Goal: Information Seeking & Learning: Learn about a topic

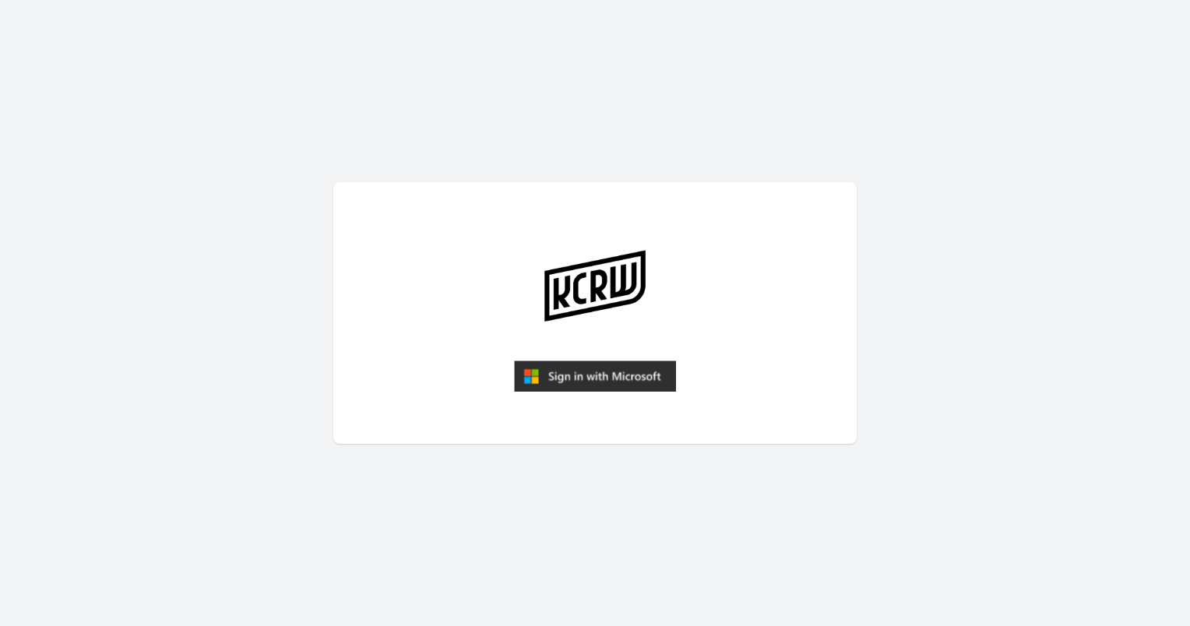
click at [582, 375] on img "submit" at bounding box center [595, 375] width 162 height 31
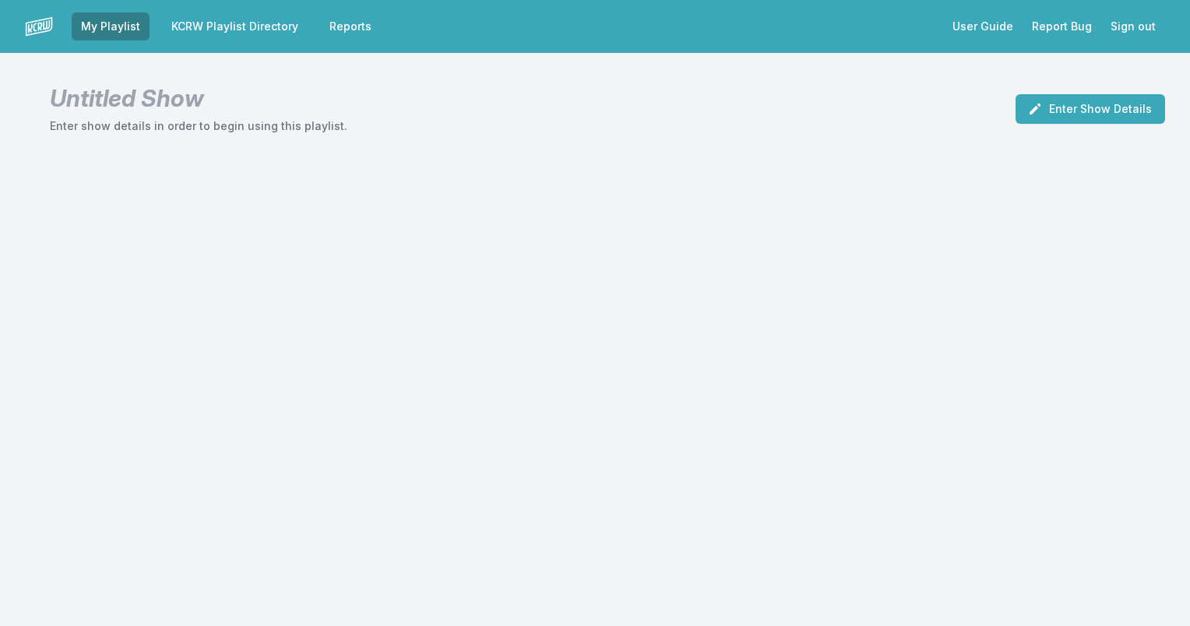
click at [230, 23] on link "KCRW Playlist Directory" at bounding box center [235, 26] width 146 height 28
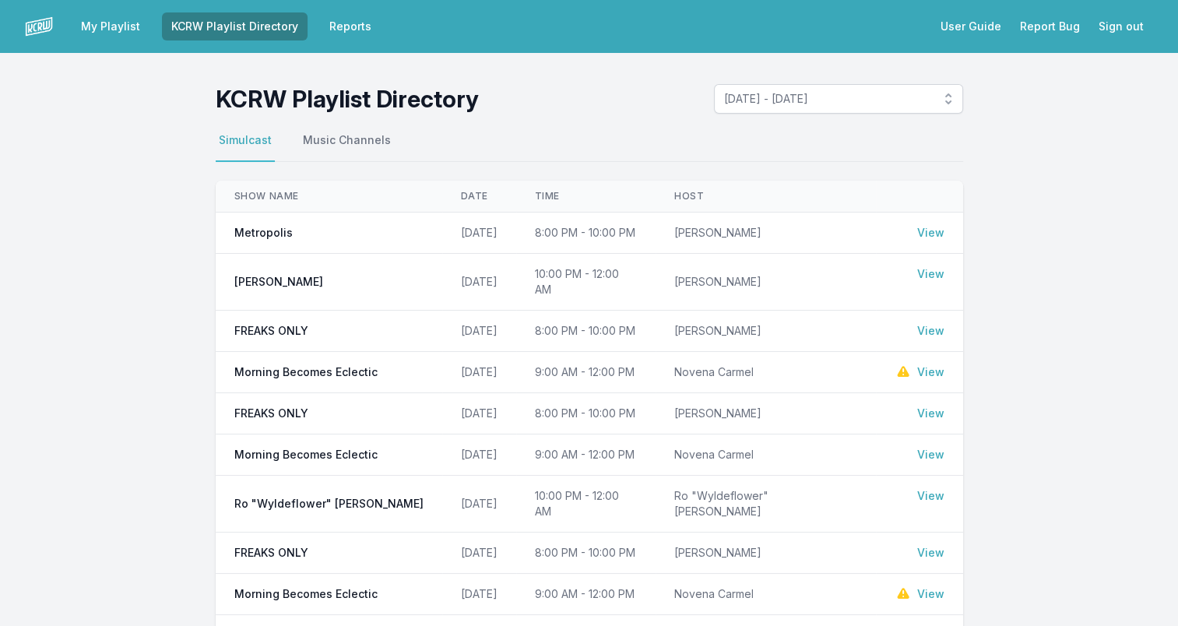
click at [936, 230] on link "View" at bounding box center [930, 233] width 27 height 16
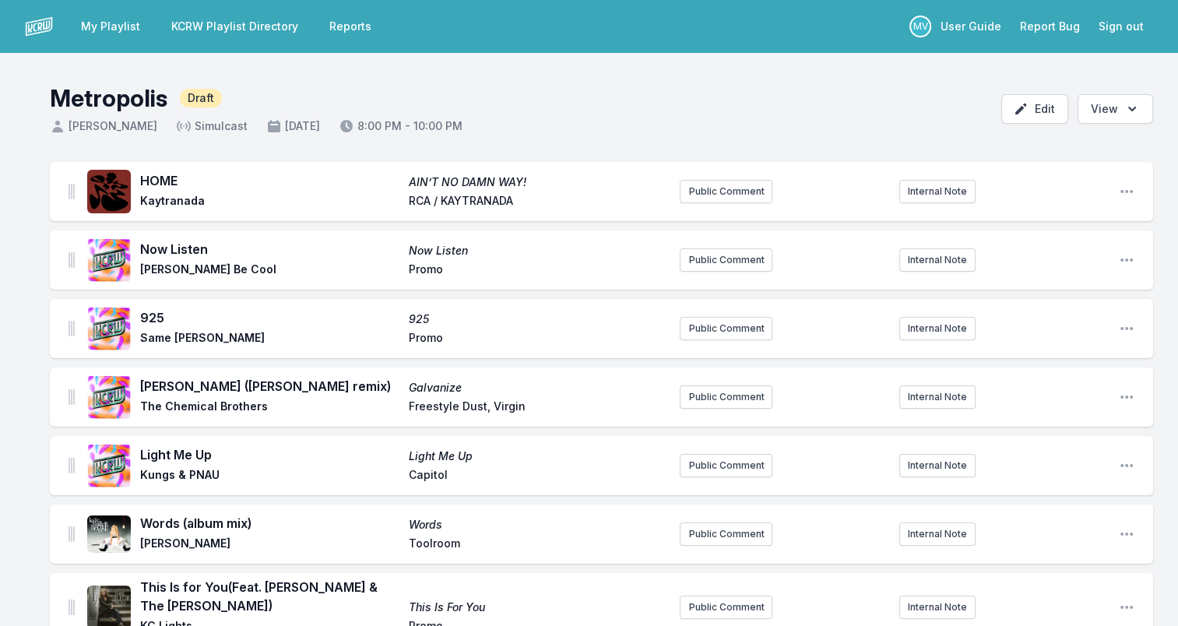
click at [159, 178] on span "HOME" at bounding box center [269, 180] width 259 height 19
copy span "HOME"
click at [169, 198] on span "Kaytranada" at bounding box center [269, 202] width 259 height 19
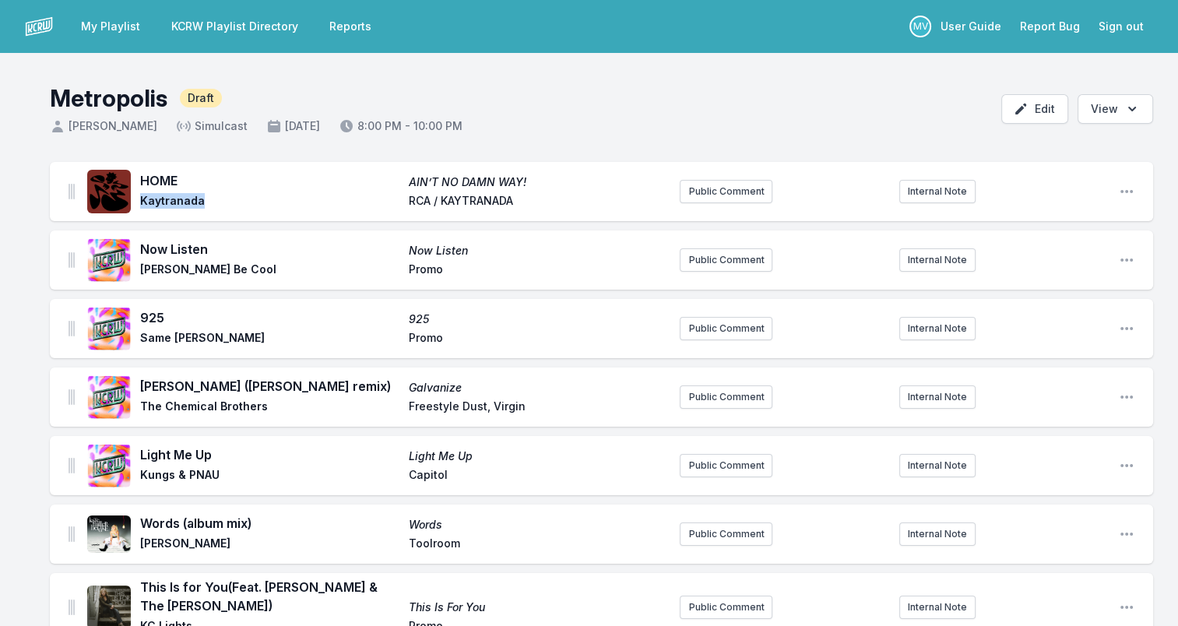
copy span "Kaytranada"
drag, startPoint x: 547, startPoint y: 181, endPoint x: 389, endPoint y: 181, distance: 158.1
click at [389, 181] on div "HOME AIN’T NO DAMN WAY! Kaytranada RCA / KAYTRANADA" at bounding box center [403, 191] width 527 height 40
drag, startPoint x: 389, startPoint y: 181, endPoint x: 472, endPoint y: 173, distance: 83.7
copy div "AIN’T NO DAMN WAY!"
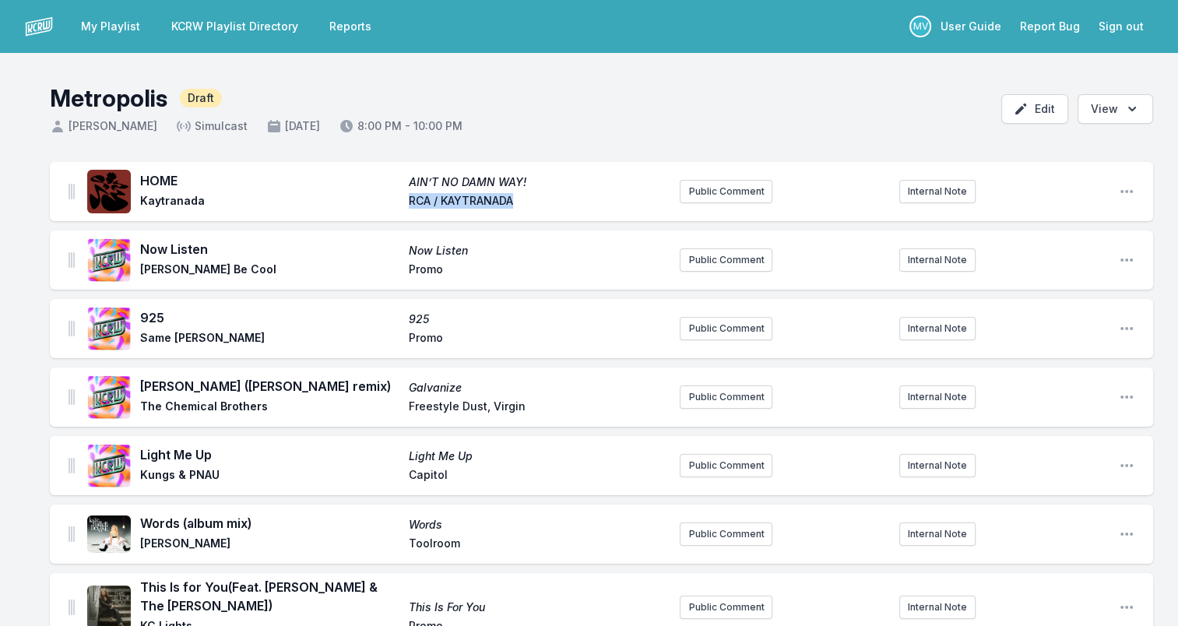
drag, startPoint x: 536, startPoint y: 196, endPoint x: 361, endPoint y: 195, distance: 174.4
click at [361, 195] on div "HOME AIN’T NO DAMN WAY! Kaytranada RCA / KAYTRANADA" at bounding box center [403, 191] width 527 height 40
drag, startPoint x: 361, startPoint y: 195, endPoint x: 427, endPoint y: 196, distance: 65.4
copy div "RCA / KAYTRANADA"
drag, startPoint x: 142, startPoint y: 249, endPoint x: 208, endPoint y: 247, distance: 66.2
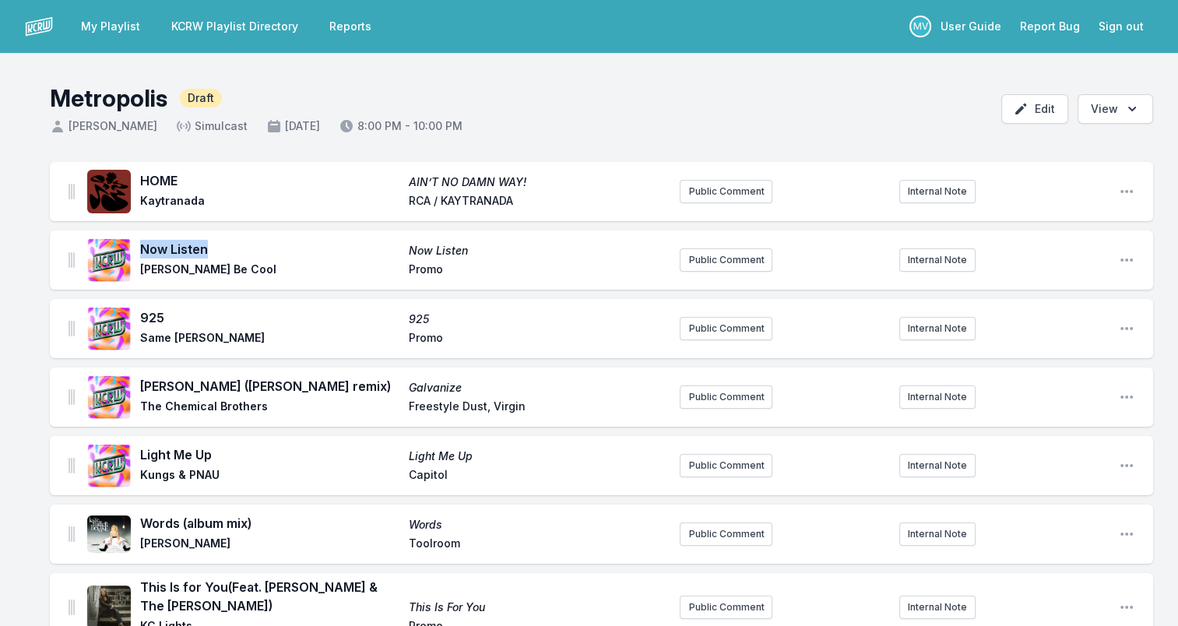
click at [208, 247] on span "Now Listen" at bounding box center [269, 249] width 259 height 19
drag, startPoint x: 208, startPoint y: 247, endPoint x: 188, endPoint y: 241, distance: 20.2
copy span "Now Listen"
drag, startPoint x: 149, startPoint y: 269, endPoint x: 244, endPoint y: 265, distance: 95.1
click at [244, 265] on span "Yolanda Be Cool" at bounding box center [269, 271] width 259 height 19
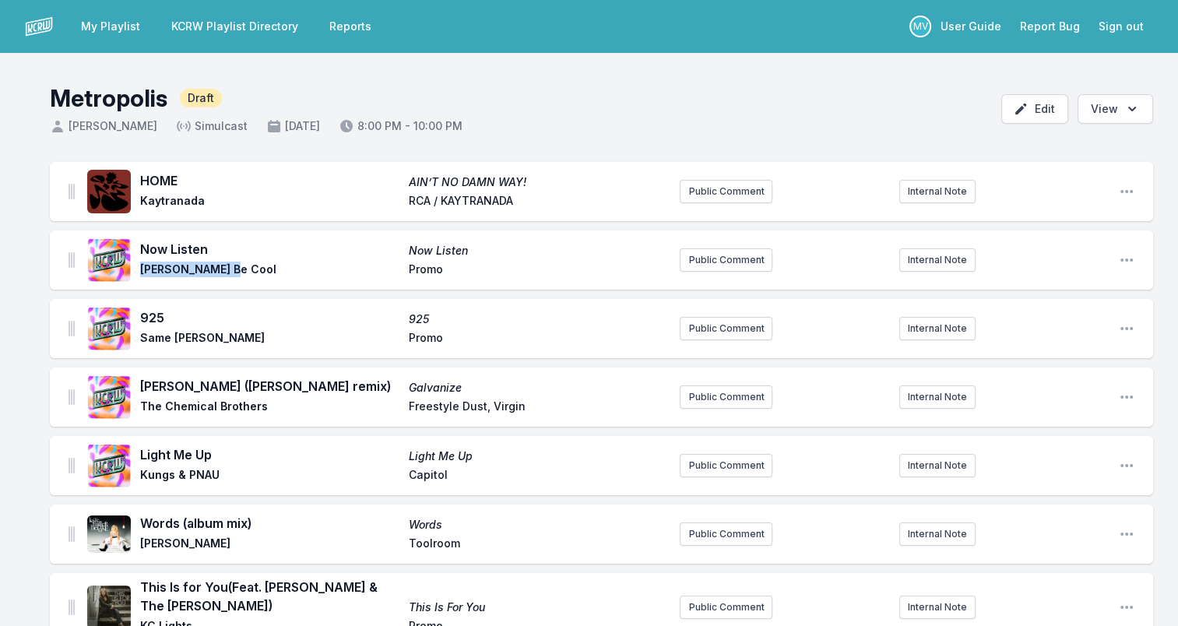
drag, startPoint x: 244, startPoint y: 265, endPoint x: 204, endPoint y: 265, distance: 40.5
copy span "Yolanda Be Cool"
click at [421, 269] on span "Promo" at bounding box center [538, 271] width 259 height 19
copy span "Promo"
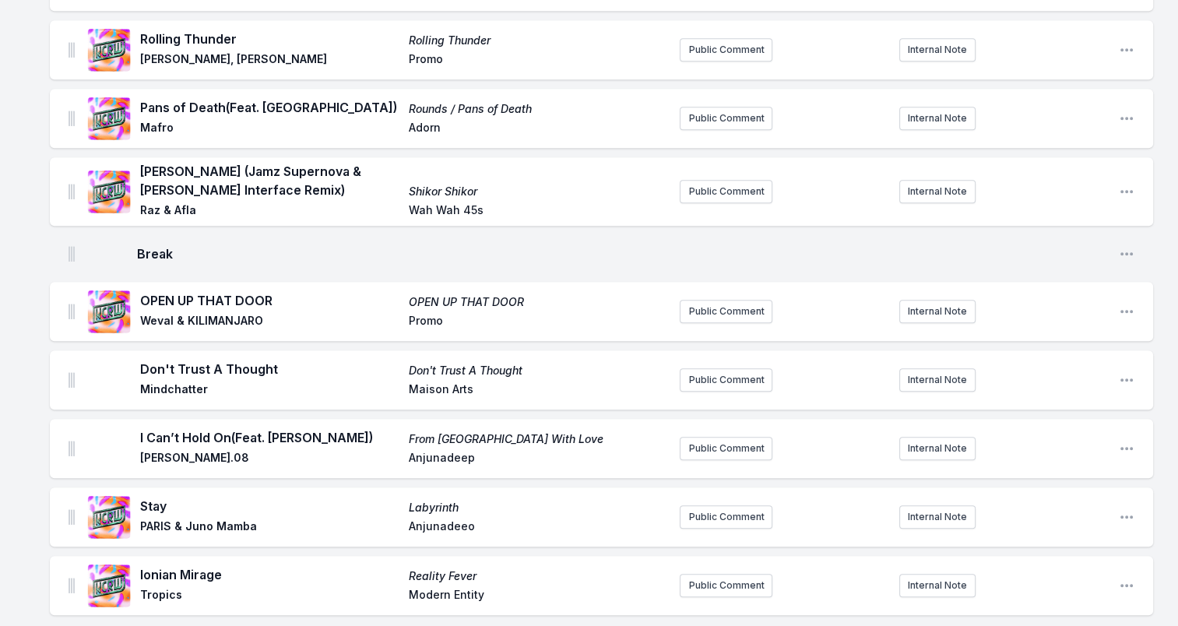
scroll to position [1324, 0]
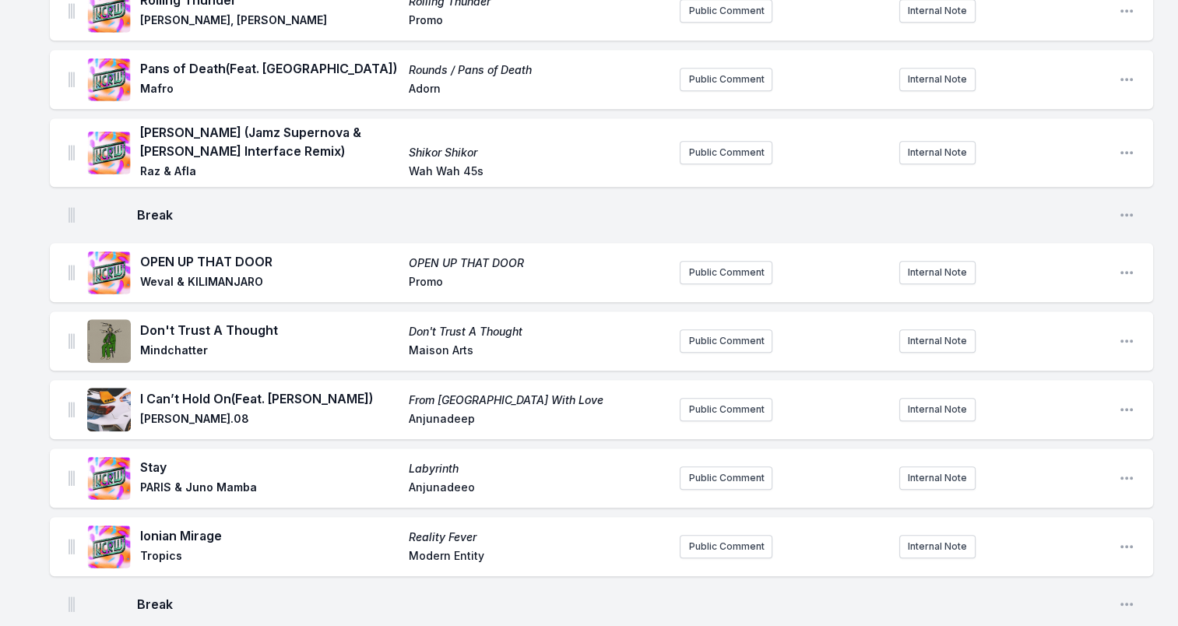
click at [437, 480] on span "Anjunadeeo" at bounding box center [538, 489] width 259 height 19
copy span "Anjunadeeo"
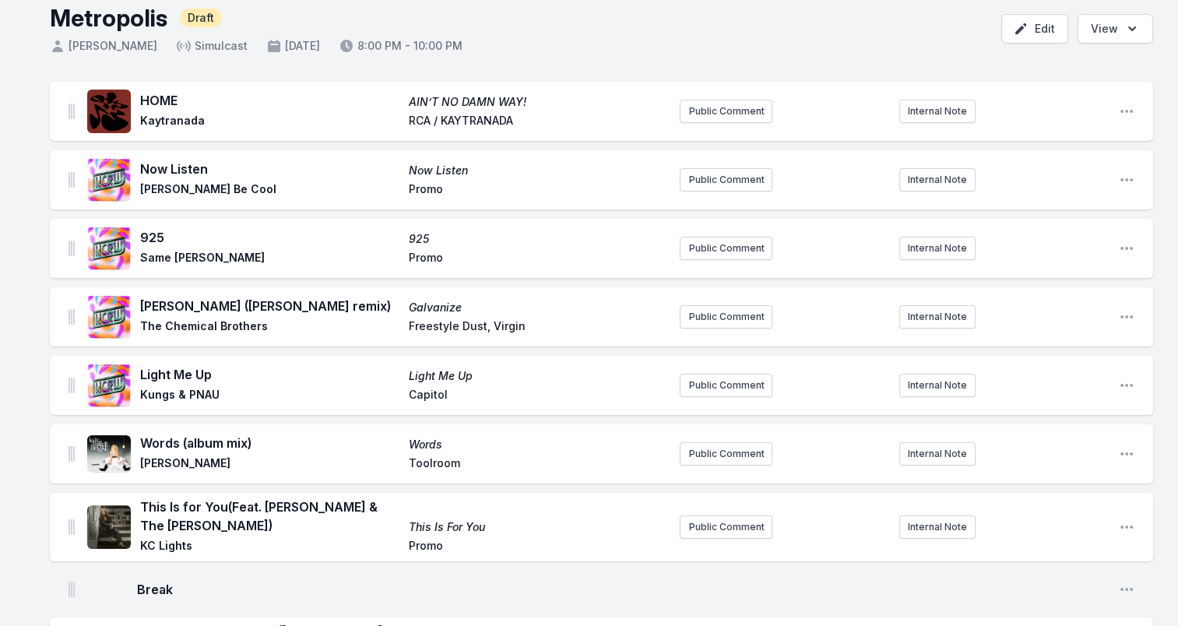
scroll to position [78, 0]
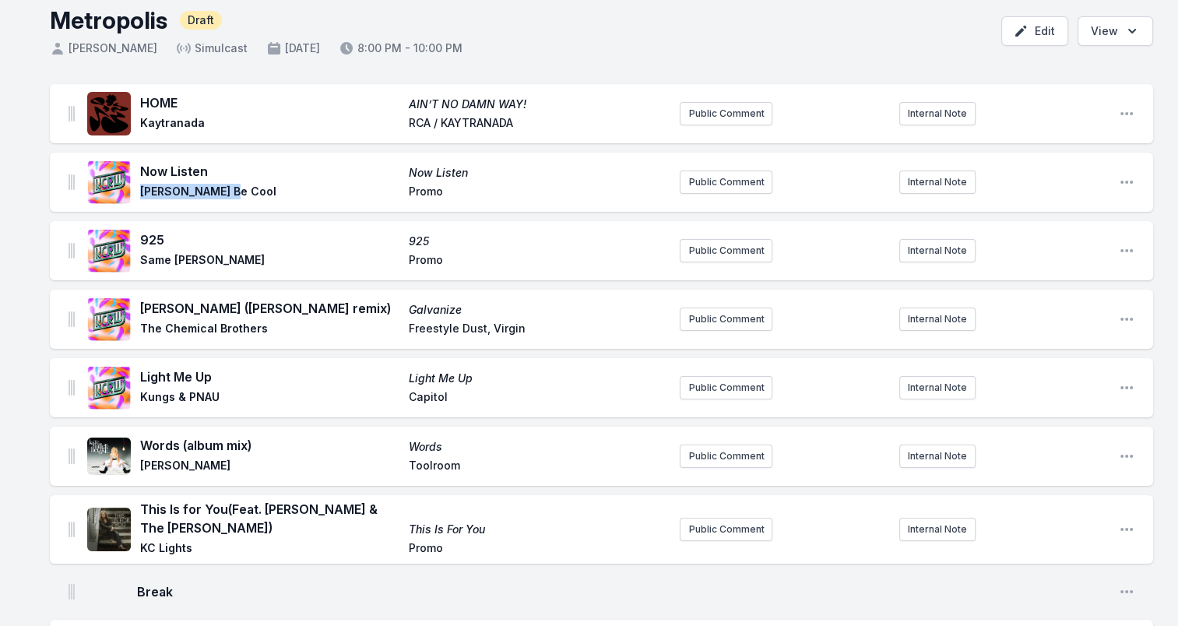
drag, startPoint x: 142, startPoint y: 189, endPoint x: 272, endPoint y: 189, distance: 130.0
click at [272, 189] on span "Yolanda Be Cool" at bounding box center [269, 193] width 259 height 19
drag, startPoint x: 272, startPoint y: 189, endPoint x: 212, endPoint y: 189, distance: 60.0
copy span "Yolanda Be Cool"
click at [154, 239] on span "925" at bounding box center [269, 239] width 259 height 19
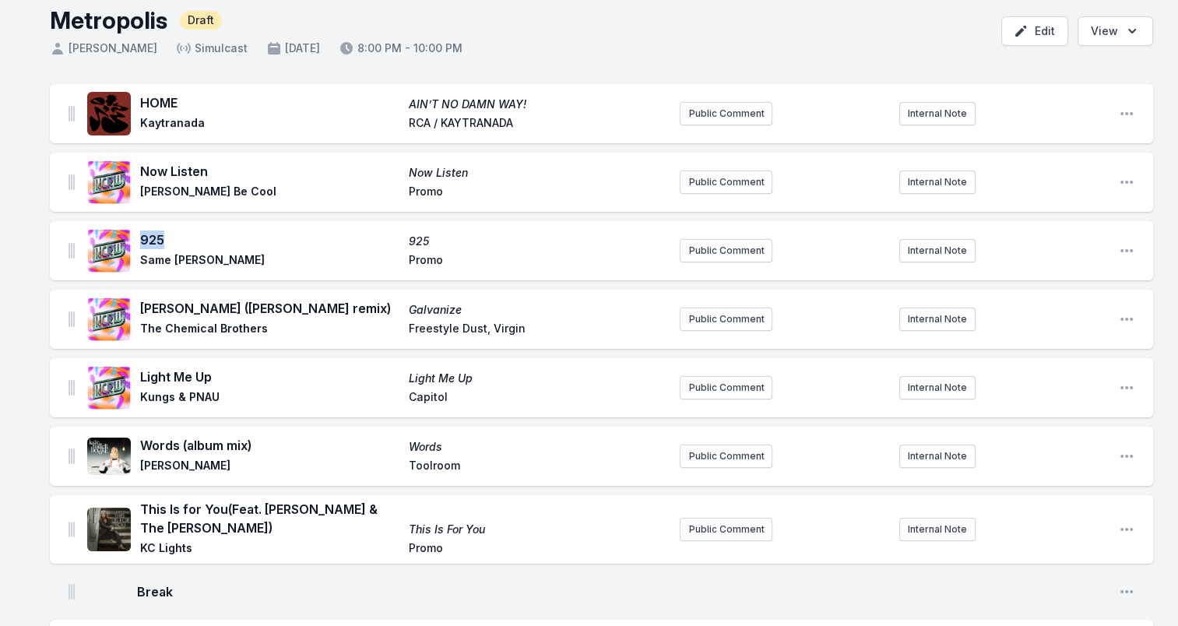
click at [154, 239] on span "925" at bounding box center [269, 239] width 259 height 19
copy span "925"
drag, startPoint x: 142, startPoint y: 262, endPoint x: 266, endPoint y: 261, distance: 124.6
click at [266, 261] on span "Same Virji, Chris Lake" at bounding box center [269, 261] width 259 height 19
drag, startPoint x: 266, startPoint y: 261, endPoint x: 238, endPoint y: 260, distance: 28.0
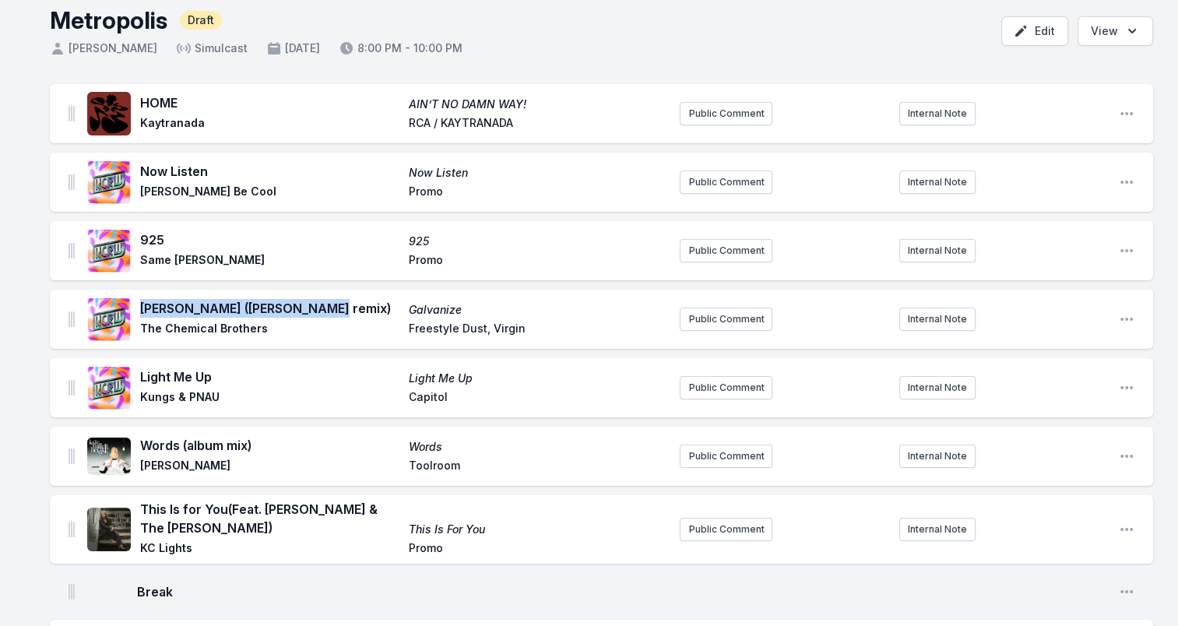
drag, startPoint x: 142, startPoint y: 308, endPoint x: 345, endPoint y: 298, distance: 202.7
click at [345, 298] on div "Galvanize (Chris Lake remix) Galvanize The Chemical Brothers Freestyle Dust, Vi…" at bounding box center [377, 319] width 580 height 50
drag, startPoint x: 345, startPoint y: 298, endPoint x: 240, endPoint y: 297, distance: 105.1
drag, startPoint x: 145, startPoint y: 330, endPoint x: 266, endPoint y: 326, distance: 121.5
click at [266, 326] on span "The Chemical Brothers" at bounding box center [269, 330] width 259 height 19
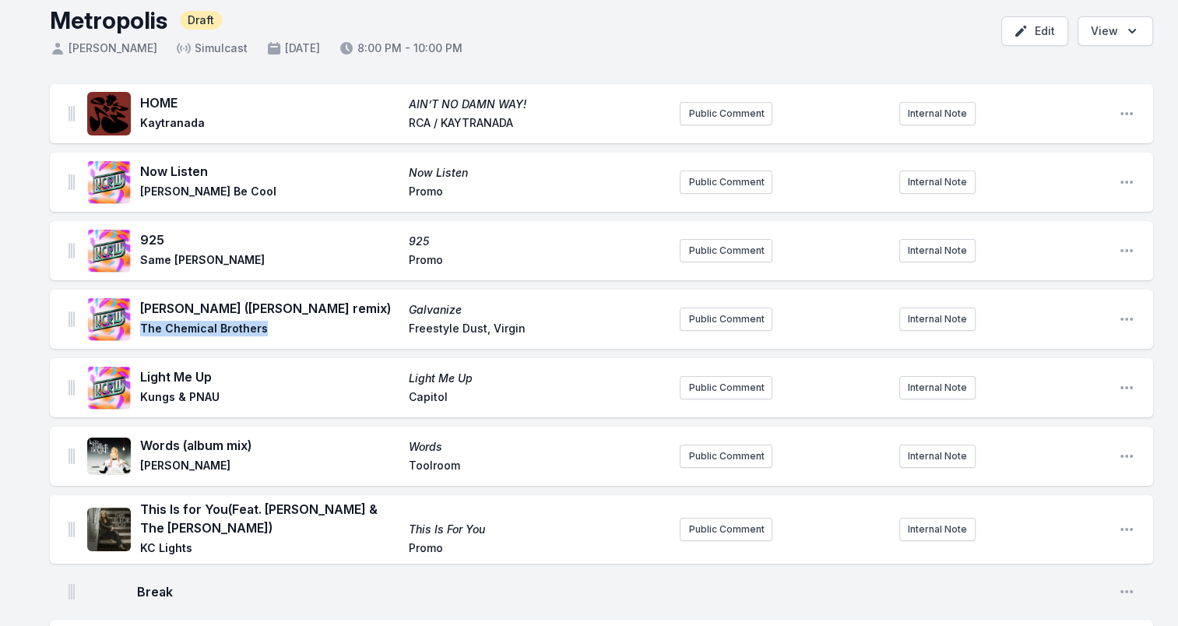
drag, startPoint x: 266, startPoint y: 326, endPoint x: 251, endPoint y: 329, distance: 15.0
click at [413, 338] on span "Freestyle Dust, Virgin" at bounding box center [538, 330] width 259 height 19
drag, startPoint x: 408, startPoint y: 332, endPoint x: 573, endPoint y: 326, distance: 165.2
click at [573, 326] on span "Freestyle Dust, Virgin" at bounding box center [538, 330] width 259 height 19
drag, startPoint x: 573, startPoint y: 326, endPoint x: 502, endPoint y: 326, distance: 70.9
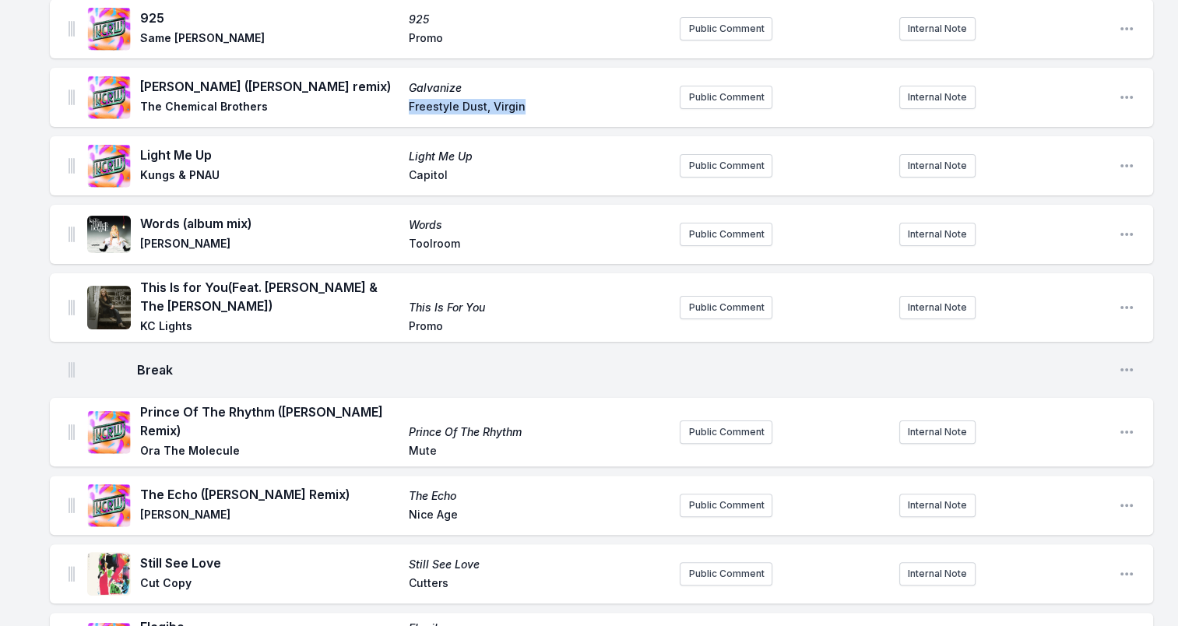
scroll to position [311, 0]
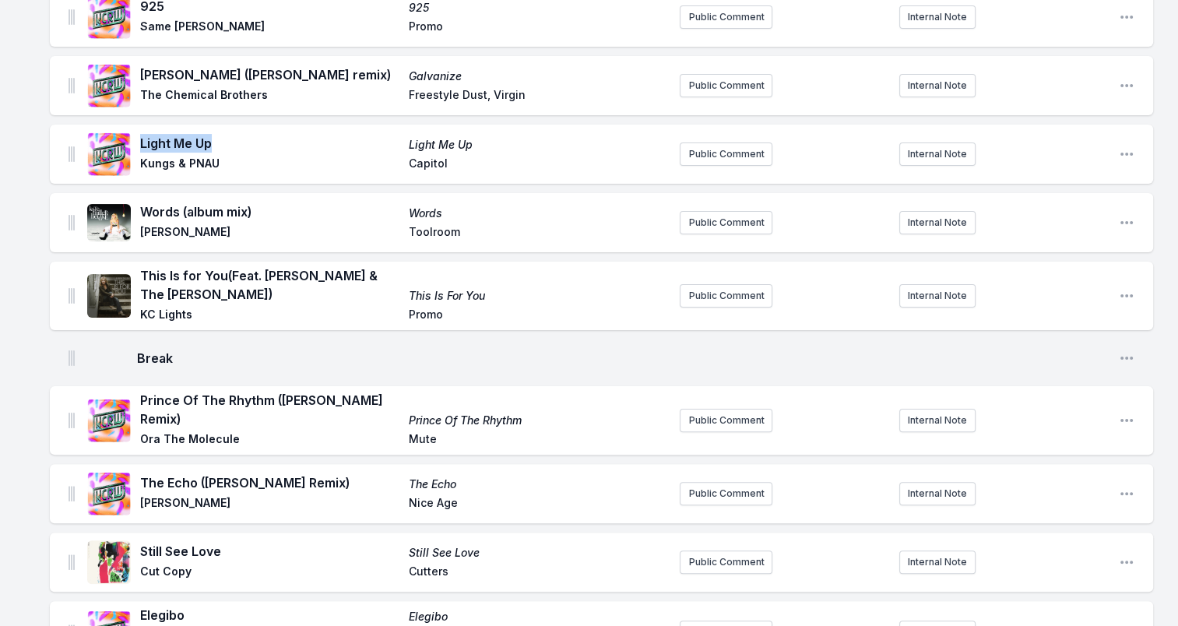
drag, startPoint x: 140, startPoint y: 140, endPoint x: 276, endPoint y: 146, distance: 136.4
click at [276, 146] on span "Light Me Up" at bounding box center [269, 143] width 259 height 19
drag, startPoint x: 276, startPoint y: 146, endPoint x: 171, endPoint y: 143, distance: 105.9
drag, startPoint x: 142, startPoint y: 165, endPoint x: 250, endPoint y: 164, distance: 107.5
click at [250, 164] on span "Kungs & PNAU" at bounding box center [269, 165] width 259 height 19
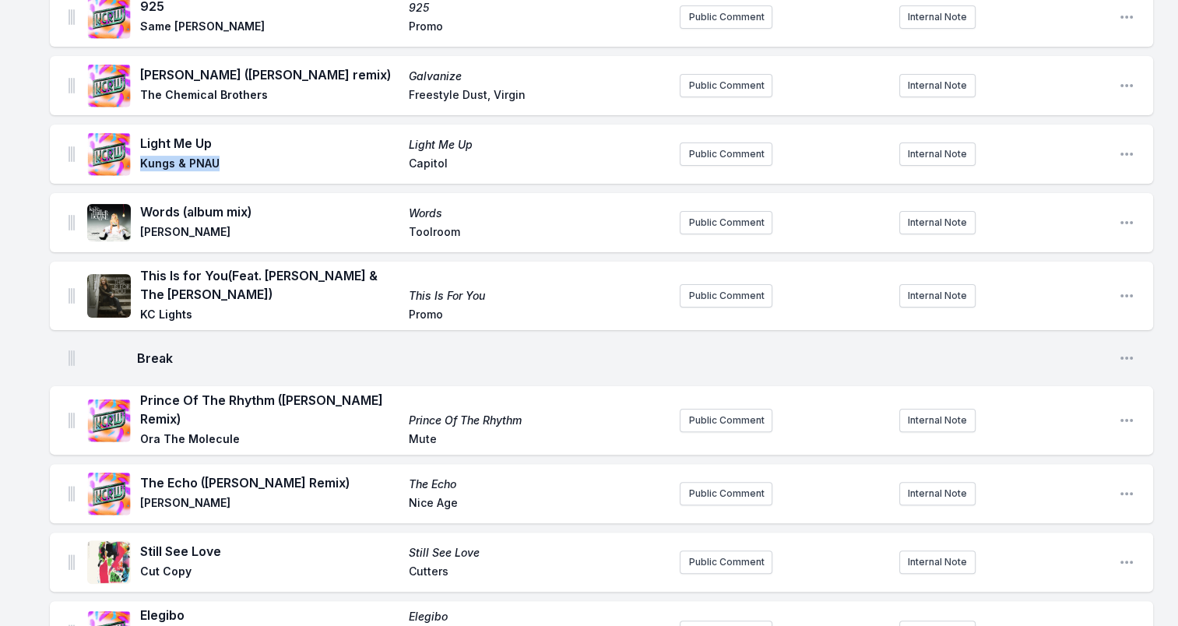
drag, startPoint x: 250, startPoint y: 164, endPoint x: 203, endPoint y: 163, distance: 46.7
click at [422, 162] on span "Capitol" at bounding box center [538, 165] width 259 height 19
drag, startPoint x: 151, startPoint y: 211, endPoint x: 118, endPoint y: 209, distance: 32.8
click at [118, 209] on div "Words (album mix) Words Paul Harris Toolroom" at bounding box center [377, 223] width 580 height 50
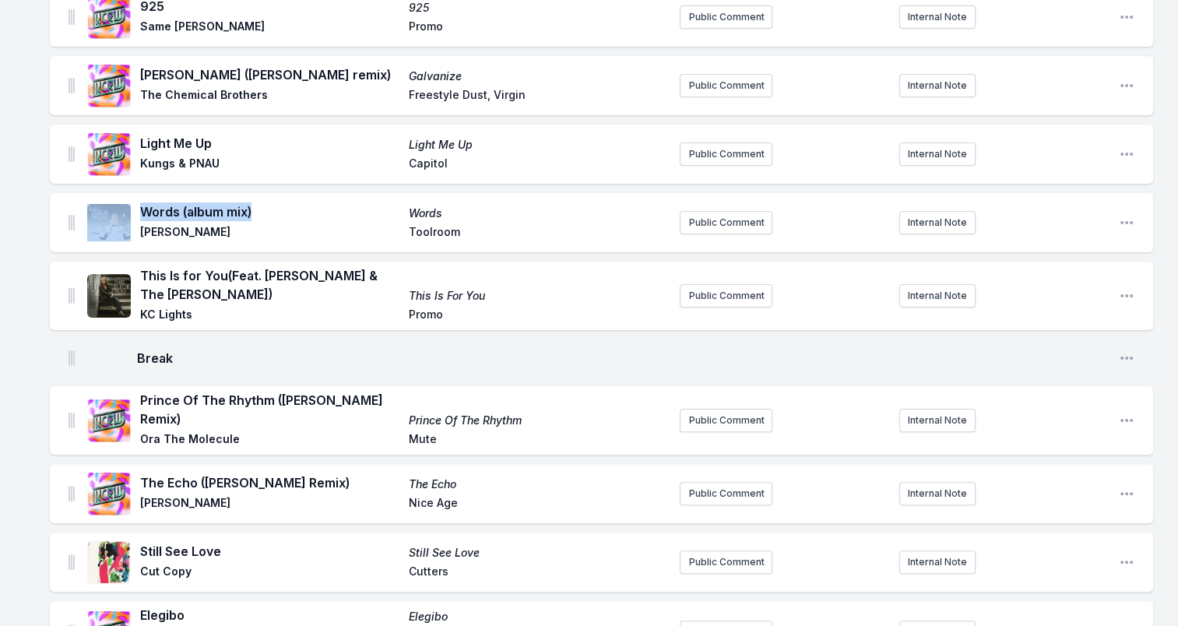
drag, startPoint x: 118, startPoint y: 209, endPoint x: 241, endPoint y: 212, distance: 123.1
drag, startPoint x: 158, startPoint y: 230, endPoint x: 199, endPoint y: 232, distance: 40.5
click at [199, 232] on span "Paul Harris" at bounding box center [269, 233] width 259 height 19
drag, startPoint x: 199, startPoint y: 232, endPoint x: 184, endPoint y: 231, distance: 14.8
click at [434, 231] on span "Toolroom" at bounding box center [538, 233] width 259 height 19
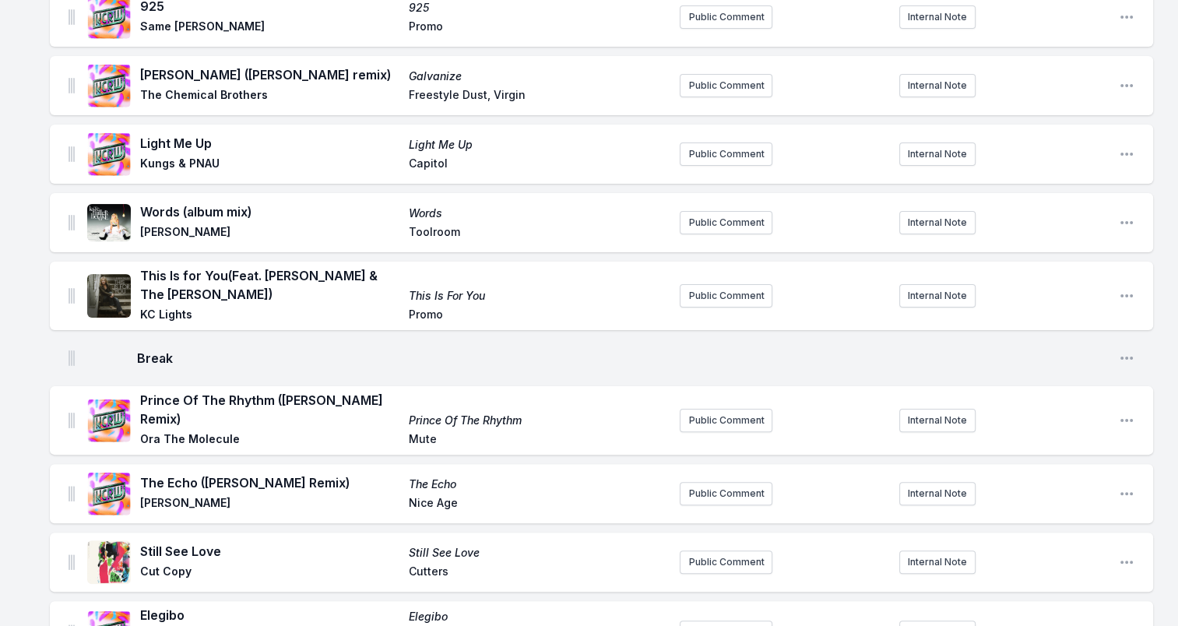
click at [434, 230] on span "Toolroom" at bounding box center [538, 233] width 259 height 19
click at [439, 230] on span "Toolroom" at bounding box center [538, 233] width 259 height 19
click at [440, 229] on span "Toolroom" at bounding box center [538, 233] width 259 height 19
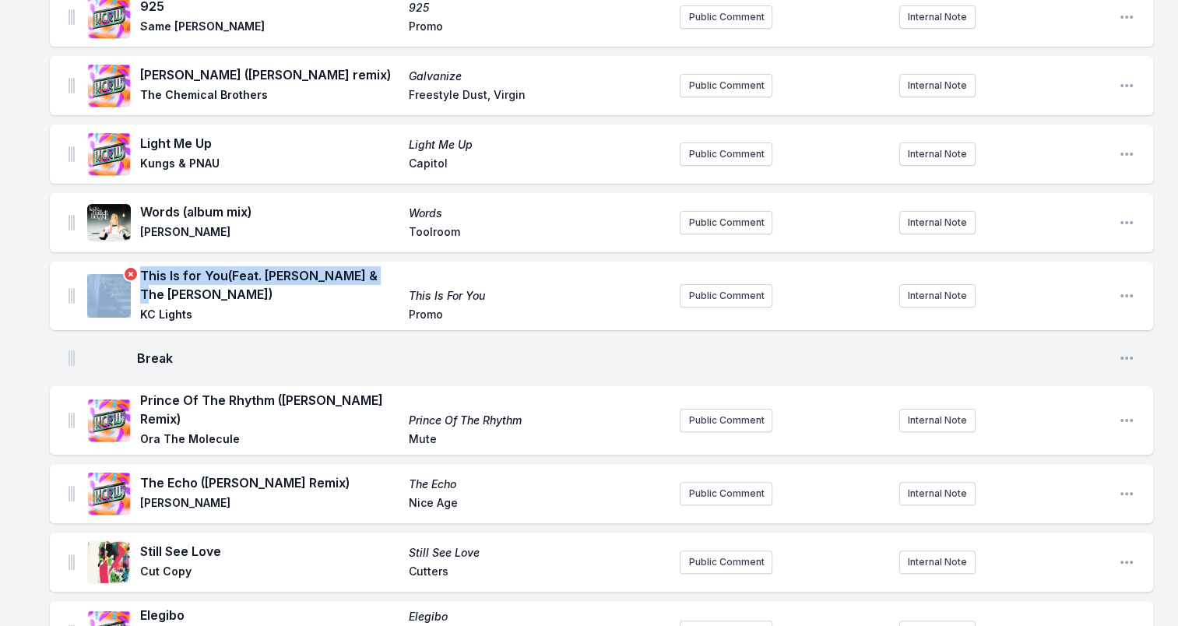
drag, startPoint x: 371, startPoint y: 280, endPoint x: 125, endPoint y: 288, distance: 247.0
click at [125, 288] on div "This Is for You (Feat. Niki & The Dove) This Is For You KC Lights Promo" at bounding box center [377, 295] width 580 height 59
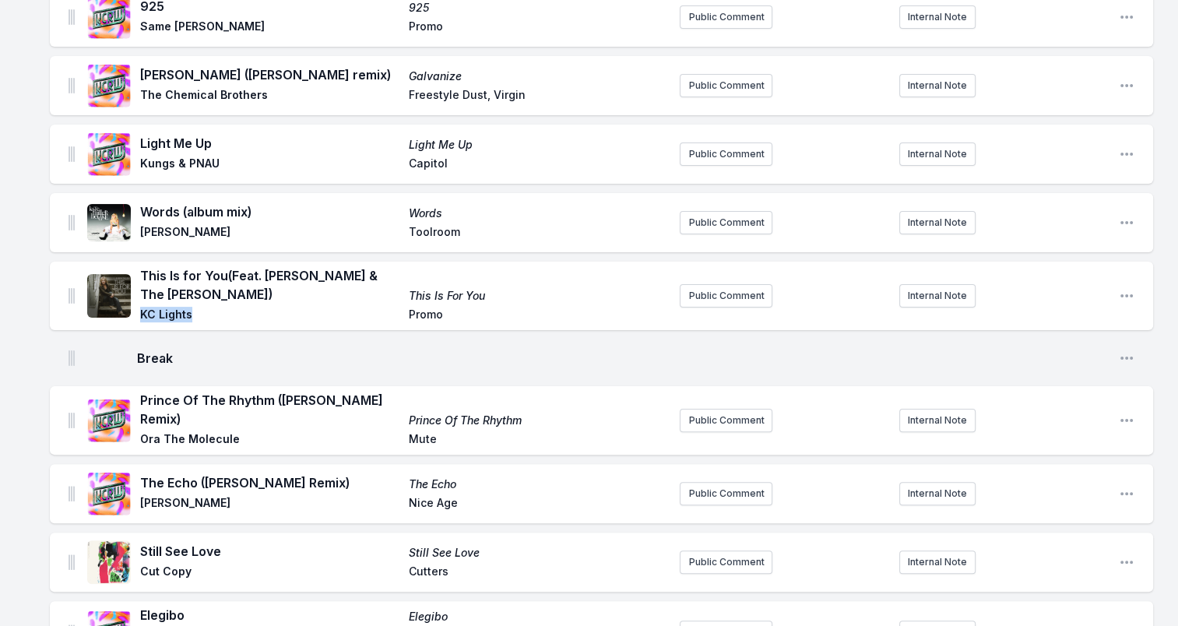
drag, startPoint x: 141, startPoint y: 301, endPoint x: 210, endPoint y: 299, distance: 69.3
click at [210, 307] on span "KC Lights" at bounding box center [269, 316] width 259 height 19
drag, startPoint x: 210, startPoint y: 299, endPoint x: 180, endPoint y: 304, distance: 30.7
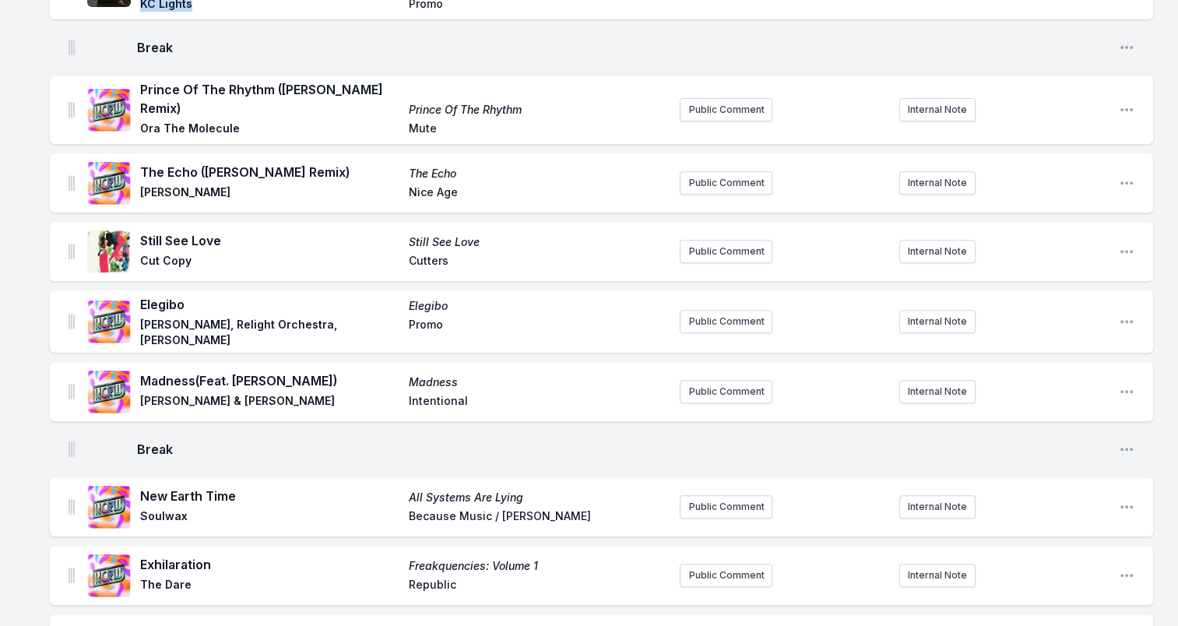
scroll to position [623, 0]
drag, startPoint x: 185, startPoint y: 92, endPoint x: 140, endPoint y: 74, distance: 48.6
click at [140, 79] on span "Prince Of The Rhythm (Valentino Vivace Remix)" at bounding box center [269, 97] width 259 height 37
drag, startPoint x: 140, startPoint y: 74, endPoint x: 339, endPoint y: 77, distance: 199.3
drag, startPoint x: 142, startPoint y: 121, endPoint x: 250, endPoint y: 114, distance: 108.5
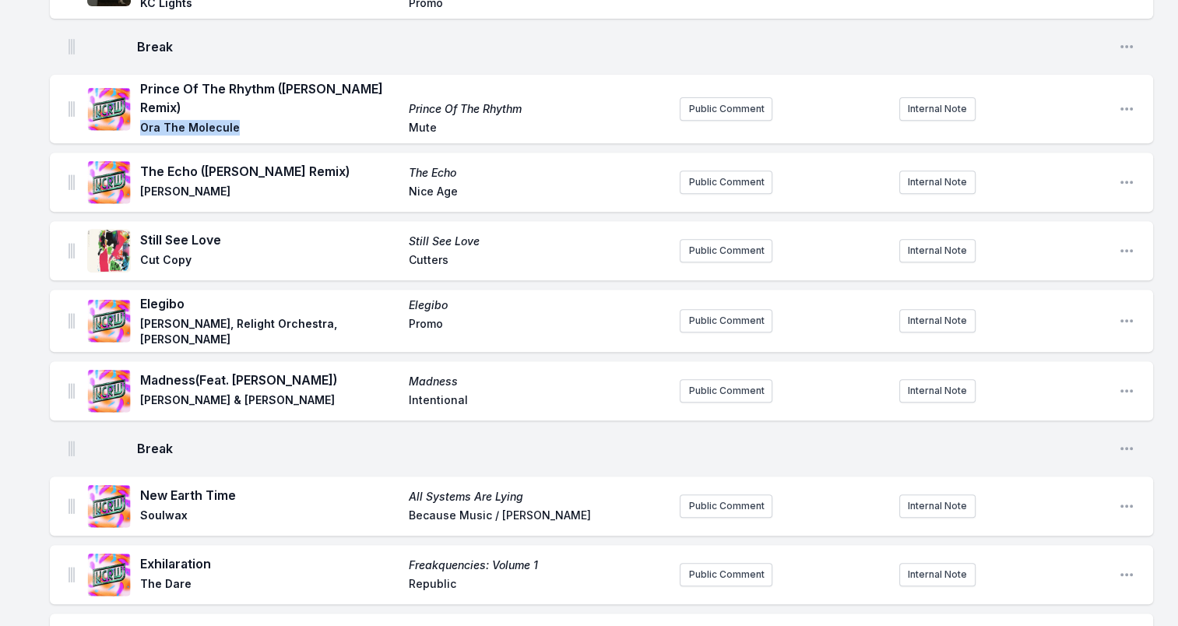
click at [250, 120] on span "Ora The Molecule" at bounding box center [269, 129] width 259 height 19
drag, startPoint x: 250, startPoint y: 114, endPoint x: 189, endPoint y: 114, distance: 60.7
click at [420, 120] on span "Mute" at bounding box center [538, 129] width 259 height 19
click at [422, 120] on span "Mute" at bounding box center [538, 129] width 259 height 19
drag, startPoint x: 423, startPoint y: 116, endPoint x: 413, endPoint y: 114, distance: 9.5
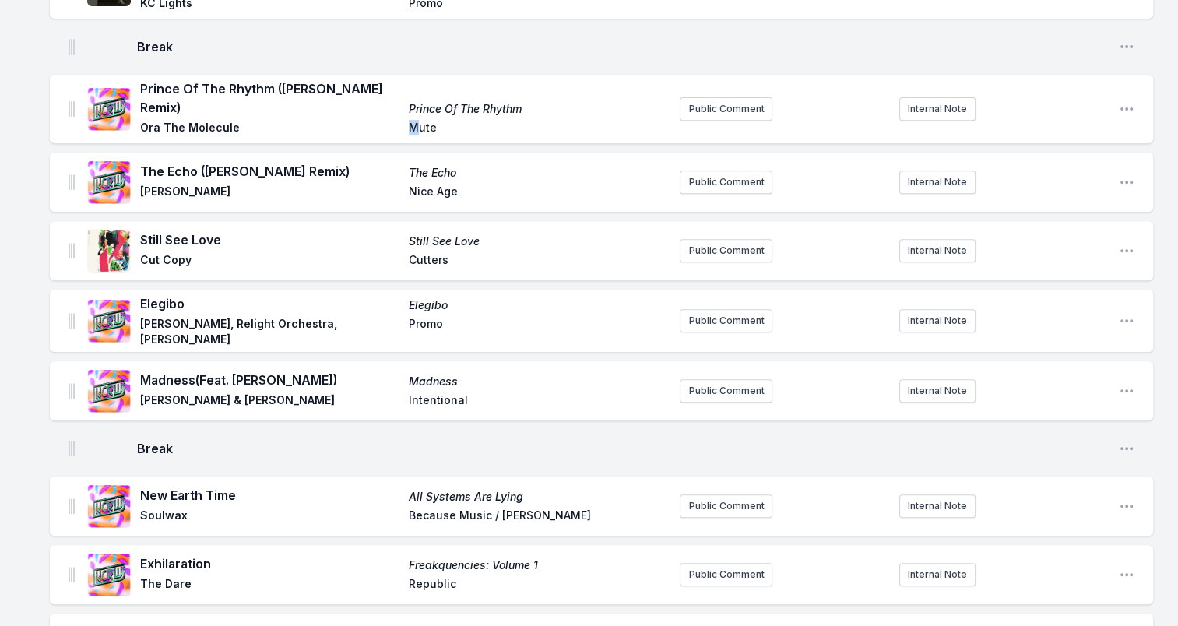
click at [413, 120] on span "Mute" at bounding box center [538, 129] width 259 height 19
click at [430, 120] on span "Mute" at bounding box center [538, 129] width 259 height 19
drag, startPoint x: 223, startPoint y: 167, endPoint x: 135, endPoint y: 164, distance: 88.1
click at [135, 164] on div "The Echo (Dusky Remix) The Echo TEED Nice Age" at bounding box center [377, 182] width 580 height 50
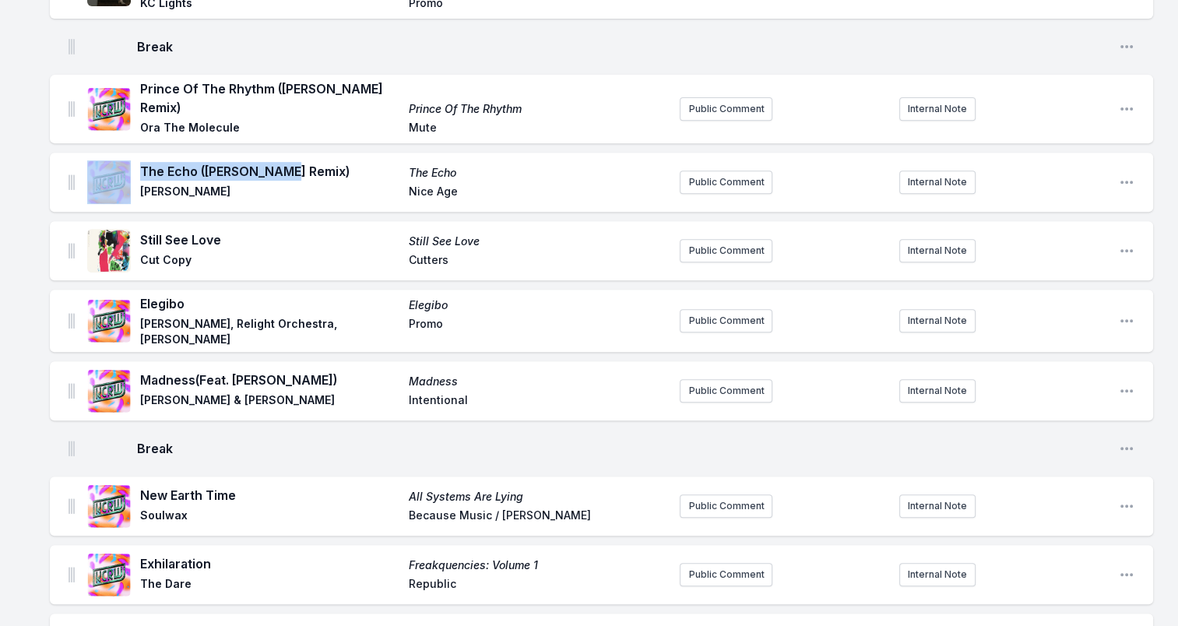
drag, startPoint x: 135, startPoint y: 164, endPoint x: 250, endPoint y: 157, distance: 115.4
click at [150, 184] on span "TEED" at bounding box center [269, 193] width 259 height 19
click at [480, 188] on span "Nice Age" at bounding box center [538, 193] width 259 height 19
drag, startPoint x: 392, startPoint y: 184, endPoint x: 485, endPoint y: 188, distance: 93.5
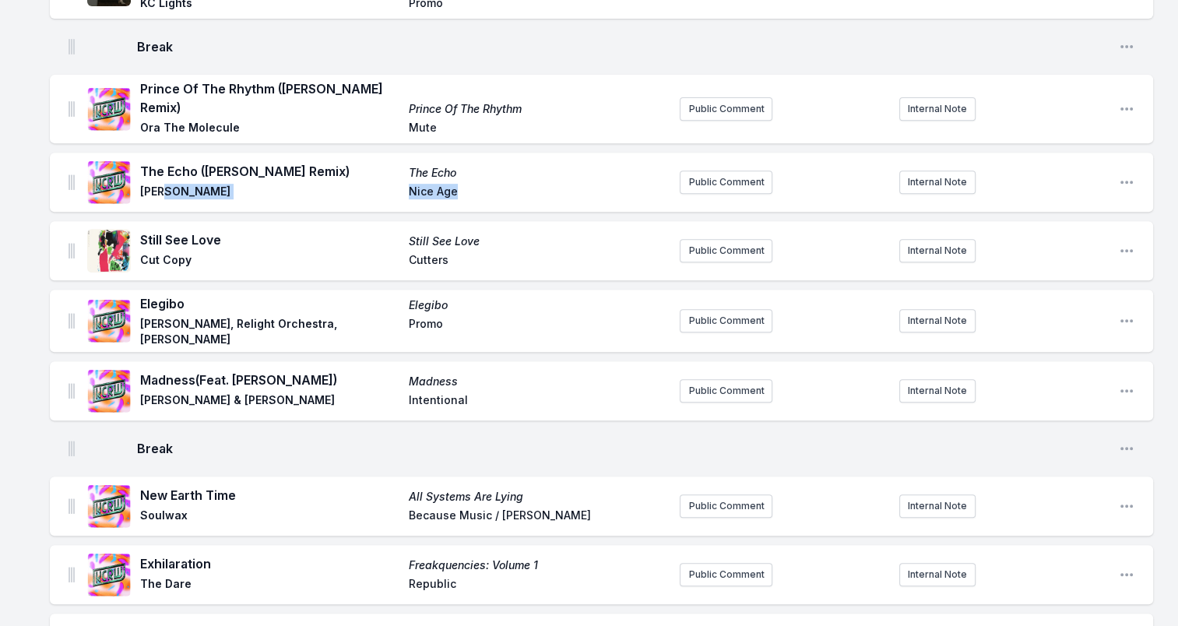
click at [485, 188] on div "The Echo (Dusky Remix) The Echo TEED Nice Age" at bounding box center [403, 182] width 527 height 40
drag, startPoint x: 485, startPoint y: 188, endPoint x: 422, endPoint y: 183, distance: 63.3
drag, startPoint x: 139, startPoint y: 234, endPoint x: 219, endPoint y: 233, distance: 80.2
click at [219, 233] on div "Still See Love Still See Love Cut Copy Cutters" at bounding box center [377, 251] width 580 height 50
drag, startPoint x: 219, startPoint y: 233, endPoint x: 207, endPoint y: 235, distance: 11.9
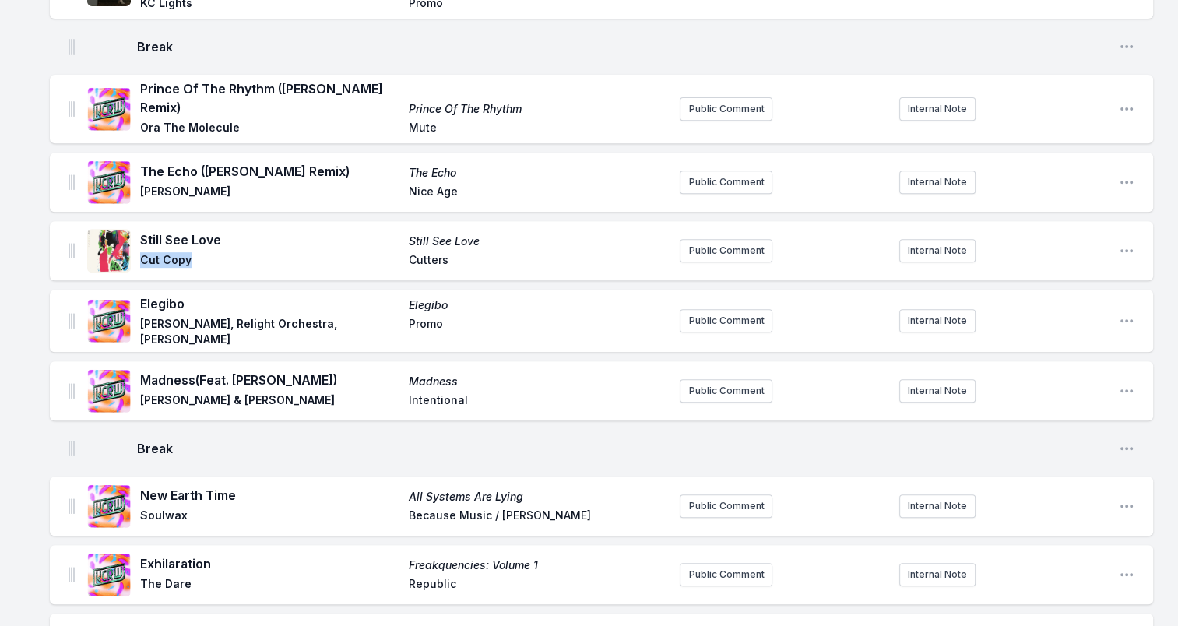
drag, startPoint x: 141, startPoint y: 249, endPoint x: 193, endPoint y: 252, distance: 52.3
click at [193, 252] on span "Cut Copy" at bounding box center [269, 261] width 259 height 19
drag, startPoint x: 193, startPoint y: 252, endPoint x: 183, endPoint y: 254, distance: 10.2
click at [426, 252] on span "Cutters" at bounding box center [538, 261] width 259 height 19
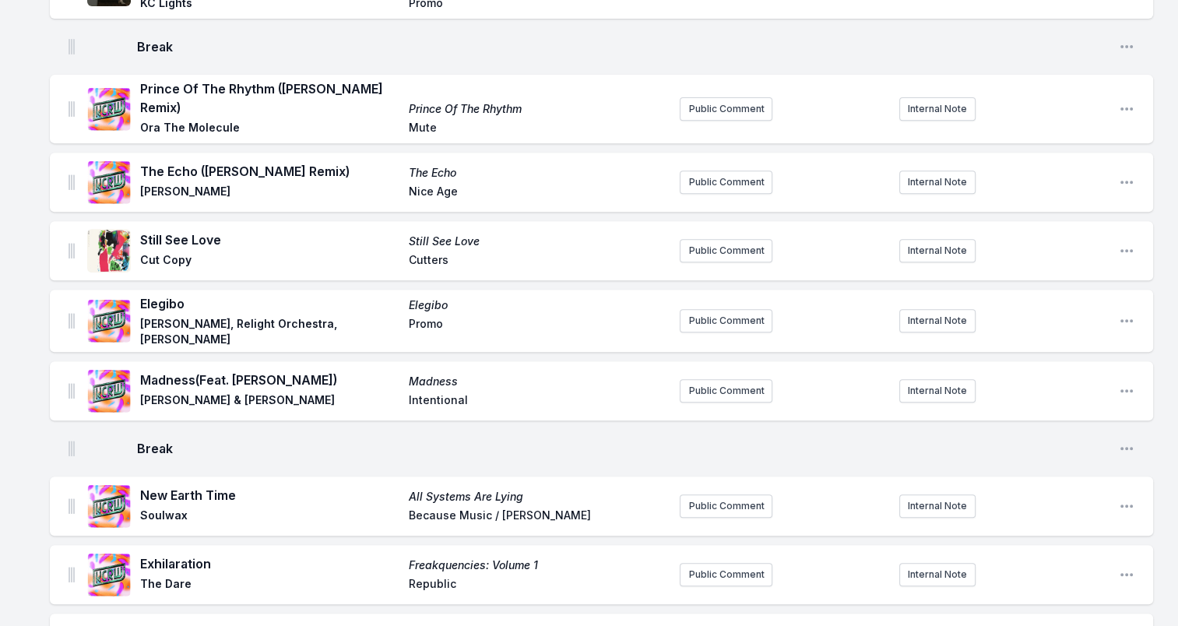
click at [161, 294] on span "Elegibo" at bounding box center [269, 303] width 259 height 19
drag, startPoint x: 182, startPoint y: 328, endPoint x: 140, endPoint y: 310, distance: 45.7
click at [140, 316] on span "Francis Mercier, Relight Orchestra, Margareth Menezes" at bounding box center [269, 331] width 259 height 31
drag, startPoint x: 140, startPoint y: 310, endPoint x: 155, endPoint y: 311, distance: 14.9
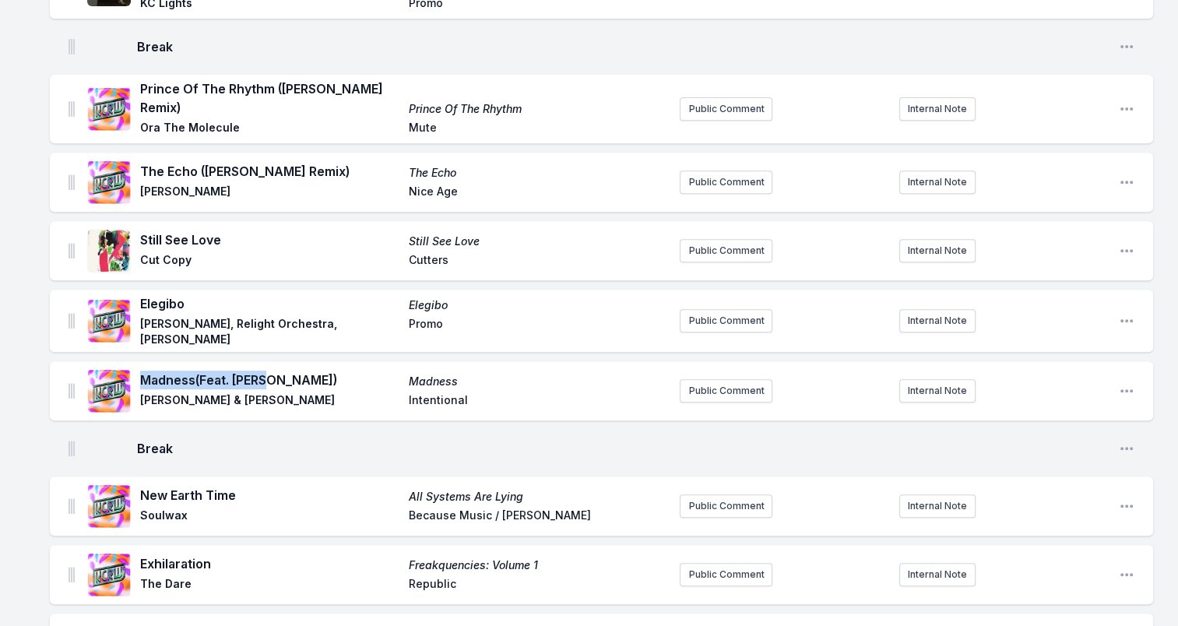
drag, startPoint x: 273, startPoint y: 371, endPoint x: 140, endPoint y: 375, distance: 132.4
click at [140, 375] on span "Madness (Feat. Ari)" at bounding box center [269, 380] width 259 height 19
drag, startPoint x: 140, startPoint y: 375, endPoint x: 212, endPoint y: 374, distance: 71.6
drag, startPoint x: 143, startPoint y: 393, endPoint x: 332, endPoint y: 396, distance: 188.4
click at [332, 396] on span "Eric Sharpe & Charity Redding" at bounding box center [269, 401] width 259 height 19
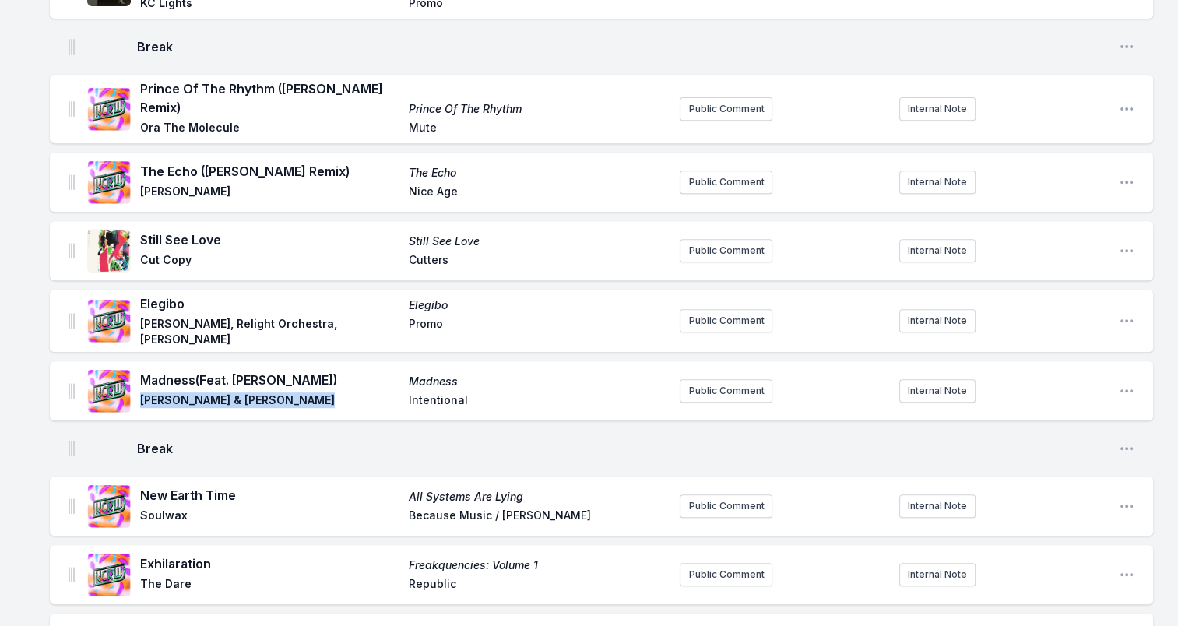
drag, startPoint x: 332, startPoint y: 396, endPoint x: 279, endPoint y: 392, distance: 53.0
click at [440, 392] on span "Intentional" at bounding box center [538, 401] width 259 height 19
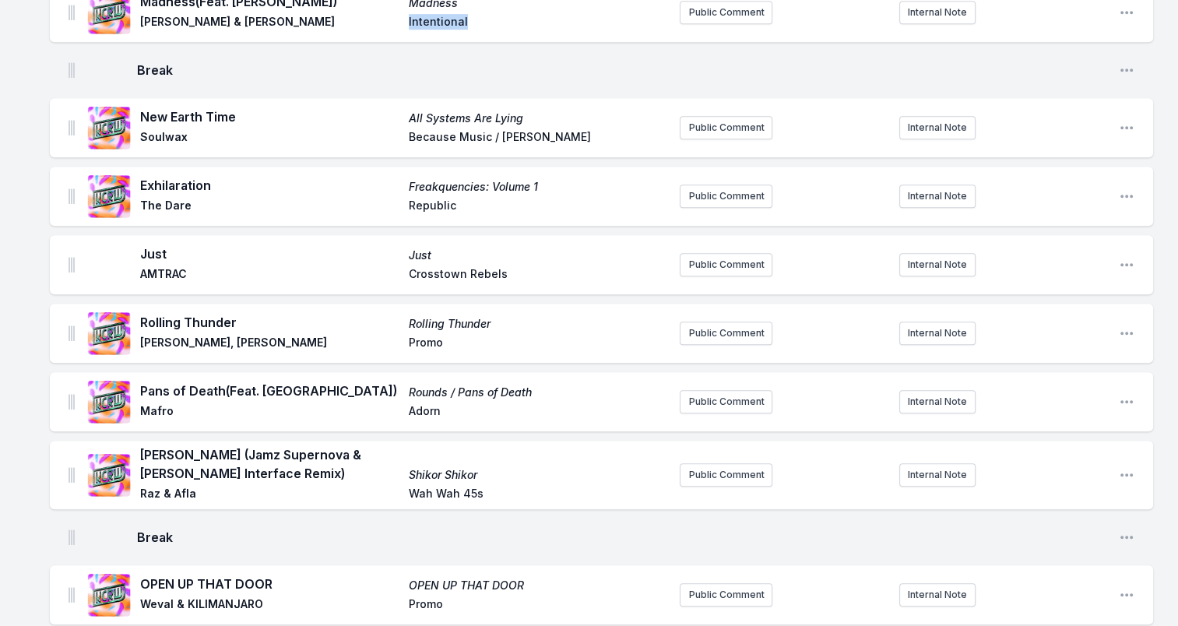
scroll to position [1012, 0]
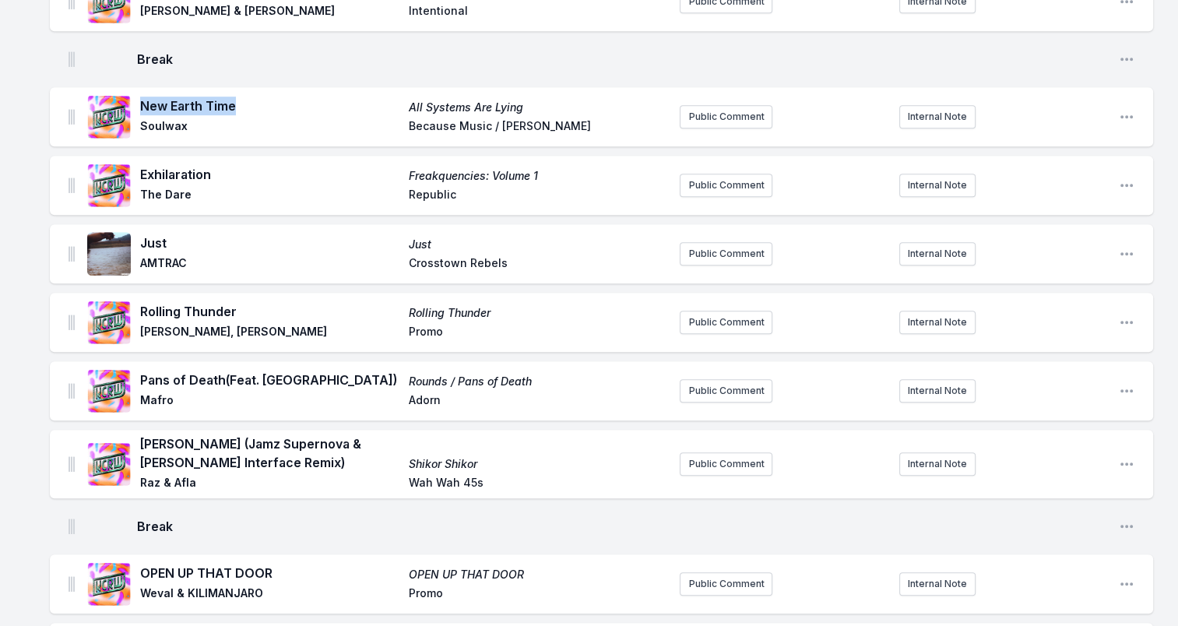
drag, startPoint x: 136, startPoint y: 93, endPoint x: 265, endPoint y: 93, distance: 128.5
click at [265, 93] on div "New Earth Time All Systems Are Lying Soulwax Because Music / Deewee" at bounding box center [377, 117] width 580 height 50
drag, startPoint x: 265, startPoint y: 93, endPoint x: 209, endPoint y: 95, distance: 56.1
click at [153, 118] on span "Soulwax" at bounding box center [269, 127] width 259 height 19
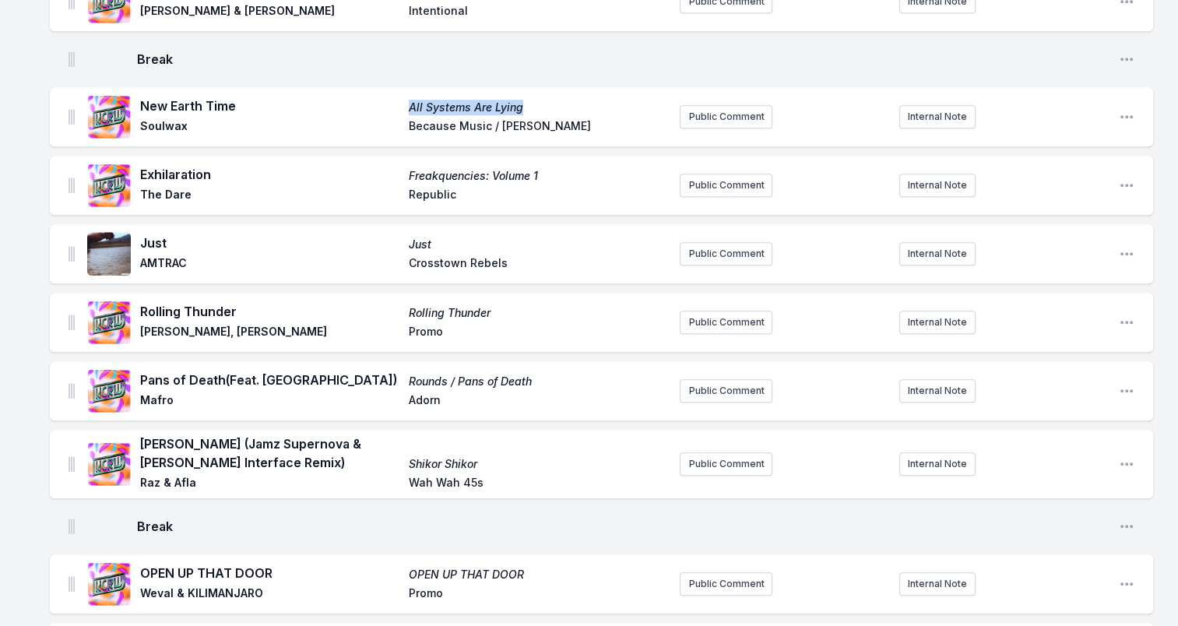
drag, startPoint x: 545, startPoint y: 96, endPoint x: 348, endPoint y: 98, distance: 197.0
click at [348, 98] on div "New Earth Time All Systems Are Lying Soulwax Because Music / Deewee" at bounding box center [403, 117] width 527 height 40
drag, startPoint x: 348, startPoint y: 98, endPoint x: 511, endPoint y: 100, distance: 162.7
drag, startPoint x: 549, startPoint y: 121, endPoint x: 355, endPoint y: 125, distance: 193.9
click at [355, 125] on div "New Earth Time All Systems Are Lying Soulwax Because Music / Deewee" at bounding box center [403, 117] width 527 height 40
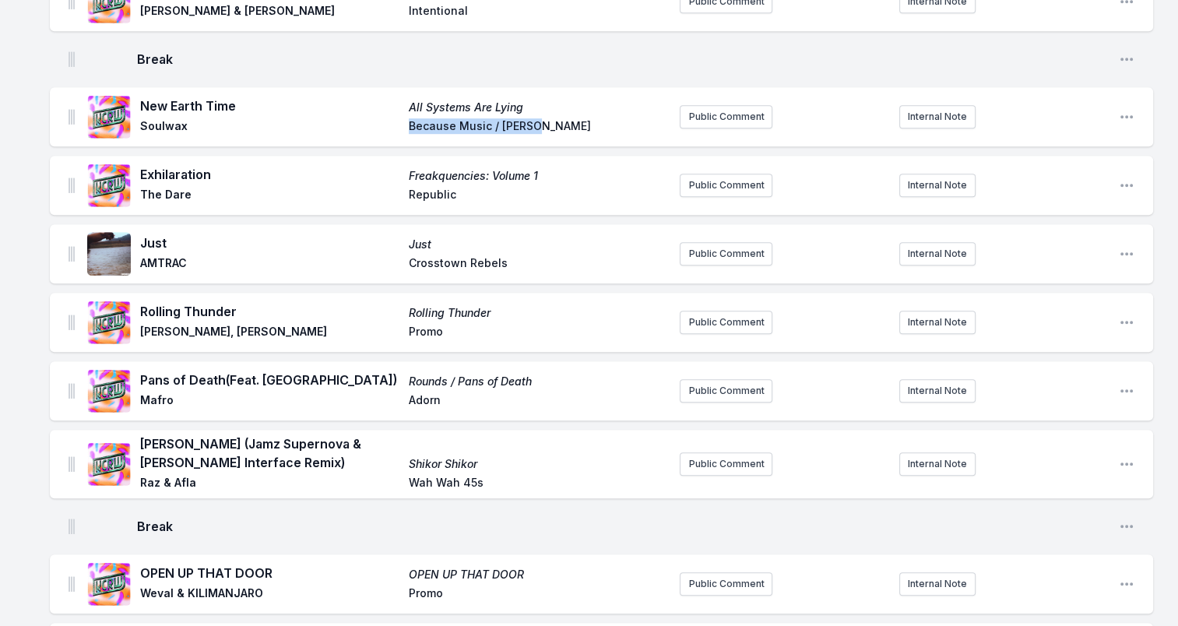
drag, startPoint x: 355, startPoint y: 125, endPoint x: 528, endPoint y: 115, distance: 173.1
click at [180, 165] on span "Exhilaration" at bounding box center [269, 174] width 259 height 19
click at [181, 165] on span "Exhilaration" at bounding box center [269, 174] width 259 height 19
drag, startPoint x: 199, startPoint y: 190, endPoint x: 140, endPoint y: 185, distance: 59.4
click at [140, 187] on span "The Dare" at bounding box center [269, 196] width 259 height 19
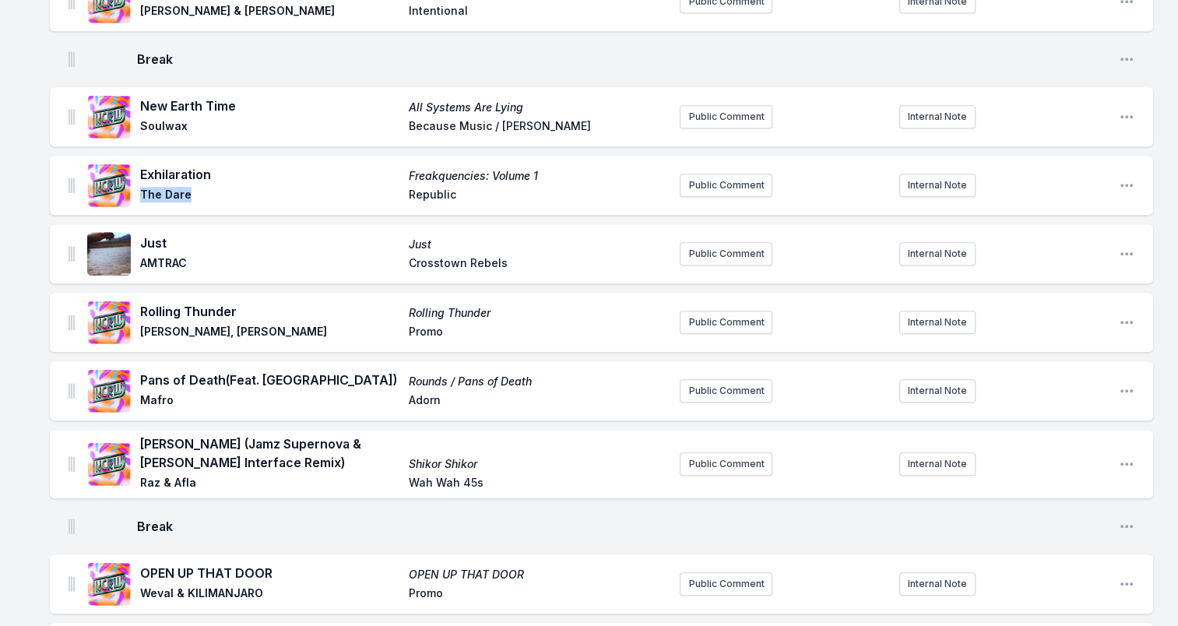
drag, startPoint x: 140, startPoint y: 185, endPoint x: 154, endPoint y: 185, distance: 14.0
drag, startPoint x: 555, startPoint y: 168, endPoint x: 355, endPoint y: 171, distance: 200.1
click at [355, 171] on div "Exhilaration Freakquencies: Volume 1 The Dare Republic" at bounding box center [403, 185] width 527 height 40
drag, startPoint x: 355, startPoint y: 171, endPoint x: 499, endPoint y: 165, distance: 144.1
click at [419, 187] on span "Republic" at bounding box center [538, 196] width 259 height 19
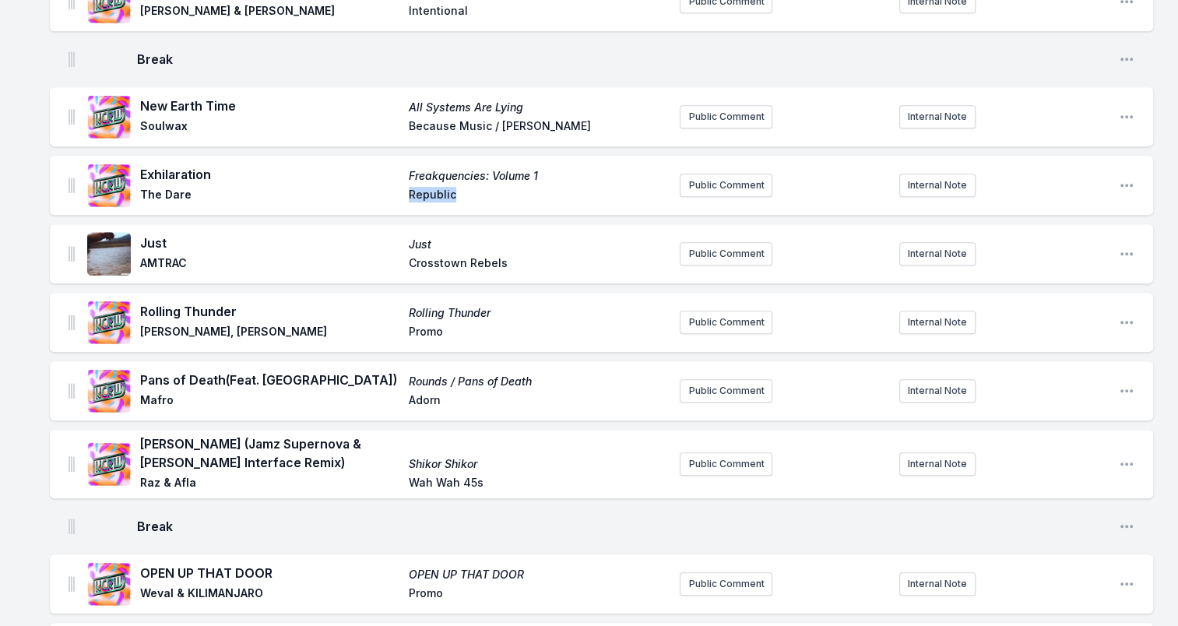
click at [419, 187] on span "Republic" at bounding box center [538, 196] width 259 height 19
click at [154, 234] on span "Just" at bounding box center [269, 243] width 259 height 19
click at [169, 255] on span "AMTRAC" at bounding box center [269, 264] width 259 height 19
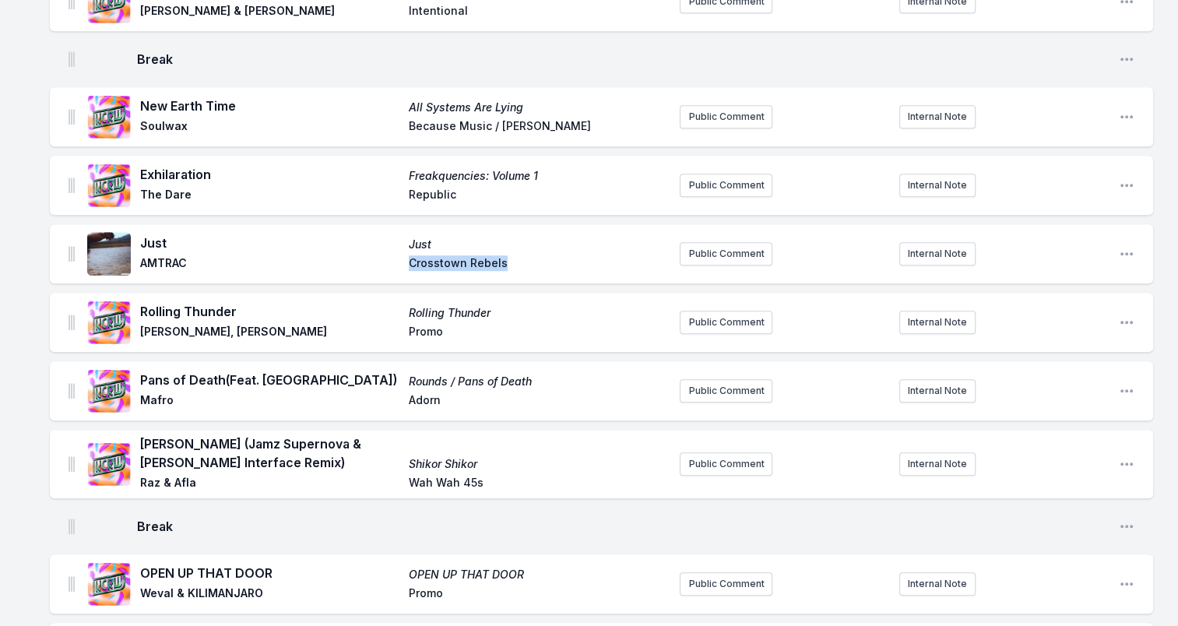
drag, startPoint x: 494, startPoint y: 252, endPoint x: 364, endPoint y: 267, distance: 130.1
click at [364, 267] on div "Just Just AMTRAC Crosstown Rebels" at bounding box center [377, 254] width 580 height 50
drag, startPoint x: 364, startPoint y: 267, endPoint x: 494, endPoint y: 254, distance: 129.9
drag, startPoint x: 237, startPoint y: 302, endPoint x: 140, endPoint y: 308, distance: 97.5
click at [140, 308] on span "Rolling Thunder" at bounding box center [269, 311] width 259 height 19
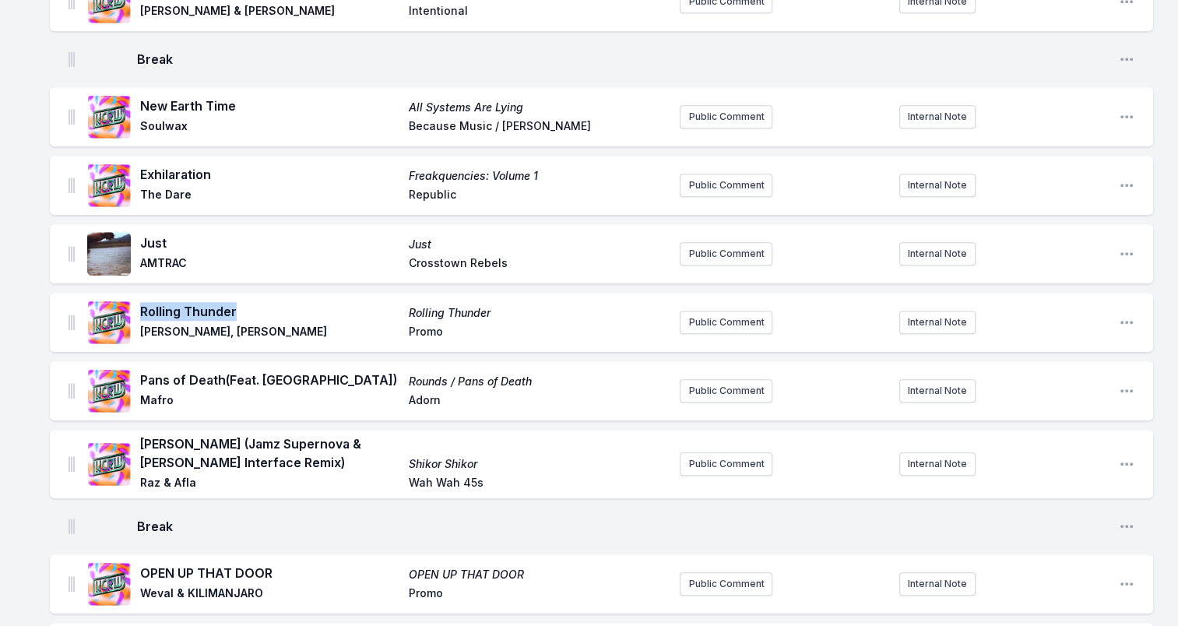
drag, startPoint x: 140, startPoint y: 308, endPoint x: 206, endPoint y: 303, distance: 66.4
drag, startPoint x: 283, startPoint y: 325, endPoint x: 142, endPoint y: 324, distance: 140.9
click at [142, 324] on span "Jamie Jones, Baby Rose" at bounding box center [269, 333] width 259 height 19
drag, startPoint x: 141, startPoint y: 371, endPoint x: 336, endPoint y: 364, distance: 195.6
click at [336, 371] on span "Pans of Death (Feat. TSHA)" at bounding box center [269, 380] width 259 height 19
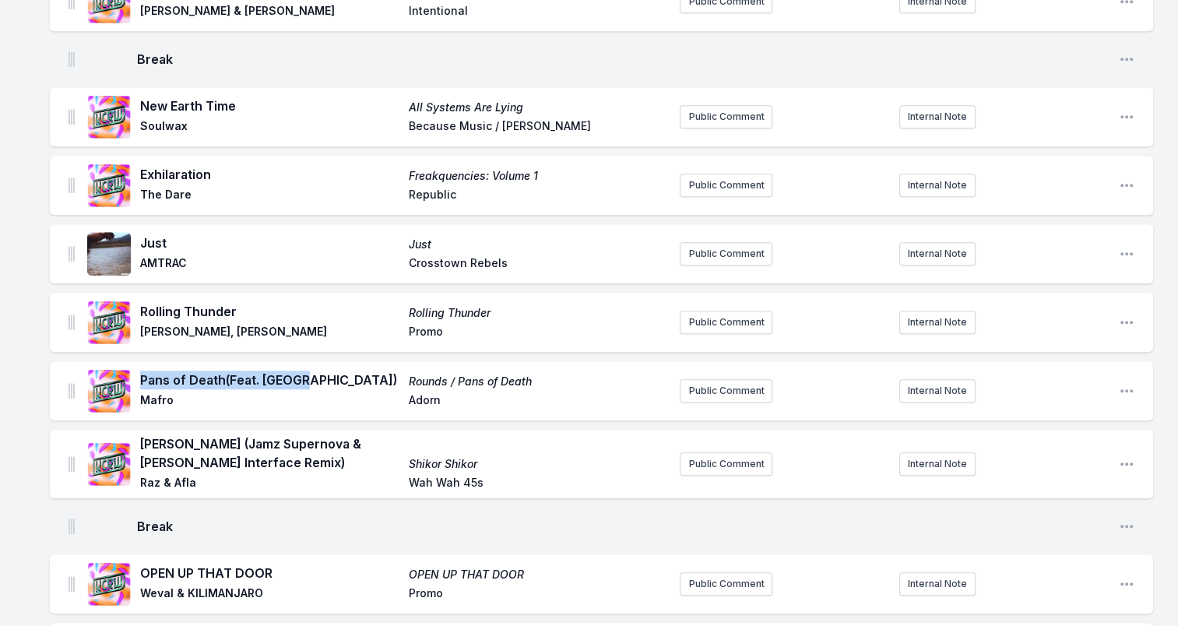
drag, startPoint x: 336, startPoint y: 364, endPoint x: 273, endPoint y: 371, distance: 63.5
click at [159, 392] on span "Mafro" at bounding box center [269, 401] width 259 height 19
drag, startPoint x: 534, startPoint y: 373, endPoint x: 406, endPoint y: 371, distance: 128.5
click at [406, 371] on div "Pans of Death (Feat. TSHA) Rounds / Pans of Death Mafro Adorn" at bounding box center [403, 391] width 527 height 40
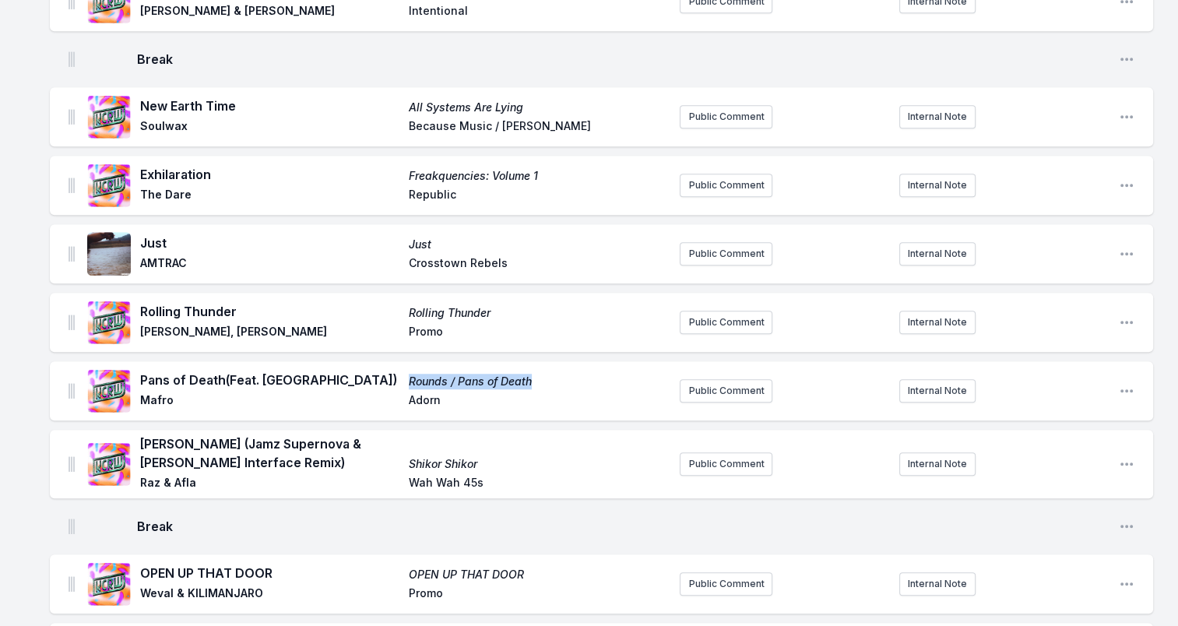
drag, startPoint x: 406, startPoint y: 371, endPoint x: 428, endPoint y: 368, distance: 22.8
click at [434, 392] on span "Adorn" at bounding box center [538, 401] width 259 height 19
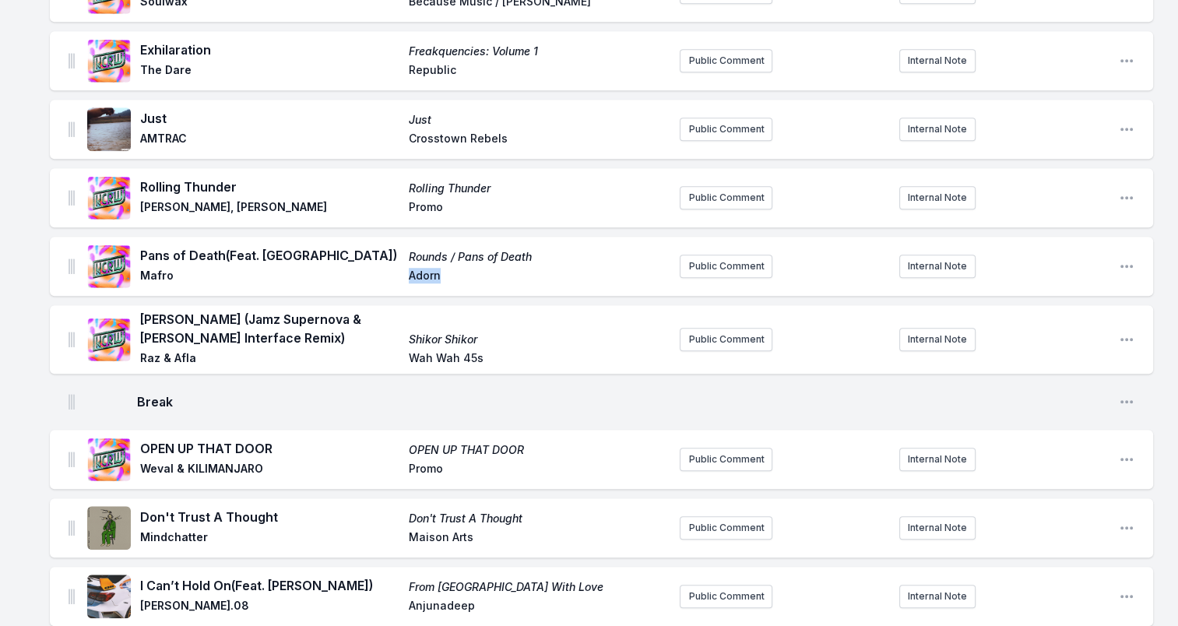
scroll to position [1246, 0]
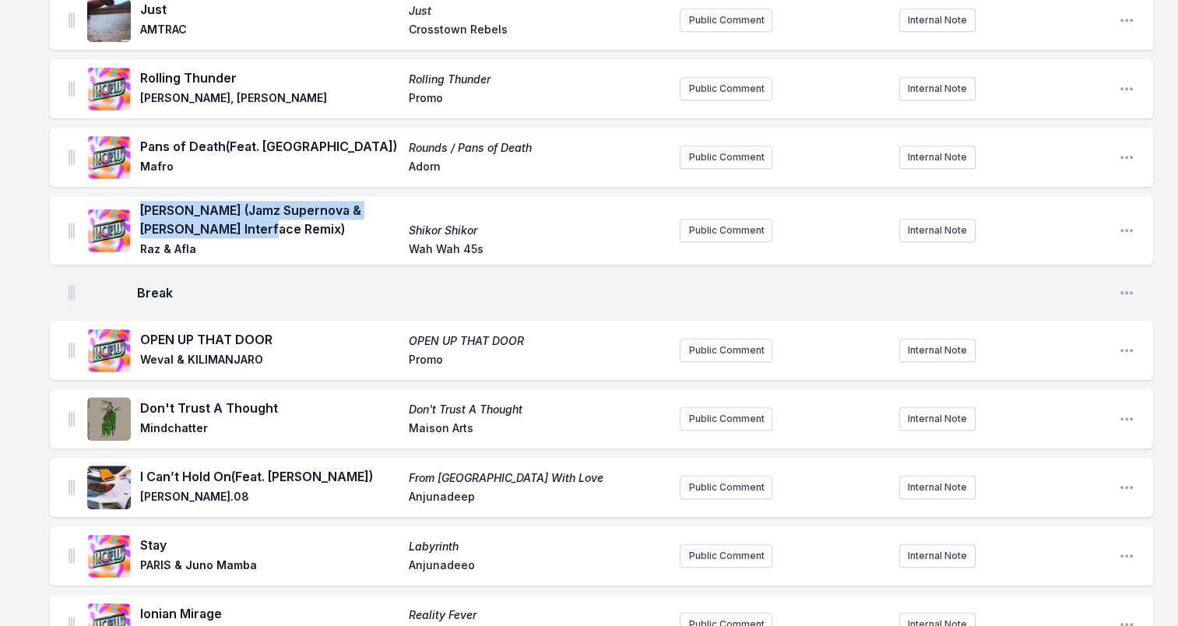
drag, startPoint x: 257, startPoint y: 226, endPoint x: 143, endPoint y: 200, distance: 116.5
click at [143, 201] on span "Shikor Shikor (Jamz Supernova & Sam Interface Remix)" at bounding box center [269, 219] width 259 height 37
drag, startPoint x: 143, startPoint y: 200, endPoint x: 174, endPoint y: 209, distance: 31.8
drag, startPoint x: 142, startPoint y: 238, endPoint x: 208, endPoint y: 232, distance: 66.5
click at [208, 241] on span "Raz & Afla" at bounding box center [269, 250] width 259 height 19
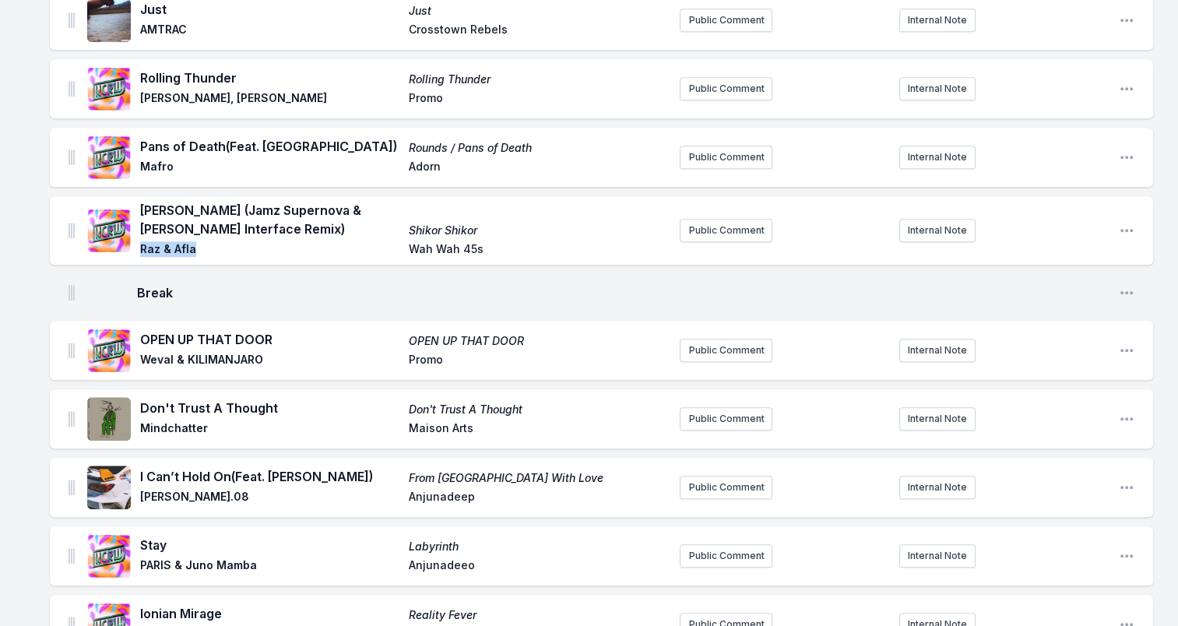
drag, startPoint x: 208, startPoint y: 232, endPoint x: 178, endPoint y: 241, distance: 31.8
drag, startPoint x: 451, startPoint y: 240, endPoint x: 371, endPoint y: 240, distance: 80.2
click at [371, 240] on div "Shikor Shikor (Jamz Supernova & Sam Interface Remix) Shikor Shikor Raz & Afla W…" at bounding box center [403, 230] width 527 height 59
drag, startPoint x: 371, startPoint y: 240, endPoint x: 450, endPoint y: 241, distance: 79.4
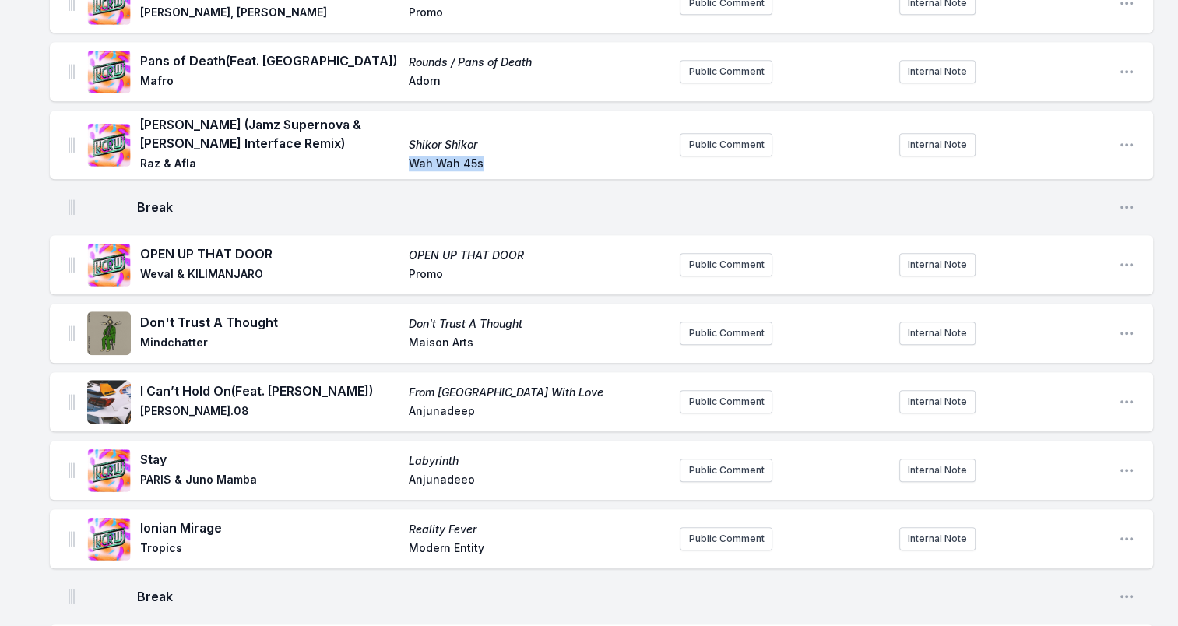
scroll to position [1324, 0]
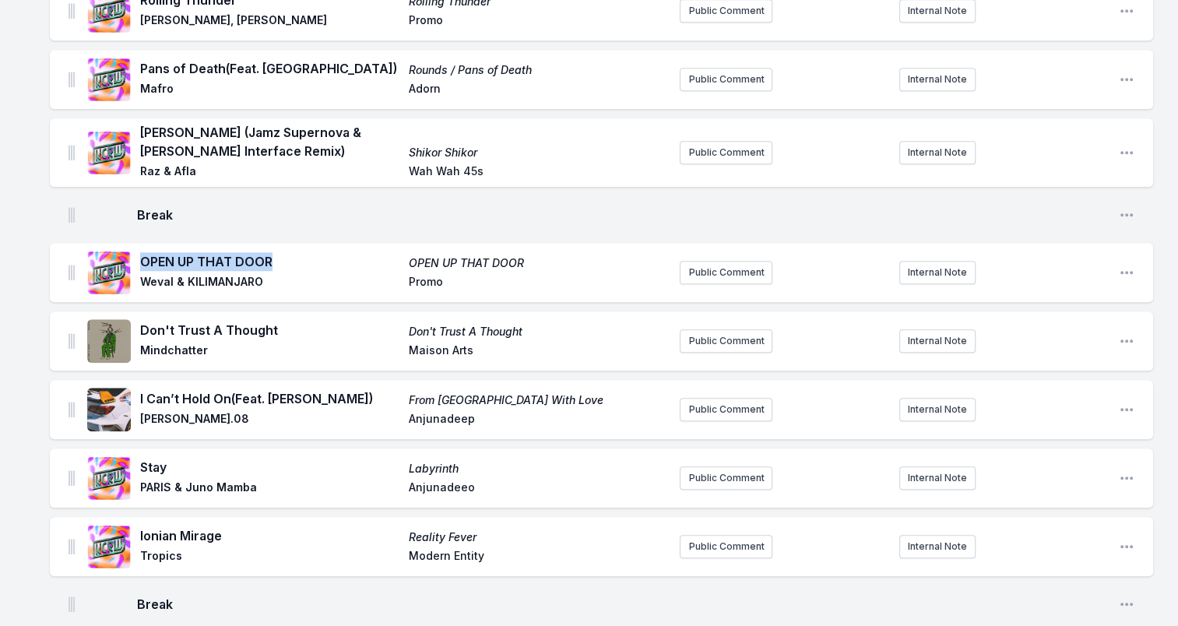
drag, startPoint x: 283, startPoint y: 250, endPoint x: 143, endPoint y: 244, distance: 139.5
click at [143, 252] on span "OPEN UP THAT DOOR" at bounding box center [269, 261] width 259 height 19
drag, startPoint x: 143, startPoint y: 244, endPoint x: 252, endPoint y: 251, distance: 109.2
drag, startPoint x: 146, startPoint y: 274, endPoint x: 261, endPoint y: 277, distance: 115.3
click at [261, 277] on span "Weval & KILIMANJARO" at bounding box center [269, 283] width 259 height 19
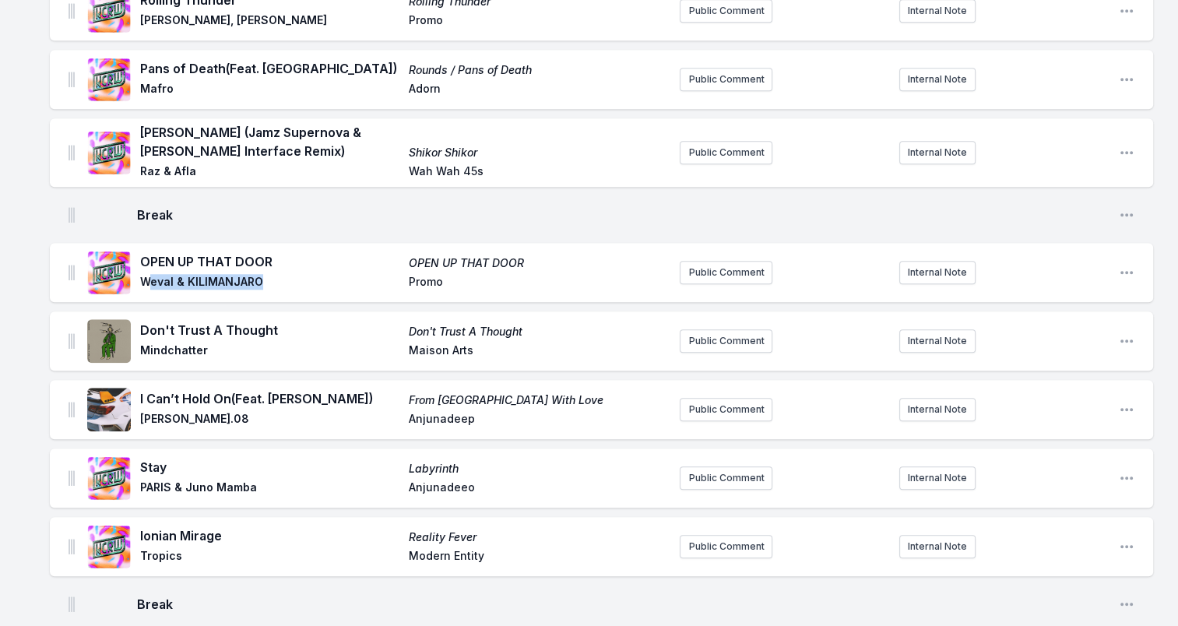
drag, startPoint x: 261, startPoint y: 277, endPoint x: 152, endPoint y: 276, distance: 109.0
click at [152, 276] on span "Weval & KILIMANJARO" at bounding box center [269, 283] width 259 height 19
click at [142, 274] on span "Weval & KILIMANJARO" at bounding box center [269, 283] width 259 height 19
drag, startPoint x: 142, startPoint y: 273, endPoint x: 265, endPoint y: 271, distance: 122.3
click at [265, 274] on span "Weval & KILIMANJARO" at bounding box center [269, 283] width 259 height 19
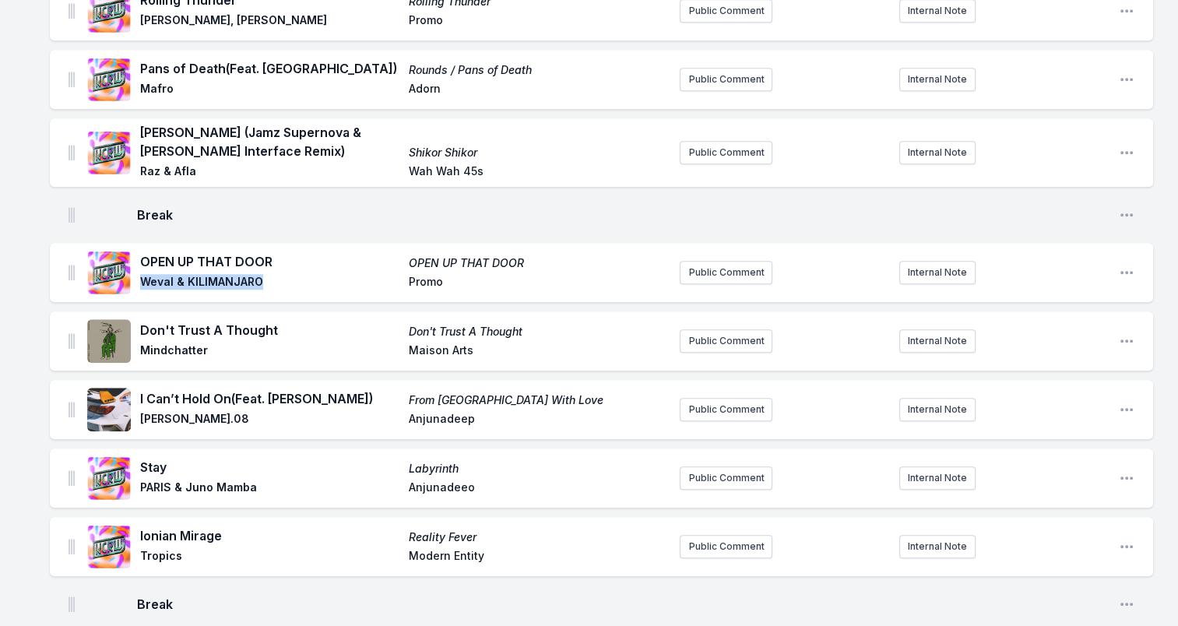
drag, startPoint x: 265, startPoint y: 271, endPoint x: 233, endPoint y: 274, distance: 32.1
drag, startPoint x: 271, startPoint y: 320, endPoint x: 134, endPoint y: 321, distance: 137.0
click at [134, 321] on div "Don't Trust A Thought Don't Trust A Thought Mindchatter Maison Arts" at bounding box center [377, 341] width 580 height 50
drag, startPoint x: 134, startPoint y: 321, endPoint x: 233, endPoint y: 321, distance: 98.9
click at [179, 343] on span "Mindchatter" at bounding box center [269, 352] width 259 height 19
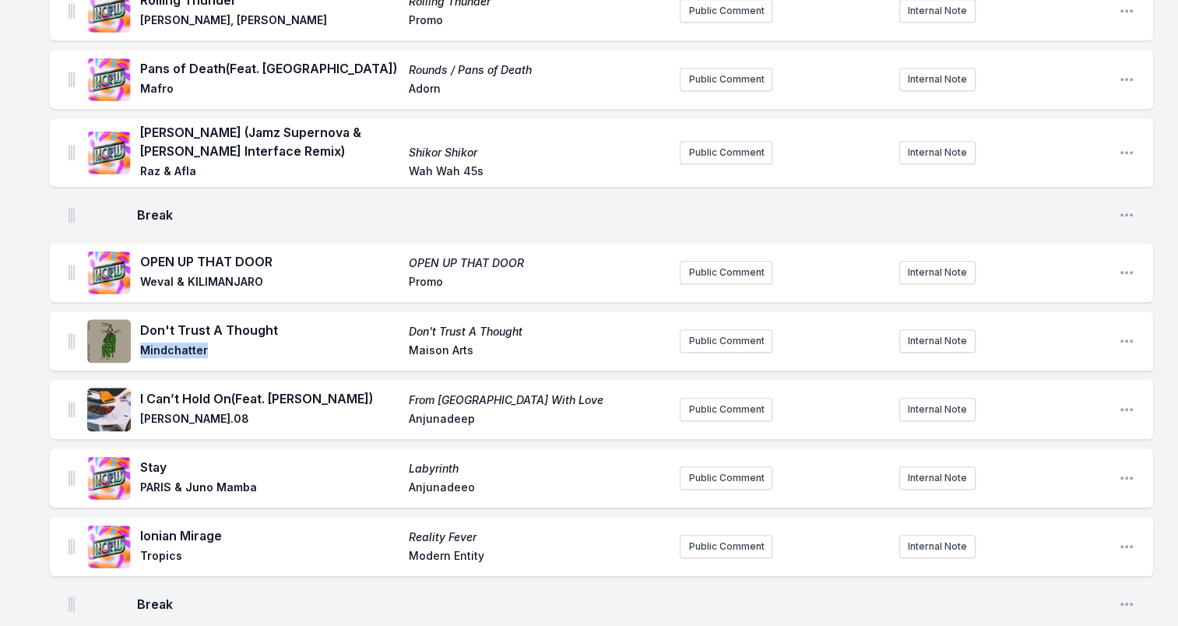
click at [179, 343] on span "Mindchatter" at bounding box center [269, 352] width 259 height 19
drag, startPoint x: 508, startPoint y: 347, endPoint x: 365, endPoint y: 352, distance: 142.6
click at [365, 352] on div "Don't Trust A Thought Don't Trust A Thought Mindchatter Maison Arts" at bounding box center [377, 341] width 580 height 50
drag, startPoint x: 365, startPoint y: 352, endPoint x: 448, endPoint y: 341, distance: 83.2
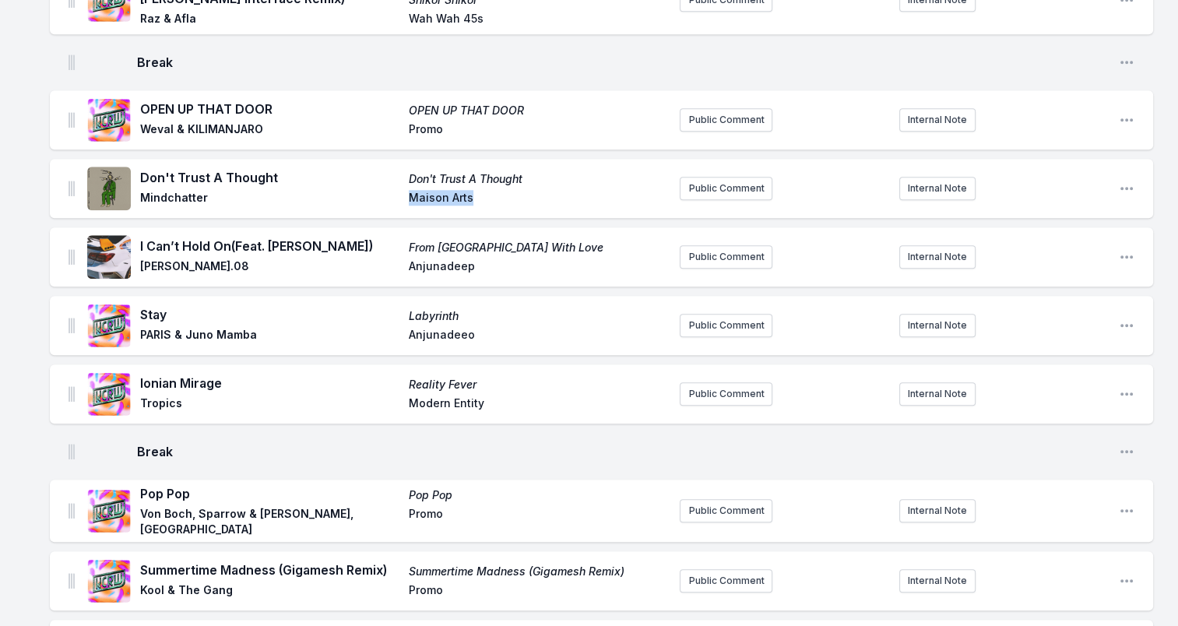
scroll to position [1479, 0]
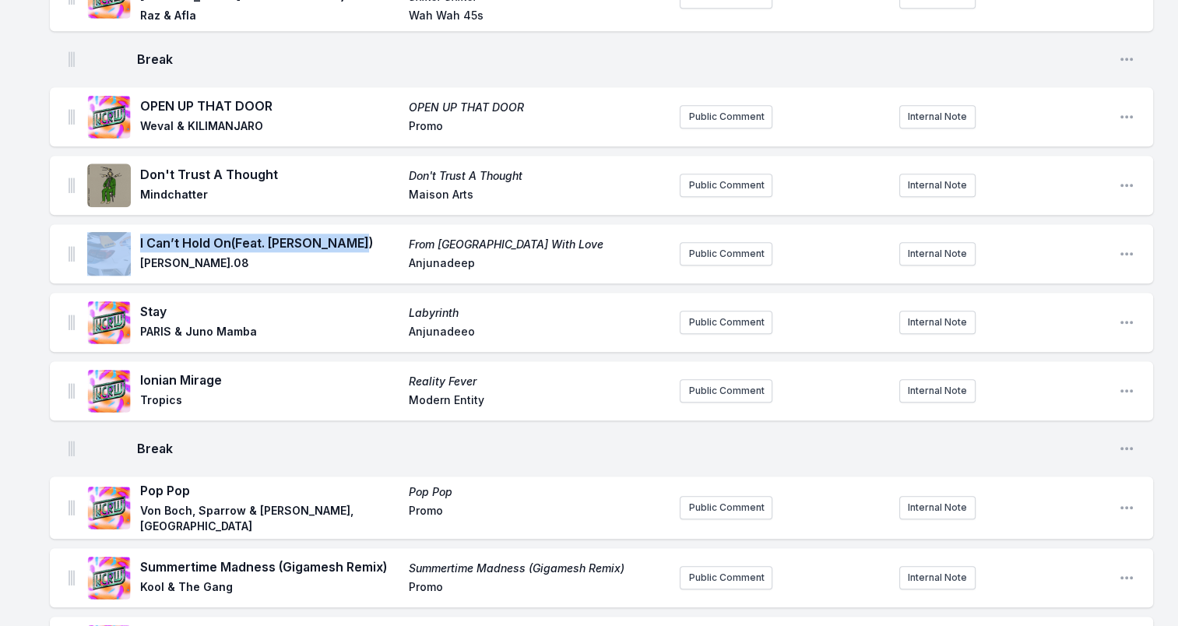
drag, startPoint x: 360, startPoint y: 232, endPoint x: 135, endPoint y: 237, distance: 225.1
click at [135, 237] on div "I Can’t Hold On (Feat. Nathan Ball) From Sydney With Love Blake.08 Anjunadeep" at bounding box center [377, 254] width 580 height 50
drag, startPoint x: 135, startPoint y: 237, endPoint x: 311, endPoint y: 239, distance: 176.0
drag, startPoint x: 140, startPoint y: 253, endPoint x: 188, endPoint y: 255, distance: 48.3
click at [188, 255] on span "Blake.08" at bounding box center [269, 264] width 259 height 19
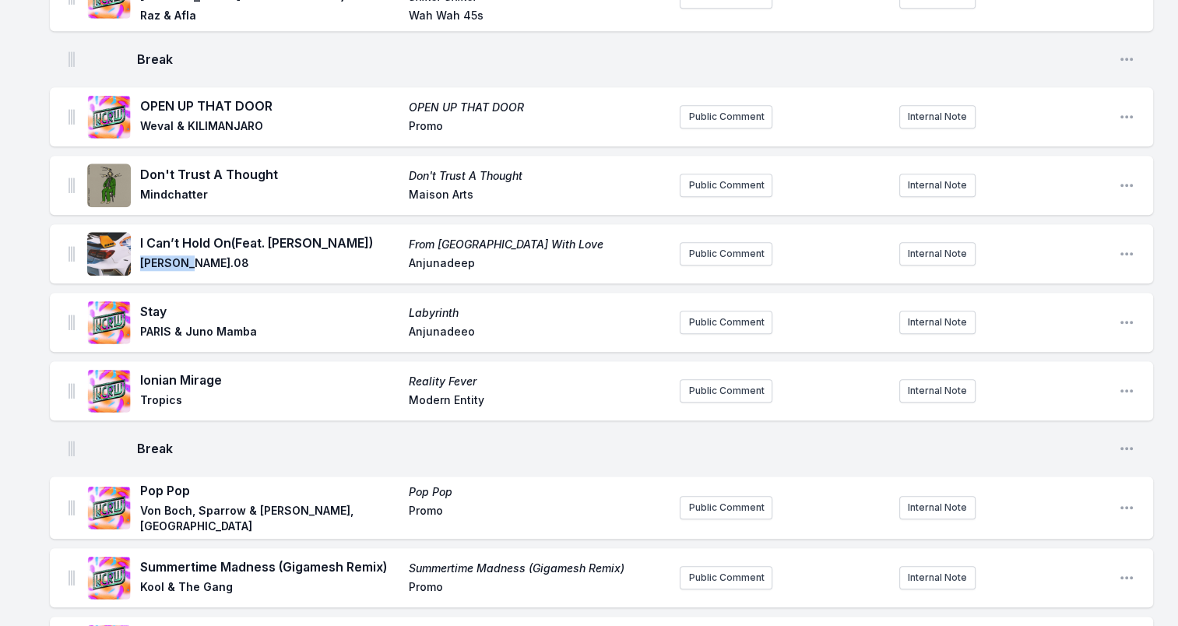
drag, startPoint x: 188, startPoint y: 255, endPoint x: 177, endPoint y: 255, distance: 11.7
drag, startPoint x: 547, startPoint y: 237, endPoint x: 389, endPoint y: 231, distance: 158.1
click at [389, 234] on div "I Can’t Hold On (Feat. Nathan Ball) From Sydney With Love Blake.08 Anjunadeep" at bounding box center [403, 254] width 527 height 40
drag, startPoint x: 389, startPoint y: 231, endPoint x: 468, endPoint y: 233, distance: 78.7
click at [149, 303] on span "Stay" at bounding box center [269, 311] width 259 height 19
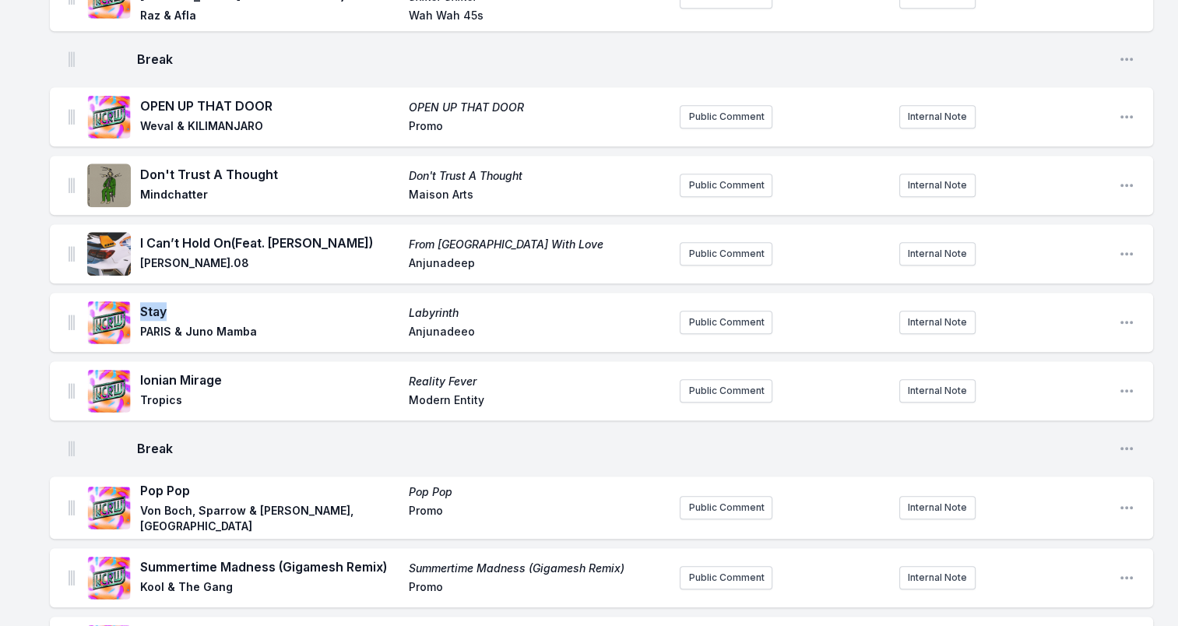
click at [149, 303] on span "Stay" at bounding box center [269, 311] width 259 height 19
drag, startPoint x: 221, startPoint y: 329, endPoint x: 139, endPoint y: 328, distance: 81.8
click at [139, 328] on div "Stay Labyrinth PARIS & Juno Mamba Anjunadeeo" at bounding box center [377, 322] width 580 height 50
drag, startPoint x: 139, startPoint y: 328, endPoint x: 202, endPoint y: 320, distance: 63.5
click at [445, 305] on span "Labyrinth" at bounding box center [538, 313] width 259 height 16
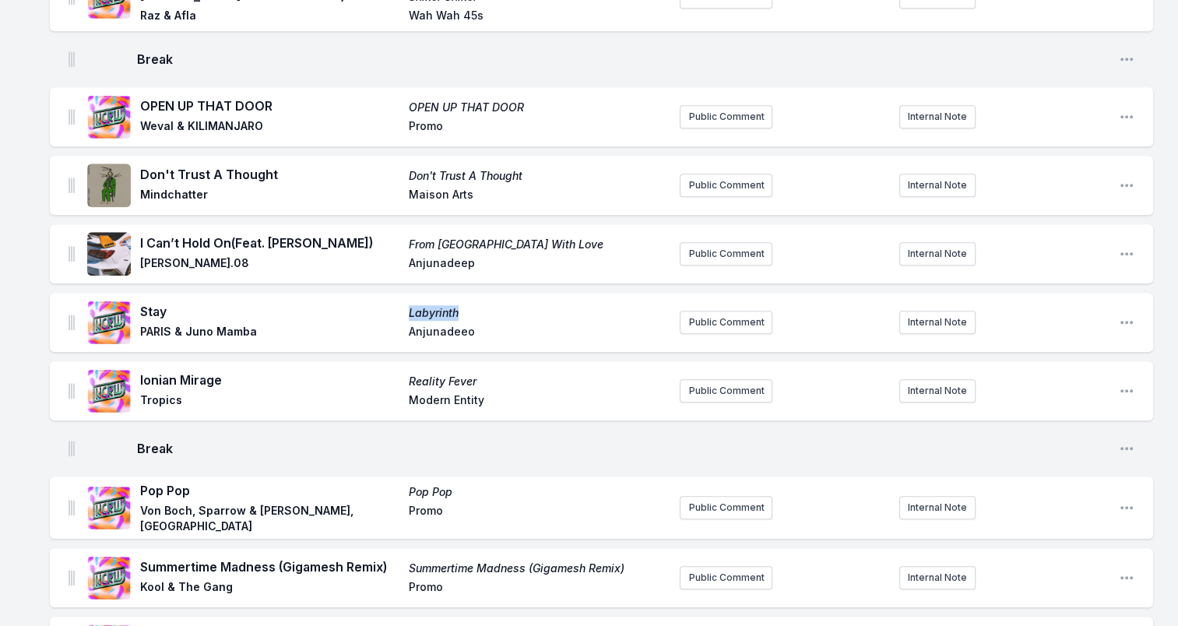
click at [446, 305] on span "Labyrinth" at bounding box center [538, 313] width 259 height 16
drag, startPoint x: 139, startPoint y: 371, endPoint x: 280, endPoint y: 380, distance: 141.2
click at [280, 380] on div "Ionian Mirage Reality Fever Tropics Modern Entity" at bounding box center [377, 391] width 580 height 50
drag, startPoint x: 280, startPoint y: 380, endPoint x: 196, endPoint y: 368, distance: 84.9
click at [156, 392] on span "Tropics" at bounding box center [269, 401] width 259 height 19
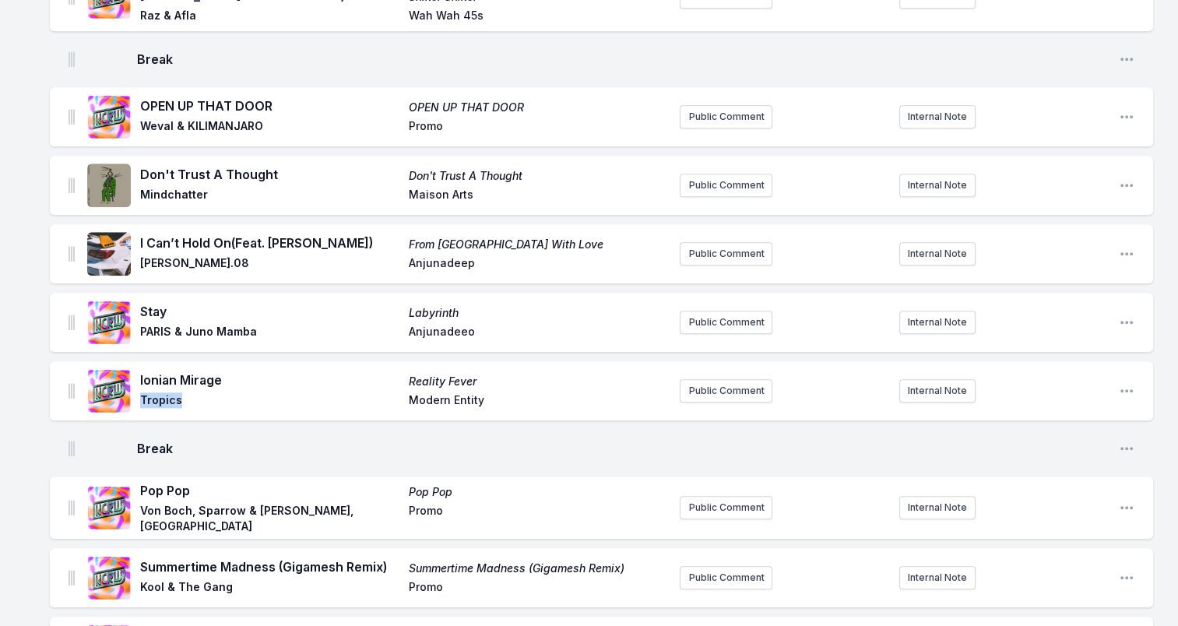
click at [156, 392] on span "Tropics" at bounding box center [269, 401] width 259 height 19
drag, startPoint x: 483, startPoint y: 374, endPoint x: 376, endPoint y: 382, distance: 107.0
click at [375, 382] on div "Ionian Mirage Reality Fever Tropics Modern Entity" at bounding box center [403, 391] width 527 height 40
drag, startPoint x: 376, startPoint y: 382, endPoint x: 397, endPoint y: 378, distance: 21.5
click at [396, 378] on span "Ionian Mirage" at bounding box center [269, 380] width 259 height 19
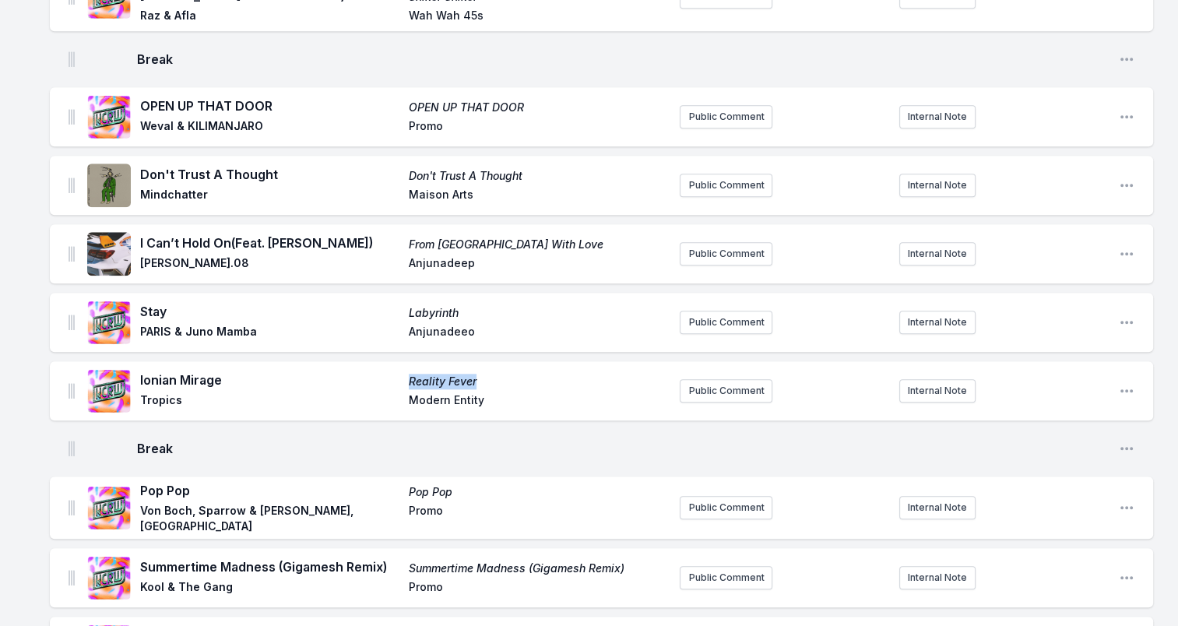
drag, startPoint x: 496, startPoint y: 368, endPoint x: 308, endPoint y: 367, distance: 187.6
click at [308, 371] on div "Ionian Mirage Reality Fever Tropics Modern Entity" at bounding box center [403, 391] width 527 height 40
drag, startPoint x: 308, startPoint y: 367, endPoint x: 445, endPoint y: 366, distance: 137.0
drag, startPoint x: 406, startPoint y: 389, endPoint x: 517, endPoint y: 392, distance: 110.6
click at [517, 392] on div "Ionian Mirage Reality Fever Tropics Modern Entity" at bounding box center [403, 391] width 527 height 40
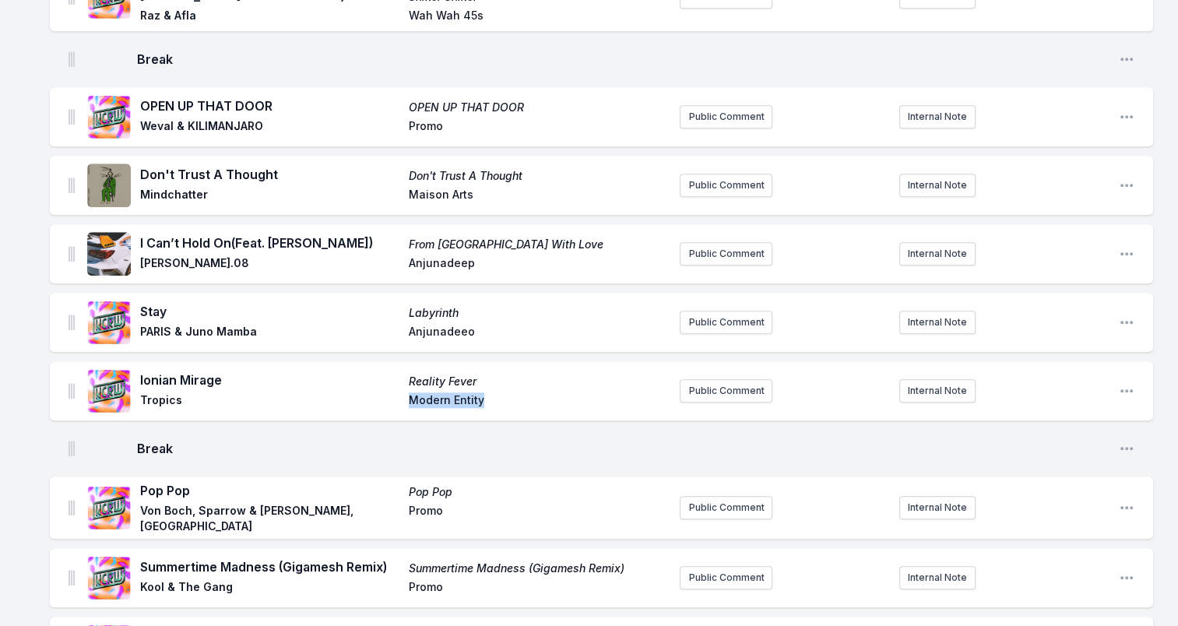
drag, startPoint x: 517, startPoint y: 392, endPoint x: 466, endPoint y: 390, distance: 50.6
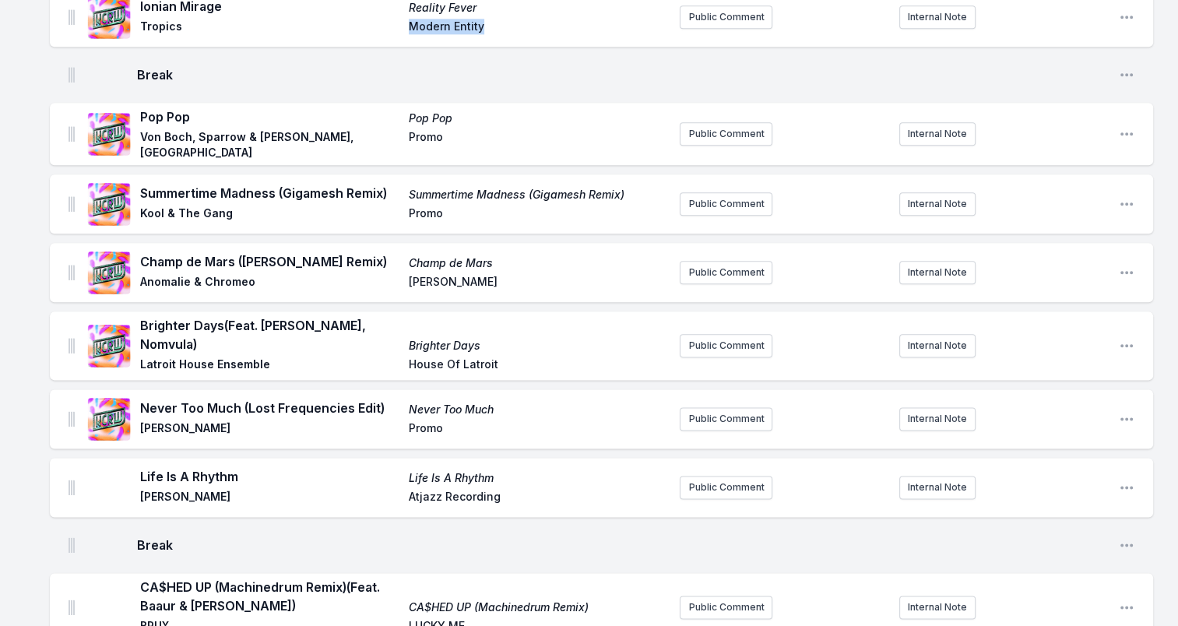
scroll to position [1869, 0]
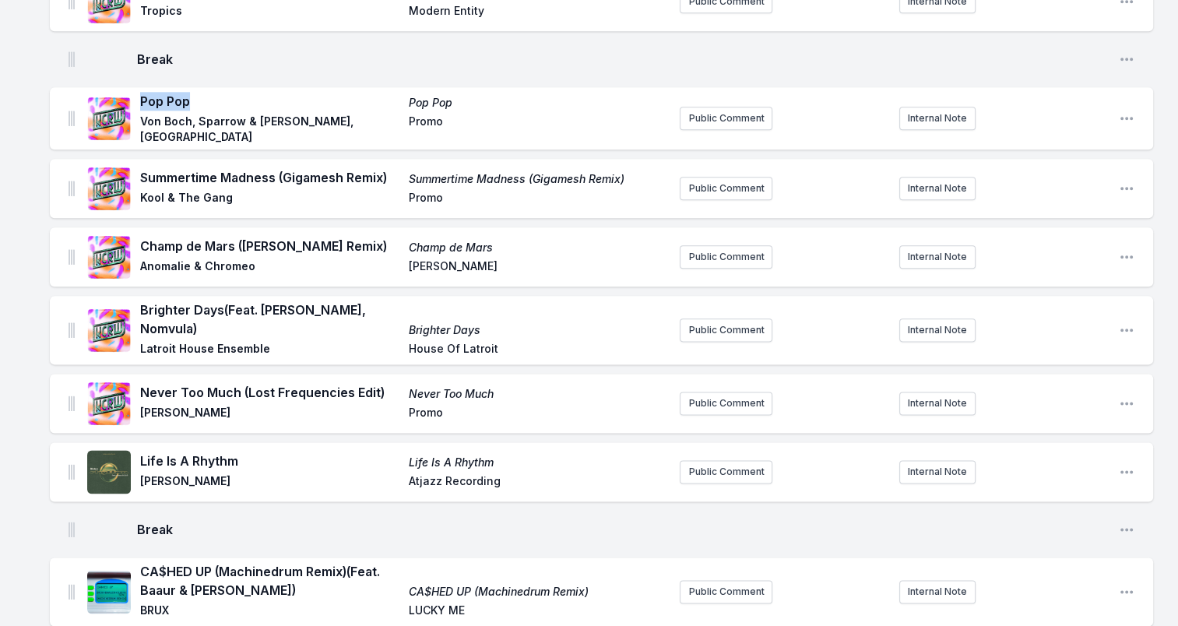
drag, startPoint x: 143, startPoint y: 100, endPoint x: 188, endPoint y: 103, distance: 45.3
click at [188, 103] on span "Pop Pop" at bounding box center [269, 101] width 259 height 19
drag, startPoint x: 188, startPoint y: 103, endPoint x: 174, endPoint y: 100, distance: 14.2
drag, startPoint x: 153, startPoint y: 118, endPoint x: 343, endPoint y: 127, distance: 190.2
click at [343, 127] on span "Von Boch, Sparrow & Barbossa, KZ" at bounding box center [269, 129] width 259 height 31
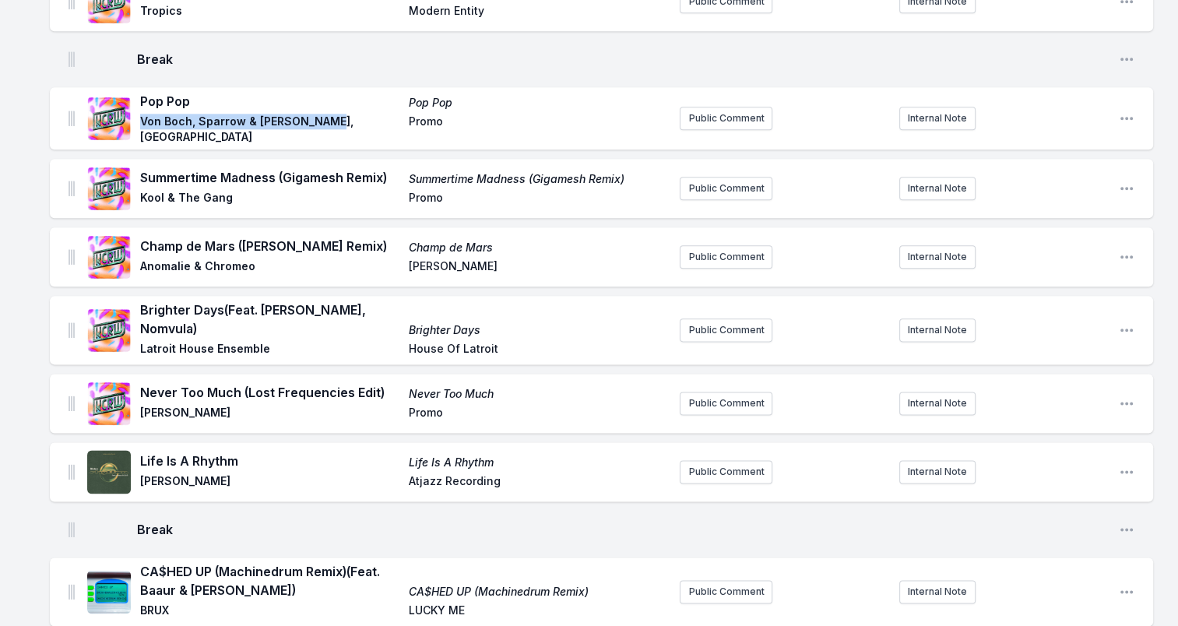
drag, startPoint x: 343, startPoint y: 127, endPoint x: 254, endPoint y: 115, distance: 89.5
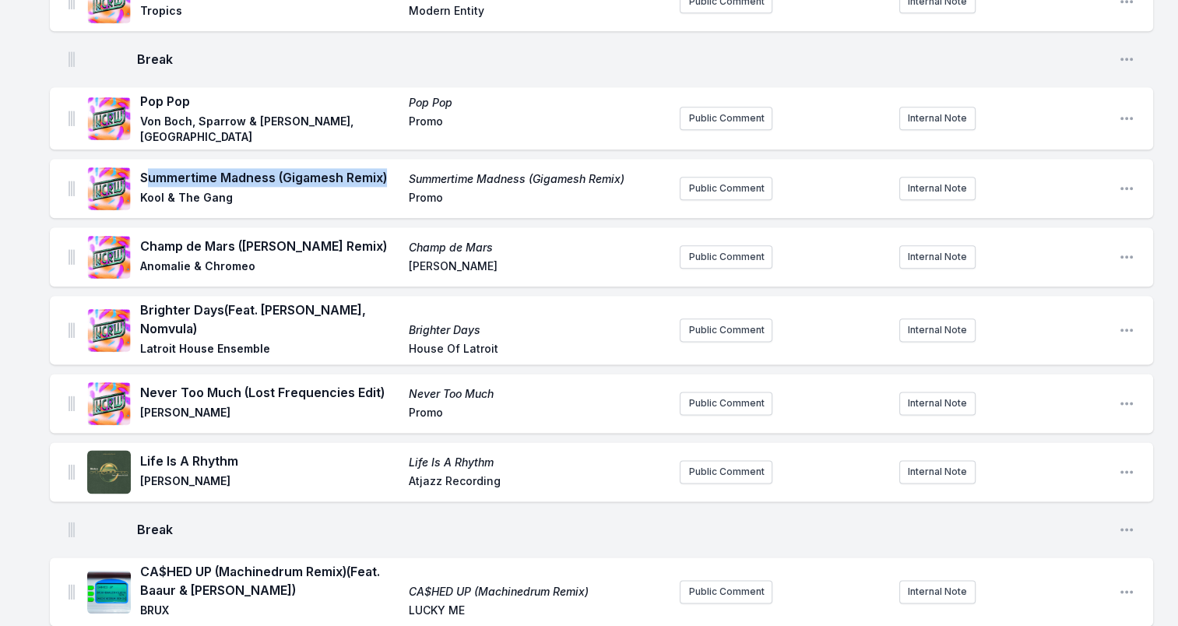
drag, startPoint x: 383, startPoint y: 165, endPoint x: 146, endPoint y: 166, distance: 237.5
click at [146, 168] on span "Summertime Madness (Gigamesh Remix)" at bounding box center [269, 177] width 259 height 19
click at [145, 168] on span "Summertime Madness (Gigamesh Remix)" at bounding box center [269, 177] width 259 height 19
drag, startPoint x: 145, startPoint y: 164, endPoint x: 134, endPoint y: 163, distance: 10.9
click at [134, 164] on div "Summertime Madness (Gigamesh Remix) Summertime Madness (Gigamesh Remix) Kool & …" at bounding box center [377, 189] width 580 height 50
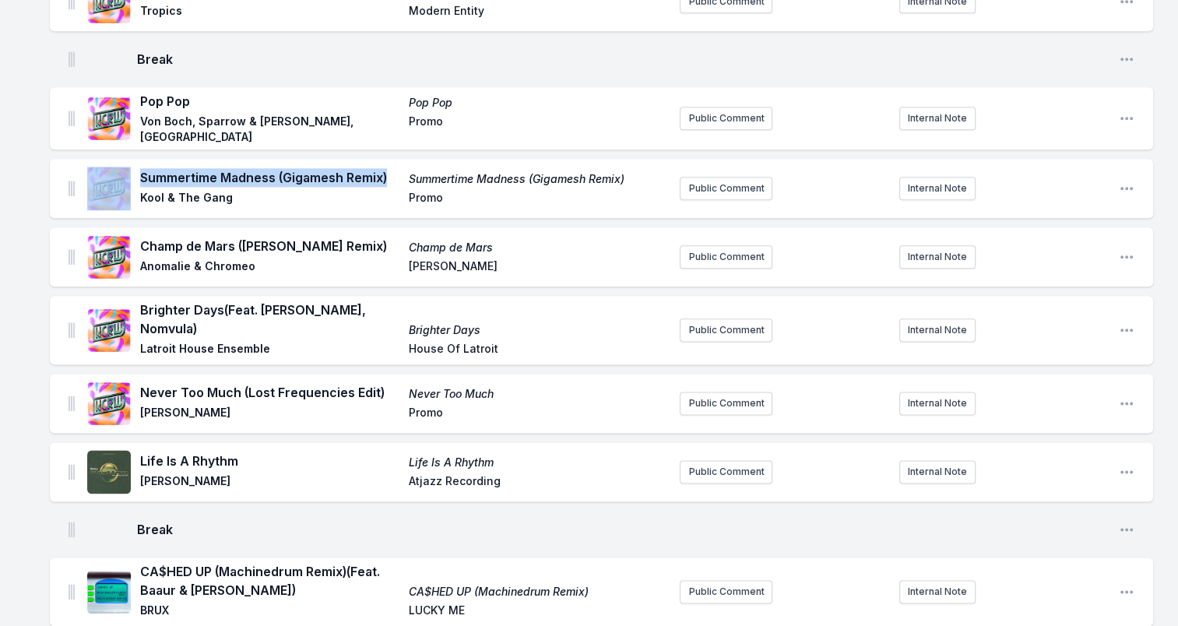
drag, startPoint x: 134, startPoint y: 163, endPoint x: 178, endPoint y: 164, distance: 44.4
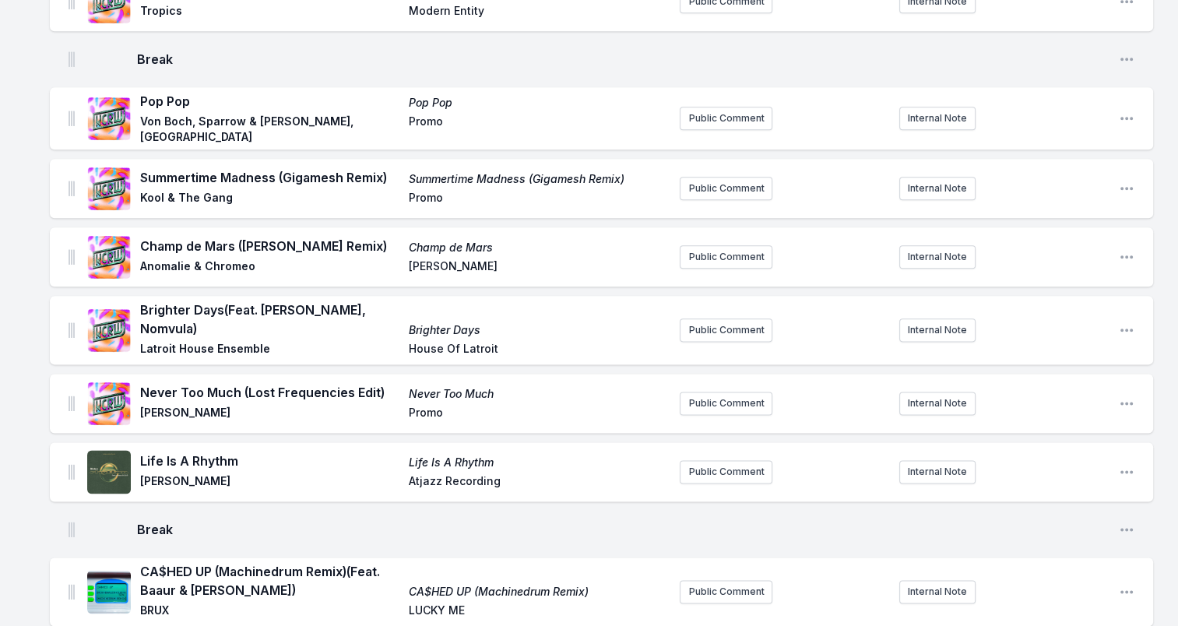
click at [148, 193] on span "Kool & The Gang" at bounding box center [269, 199] width 259 height 19
drag, startPoint x: 139, startPoint y: 186, endPoint x: 241, endPoint y: 191, distance: 102.1
click at [241, 191] on div "Summertime Madness (Gigamesh Remix) Summertime Madness (Gigamesh Remix) Kool & …" at bounding box center [377, 189] width 580 height 50
drag, startPoint x: 241, startPoint y: 191, endPoint x: 198, endPoint y: 185, distance: 43.9
drag, startPoint x: 140, startPoint y: 232, endPoint x: 378, endPoint y: 235, distance: 238.3
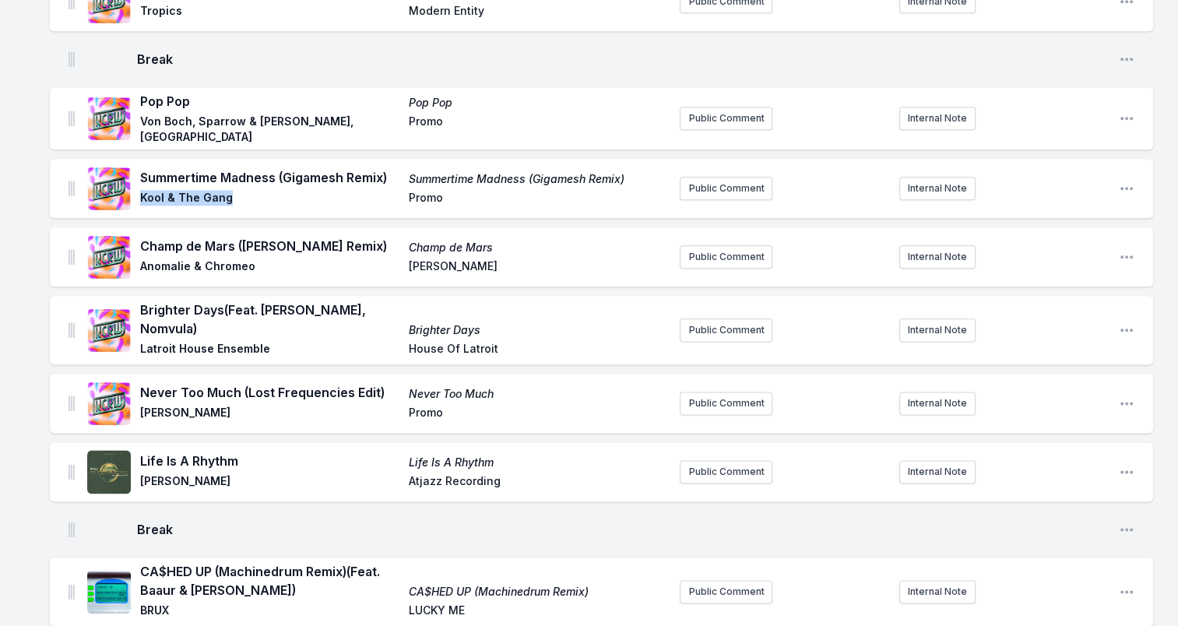
click at [378, 237] on span "Champ de Mars (Vikter Duplaix Remix)" at bounding box center [269, 246] width 259 height 19
drag, startPoint x: 378, startPoint y: 235, endPoint x: 311, endPoint y: 232, distance: 67.0
drag, startPoint x: 142, startPoint y: 255, endPoint x: 284, endPoint y: 265, distance: 142.8
click at [284, 265] on div "Champ de Mars (Vikter Duplaix Remix) Champ de Mars Anomalie & Chromeo Juliet" at bounding box center [377, 257] width 580 height 50
drag, startPoint x: 505, startPoint y: 234, endPoint x: 366, endPoint y: 234, distance: 138.6
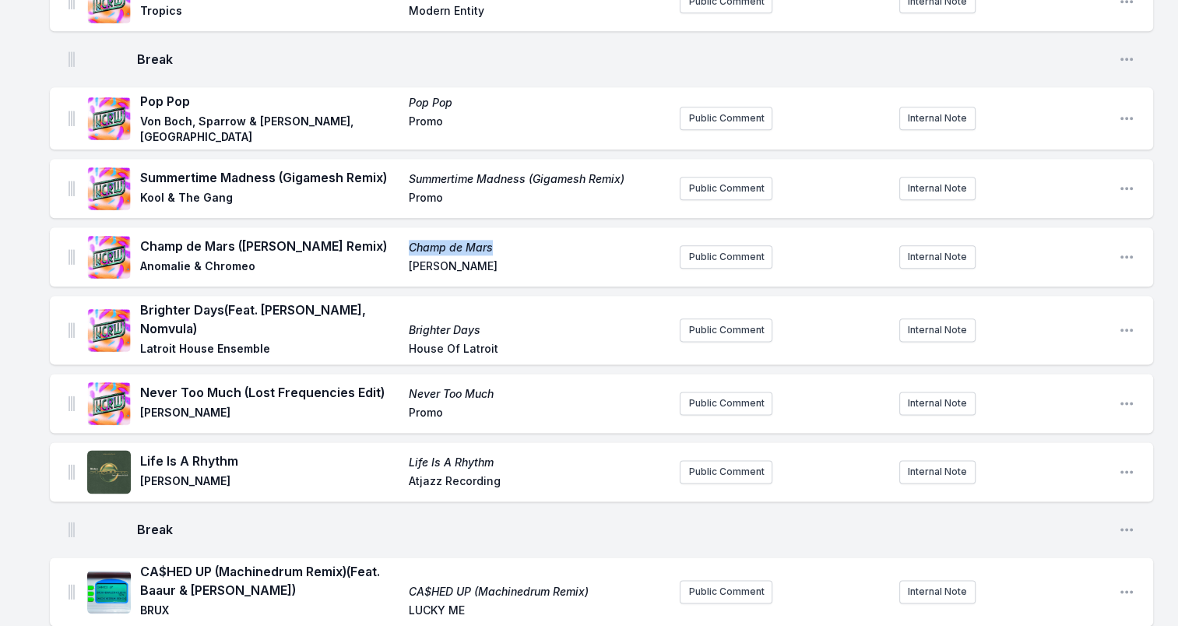
click at [366, 237] on div "Champ de Mars (Vikter Duplaix Remix) Champ de Mars Anomalie & Chromeo Juliet" at bounding box center [403, 257] width 527 height 40
drag, startPoint x: 366, startPoint y: 234, endPoint x: 534, endPoint y: 244, distance: 168.5
click at [534, 244] on div "Champ de Mars (Vikter Duplaix Remix) Champ de Mars Anomalie & Chromeo Juliet" at bounding box center [403, 257] width 527 height 40
drag, startPoint x: 487, startPoint y: 237, endPoint x: 395, endPoint y: 237, distance: 91.9
click at [395, 237] on div "Champ de Mars (Vikter Duplaix Remix) Champ de Mars Anomalie & Chromeo Juliet" at bounding box center [403, 257] width 527 height 40
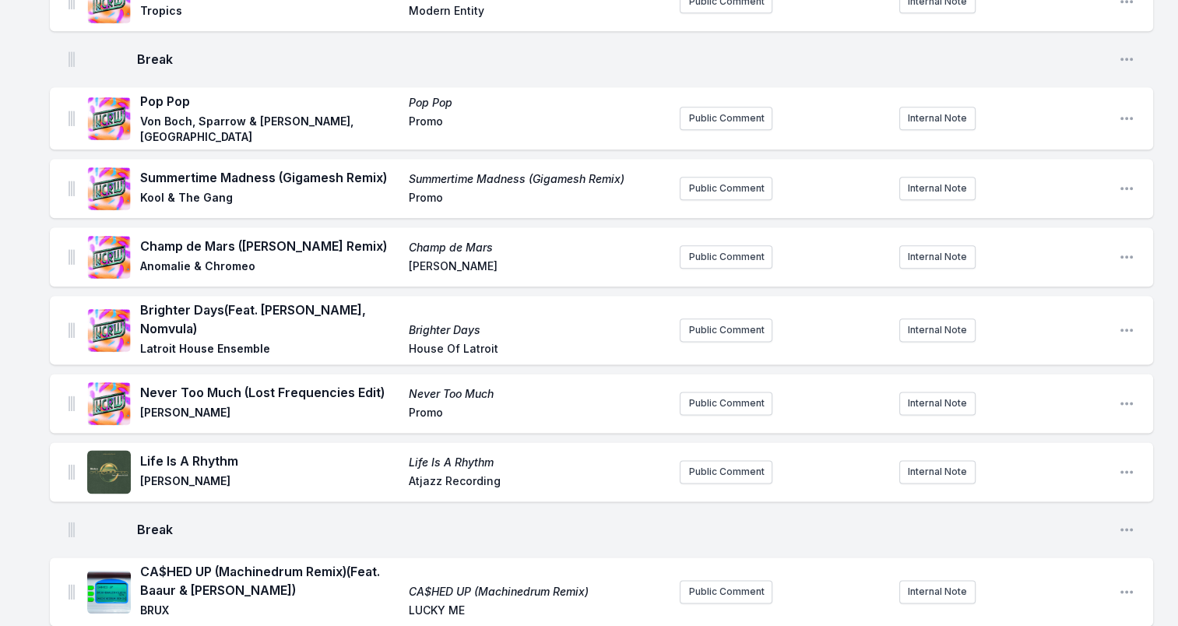
drag, startPoint x: 395, startPoint y: 237, endPoint x: 455, endPoint y: 234, distance: 60.8
drag, startPoint x: 139, startPoint y: 304, endPoint x: 389, endPoint y: 310, distance: 250.0
click at [389, 310] on div "Brighter Days (Feat. Nick Clow, Nomvula) Brighter Days Latroit House Ensemble H…" at bounding box center [377, 330] width 580 height 59
drag, startPoint x: 389, startPoint y: 310, endPoint x: 275, endPoint y: 297, distance: 115.2
drag, startPoint x: 142, startPoint y: 324, endPoint x: 281, endPoint y: 329, distance: 138.7
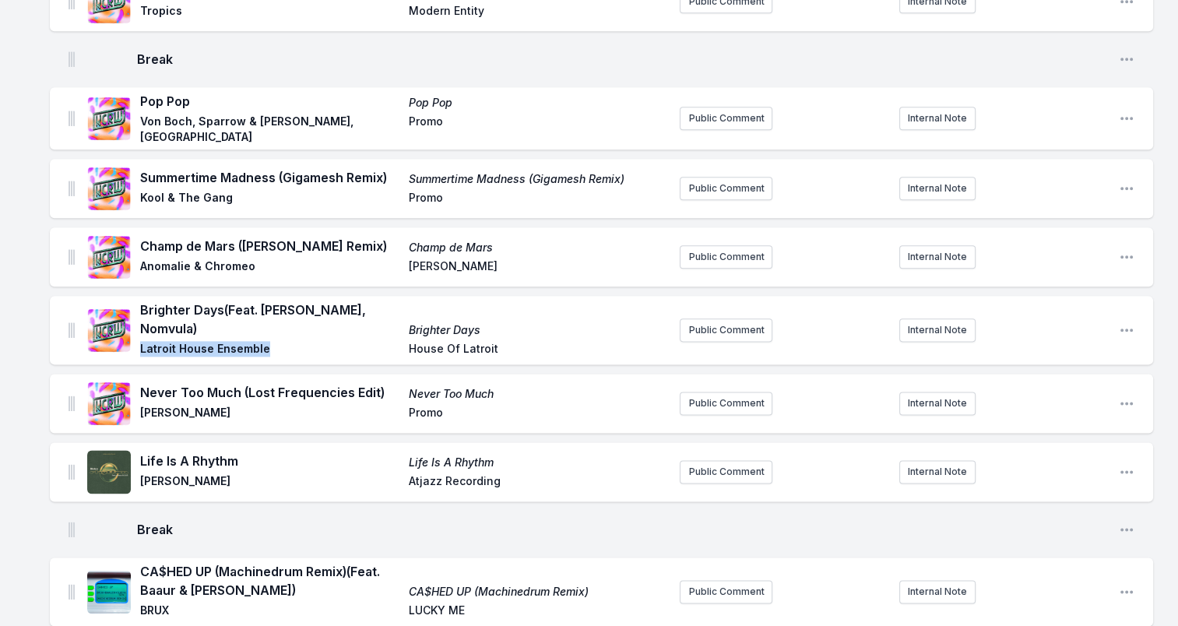
click at [281, 341] on span "Latroit House Ensemble" at bounding box center [269, 350] width 259 height 19
drag, startPoint x: 281, startPoint y: 329, endPoint x: 213, endPoint y: 322, distance: 68.0
drag, startPoint x: 500, startPoint y: 330, endPoint x: 403, endPoint y: 329, distance: 97.3
click at [403, 329] on div "Brighter Days (Feat. Nick Clow, Nomvula) Brighter Days Latroit House Ensemble H…" at bounding box center [403, 330] width 527 height 59
drag, startPoint x: 403, startPoint y: 329, endPoint x: 473, endPoint y: 324, distance: 70.2
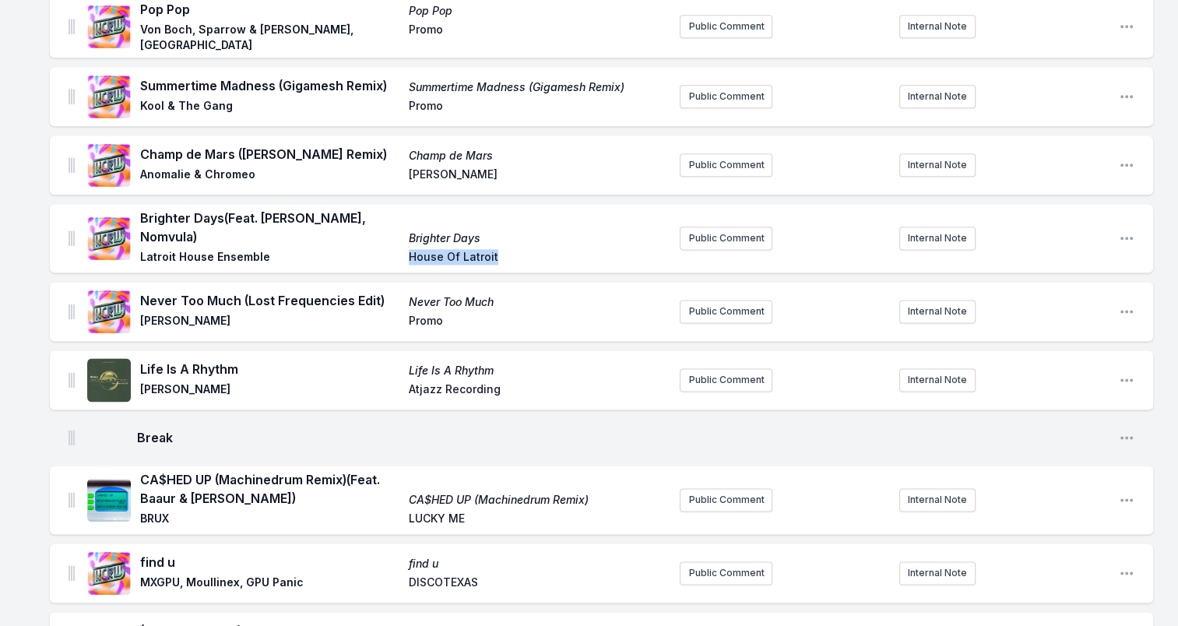
scroll to position [2024, 0]
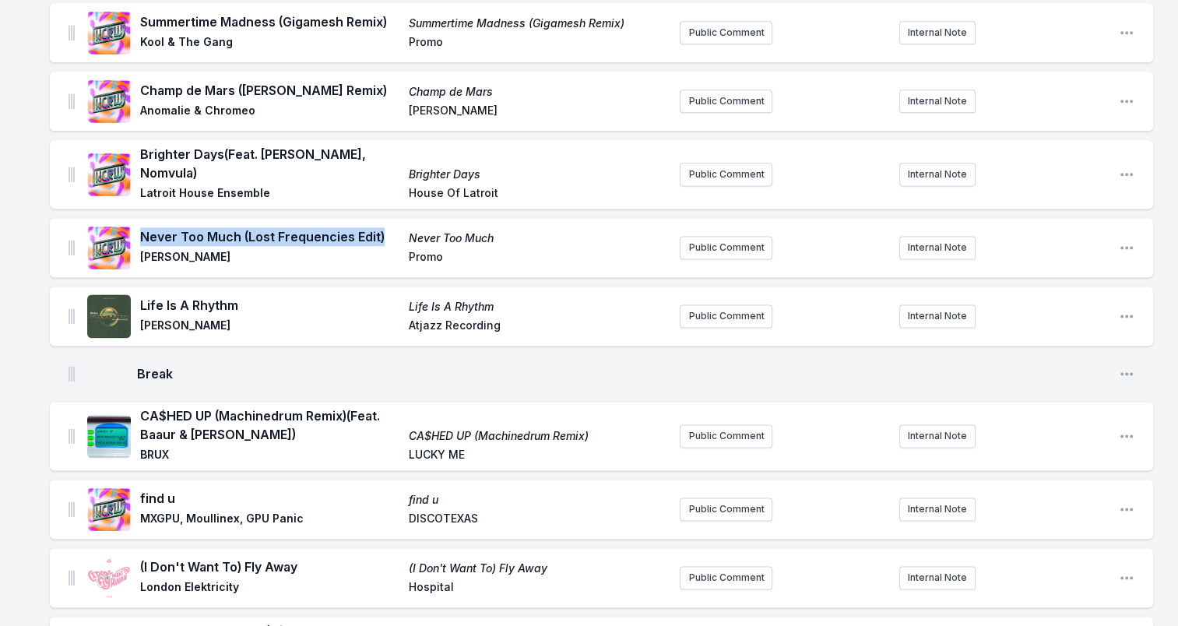
drag, startPoint x: 371, startPoint y: 212, endPoint x: 142, endPoint y: 209, distance: 228.9
click at [142, 227] on span "Never Too Much (Lost Frequencies Edit)" at bounding box center [269, 236] width 259 height 19
drag, startPoint x: 142, startPoint y: 209, endPoint x: 159, endPoint y: 213, distance: 16.8
drag, startPoint x: 140, startPoint y: 235, endPoint x: 225, endPoint y: 235, distance: 84.9
click at [225, 249] on span "Luther Vandross" at bounding box center [269, 258] width 259 height 19
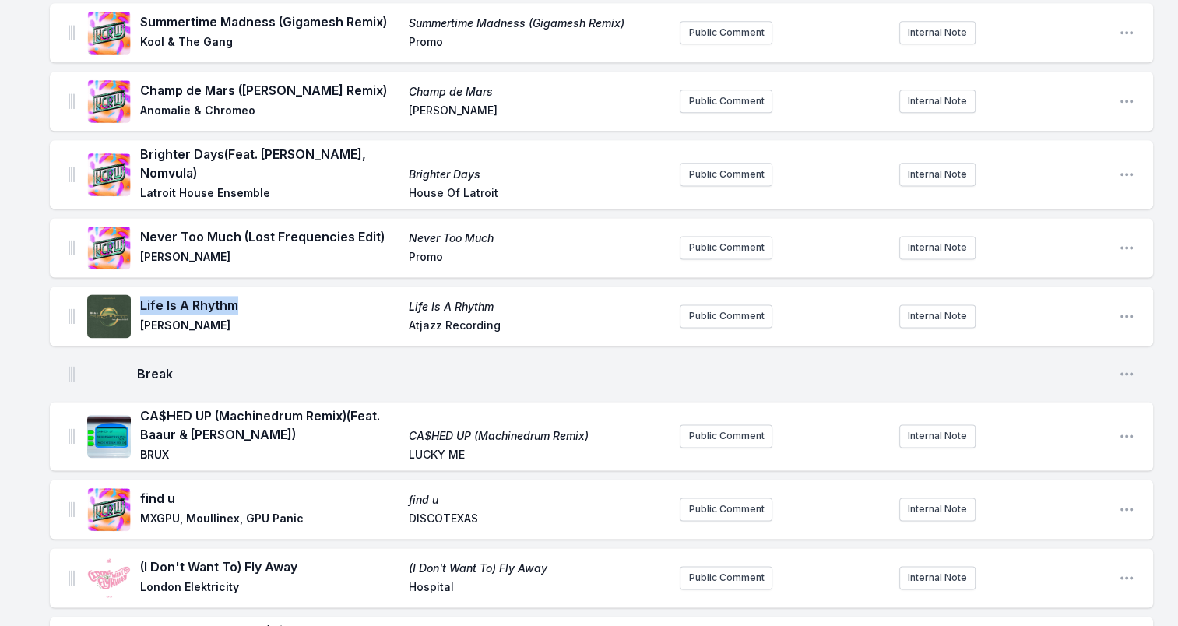
drag, startPoint x: 139, startPoint y: 280, endPoint x: 276, endPoint y: 293, distance: 136.9
click at [276, 293] on div "Life Is A Rhythm Life Is A Rhythm Alexander Flood Atjazz Recording" at bounding box center [377, 316] width 580 height 50
drag, startPoint x: 276, startPoint y: 293, endPoint x: 181, endPoint y: 285, distance: 95.3
drag, startPoint x: 142, startPoint y: 304, endPoint x: 227, endPoint y: 317, distance: 86.7
click at [227, 317] on div "Life Is A Rhythm Life Is A Rhythm Alexander Flood Atjazz Recording" at bounding box center [377, 316] width 580 height 50
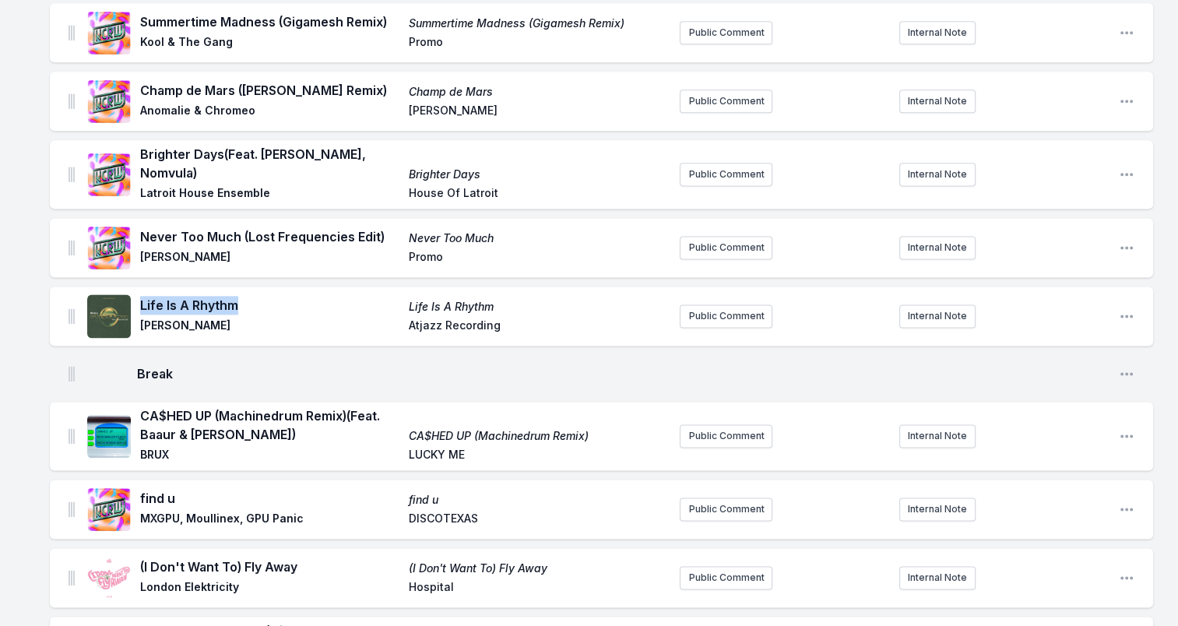
drag, startPoint x: 227, startPoint y: 317, endPoint x: 197, endPoint y: 304, distance: 33.1
drag, startPoint x: 505, startPoint y: 302, endPoint x: 357, endPoint y: 302, distance: 147.2
click at [357, 302] on div "Life Is A Rhythm Life Is A Rhythm Alexander Flood Atjazz Recording" at bounding box center [403, 316] width 527 height 40
drag, startPoint x: 357, startPoint y: 302, endPoint x: 452, endPoint y: 302, distance: 95.0
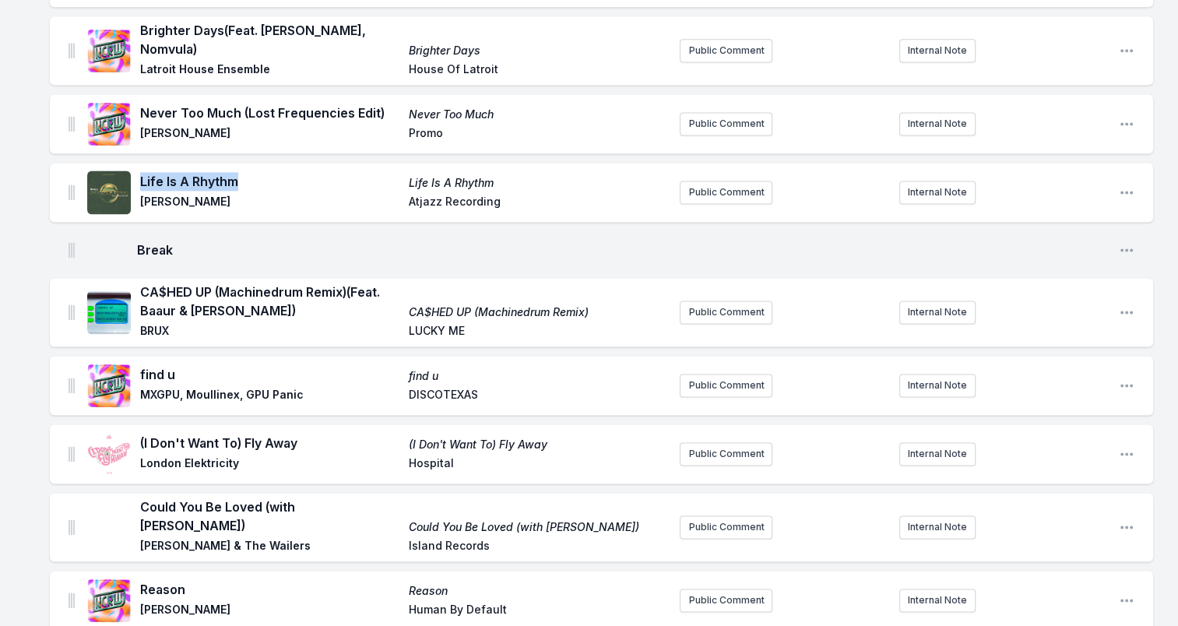
scroll to position [2258, 0]
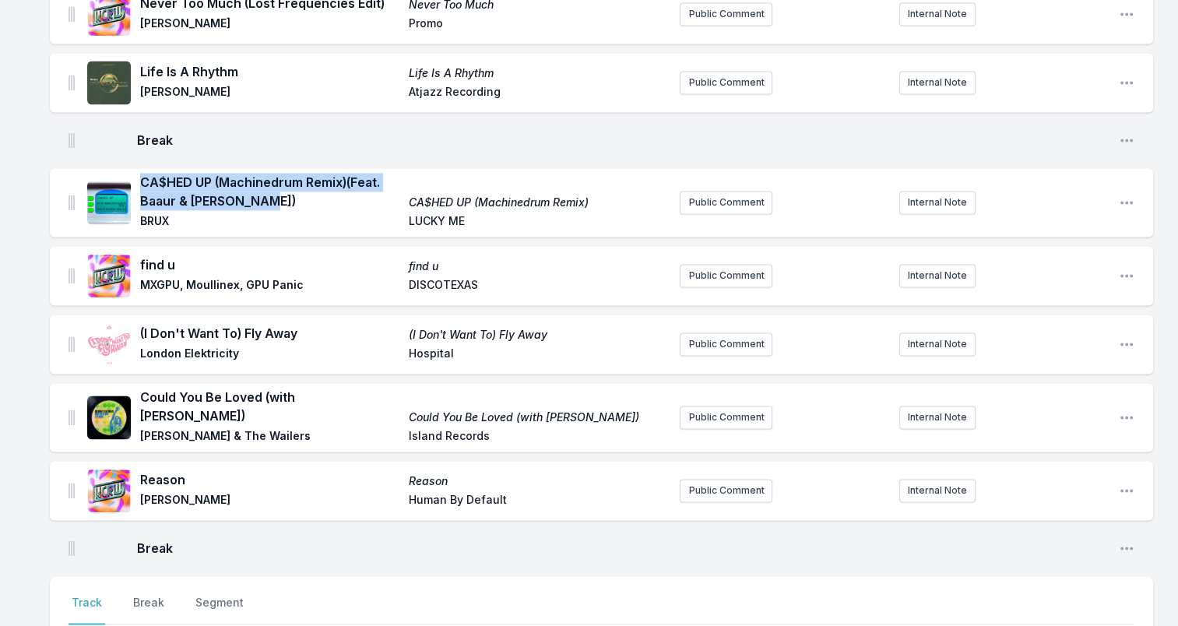
drag, startPoint x: 248, startPoint y: 177, endPoint x: 127, endPoint y: 144, distance: 125.8
drag, startPoint x: 127, startPoint y: 144, endPoint x: 165, endPoint y: 160, distance: 41.2
click at [280, 181] on span "CA$HED UP (Machinedrum Remix) (Feat. Baaur & Surya Sen)" at bounding box center [269, 191] width 259 height 37
click at [276, 184] on span "CA$HED UP (Machinedrum Remix) (Feat. Baaur & Surya Sen)" at bounding box center [269, 191] width 259 height 37
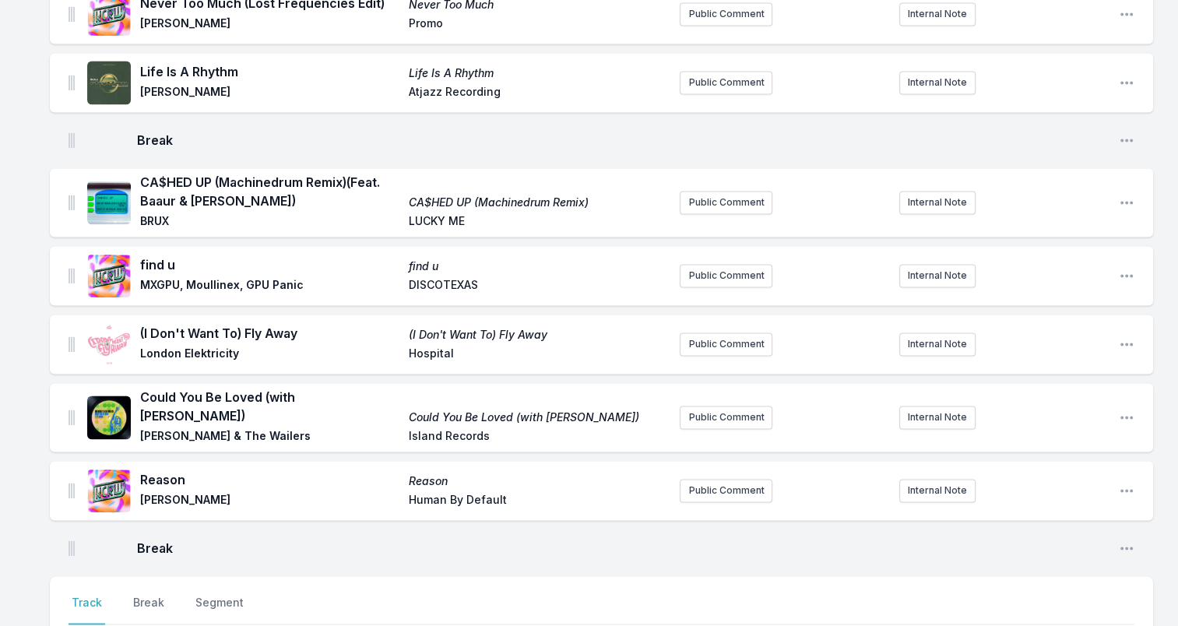
click at [237, 213] on span "BRUX" at bounding box center [269, 222] width 259 height 19
drag, startPoint x: 141, startPoint y: 161, endPoint x: 284, endPoint y: 172, distance: 143.7
click at [284, 173] on span "CA$HED UP (Machinedrum Remix) (Feat. Baaur & Surya Sen)" at bounding box center [269, 191] width 259 height 37
drag, startPoint x: 284, startPoint y: 172, endPoint x: 209, endPoint y: 168, distance: 75.6
click at [155, 213] on span "BRUX" at bounding box center [269, 222] width 259 height 19
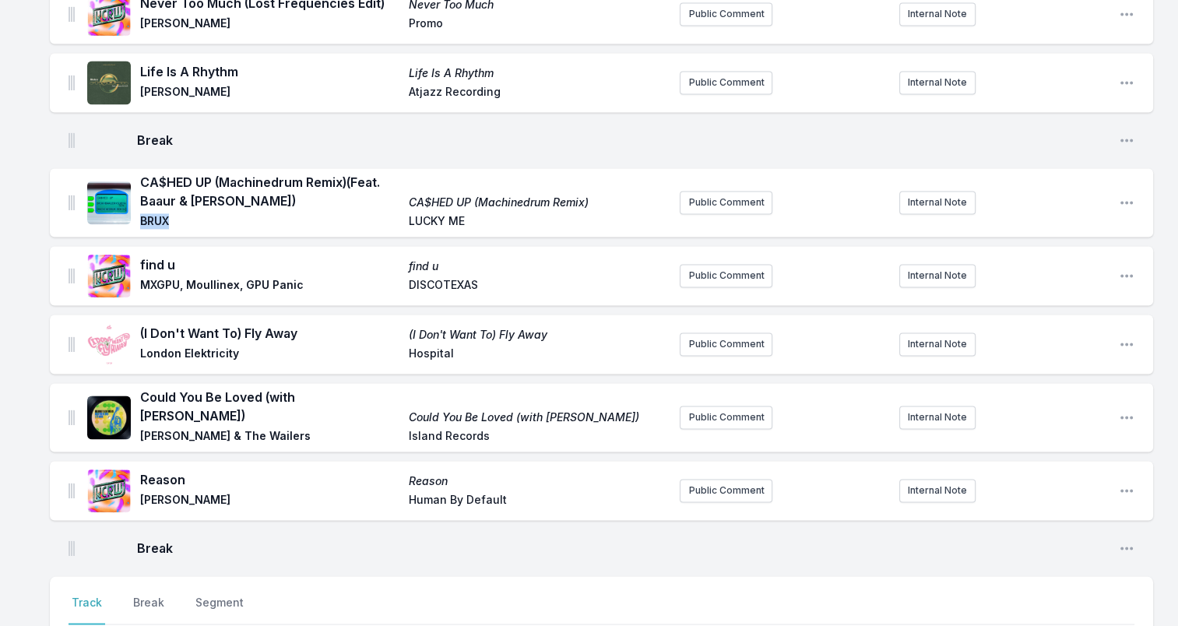
click at [155, 213] on span "BRUX" at bounding box center [269, 222] width 259 height 19
drag, startPoint x: 451, startPoint y: 198, endPoint x: 376, endPoint y: 194, distance: 74.8
click at [376, 194] on div "CA$HED UP (Machinedrum Remix) (Feat. Baaur & Surya Sen) CA$HED UP (Machinedrum …" at bounding box center [403, 202] width 527 height 59
drag, startPoint x: 376, startPoint y: 194, endPoint x: 442, endPoint y: 195, distance: 66.2
drag, startPoint x: 139, startPoint y: 244, endPoint x: 190, endPoint y: 244, distance: 50.6
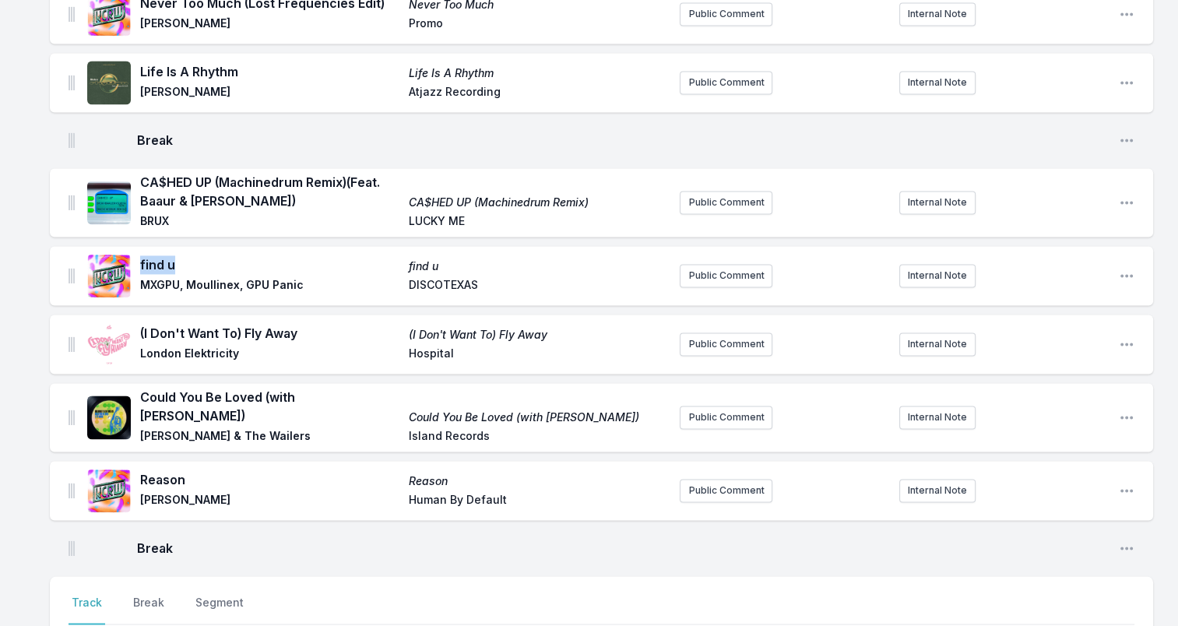
click at [190, 251] on div "find u find u MXGPU, Moullinex, GPU Panic DISCOTEXAS" at bounding box center [377, 276] width 580 height 50
drag, startPoint x: 190, startPoint y: 244, endPoint x: 161, endPoint y: 243, distance: 28.8
drag, startPoint x: 310, startPoint y: 266, endPoint x: 142, endPoint y: 263, distance: 168.2
click at [142, 277] on span "MXGPU, Moullinex, GPU Panic" at bounding box center [269, 286] width 259 height 19
click at [439, 277] on span "DISCOTEXAS" at bounding box center [538, 286] width 259 height 19
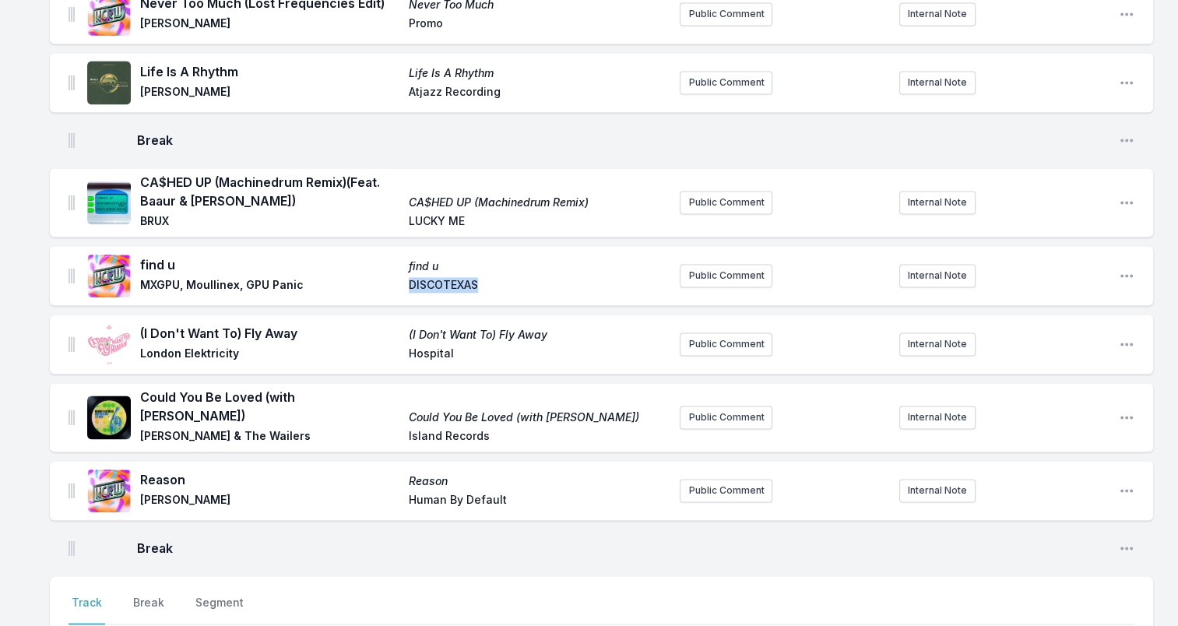
click at [439, 277] on span "DISCOTEXAS" at bounding box center [538, 286] width 259 height 19
drag, startPoint x: 310, startPoint y: 309, endPoint x: 141, endPoint y: 311, distance: 169.0
click at [141, 324] on span "(I Don't Want To) Fly Away" at bounding box center [269, 333] width 259 height 19
drag, startPoint x: 141, startPoint y: 311, endPoint x: 156, endPoint y: 310, distance: 14.9
click at [304, 324] on span "(I Don't Want To) Fly Away" at bounding box center [269, 333] width 259 height 19
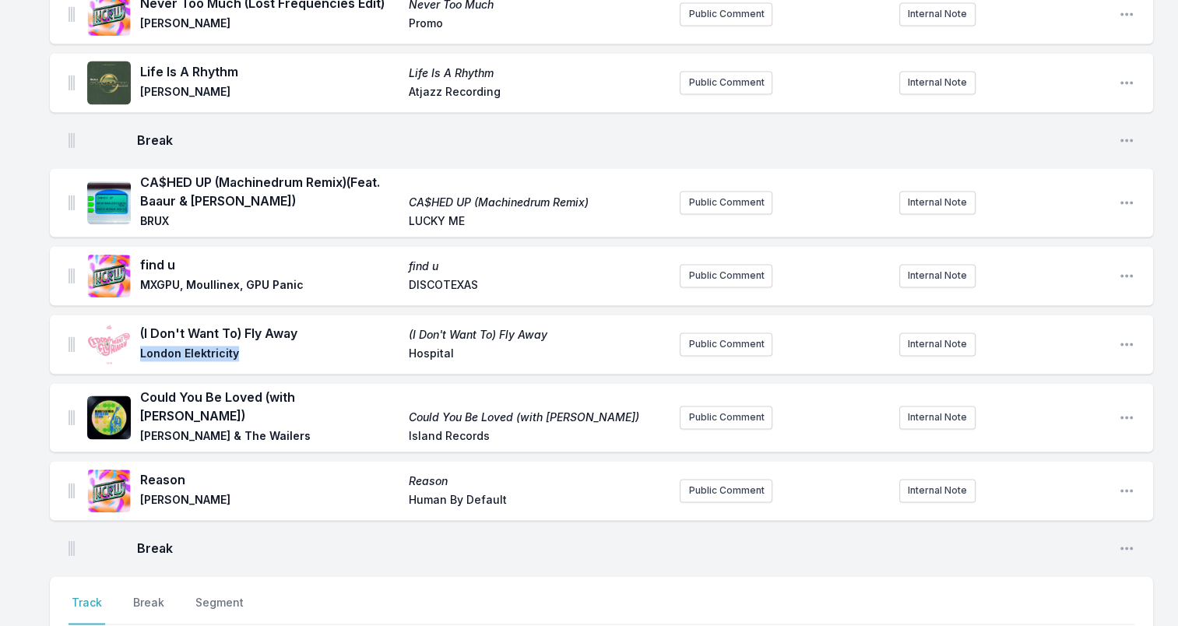
drag, startPoint x: 142, startPoint y: 329, endPoint x: 277, endPoint y: 329, distance: 134.7
click at [277, 346] on span "London Elektricity" at bounding box center [269, 355] width 259 height 19
drag, startPoint x: 277, startPoint y: 329, endPoint x: 224, endPoint y: 330, distance: 53.0
click at [426, 346] on span "Hospital" at bounding box center [538, 355] width 259 height 19
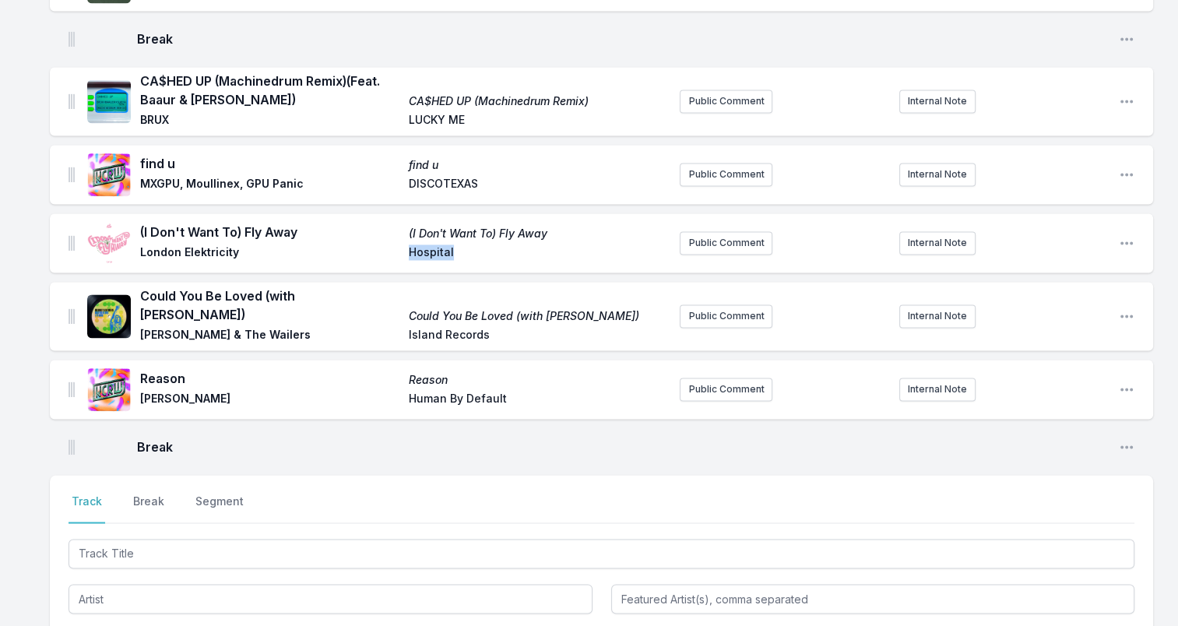
scroll to position [2414, 0]
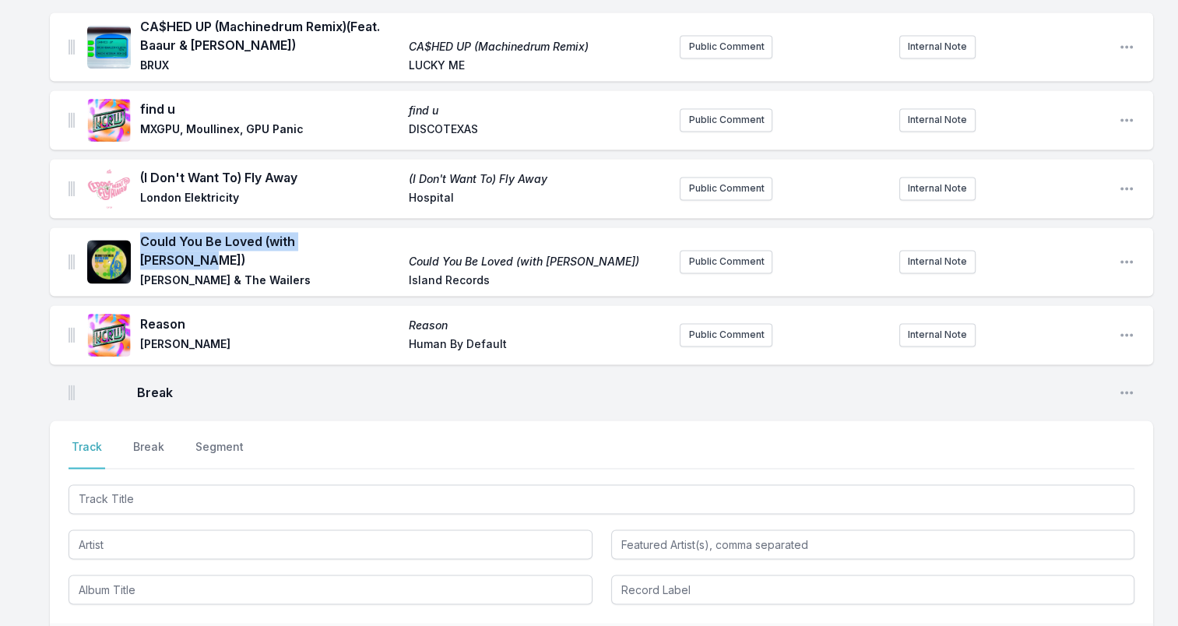
drag, startPoint x: 139, startPoint y: 223, endPoint x: 367, endPoint y: 230, distance: 229.0
click at [367, 232] on div "Could You Be Loved (with LP Giobbi) Could You Be Loved (with LP Giobbi) Bob Mar…" at bounding box center [377, 261] width 580 height 59
drag, startPoint x: 367, startPoint y: 230, endPoint x: 311, endPoint y: 226, distance: 56.2
drag, startPoint x: 142, startPoint y: 243, endPoint x: 292, endPoint y: 240, distance: 150.3
click at [292, 273] on span "Bob Marley & The Wailers" at bounding box center [269, 282] width 259 height 19
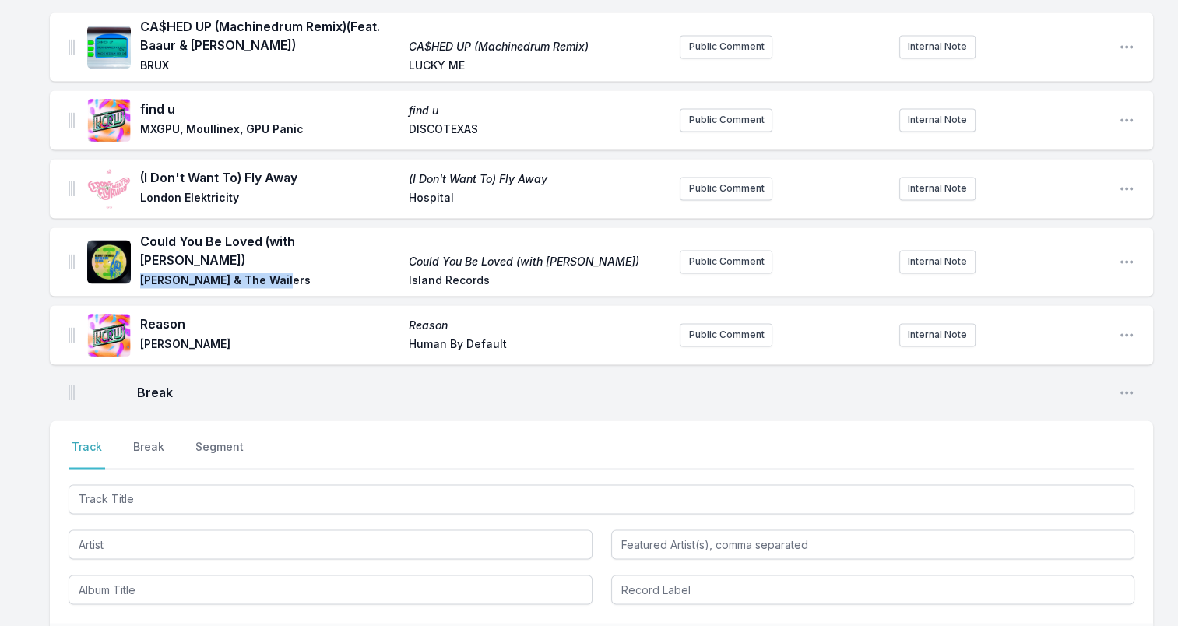
drag, startPoint x: 292, startPoint y: 240, endPoint x: 230, endPoint y: 241, distance: 61.5
drag, startPoint x: 519, startPoint y: 243, endPoint x: 291, endPoint y: 244, distance: 228.1
click at [291, 244] on div "Could You Be Loved (with LP Giobbi) Could You Be Loved (with LP Giobbi) Bob Mar…" at bounding box center [403, 261] width 527 height 59
drag, startPoint x: 291, startPoint y: 244, endPoint x: 424, endPoint y: 244, distance: 133.1
click at [168, 315] on span "Reason" at bounding box center [269, 324] width 259 height 19
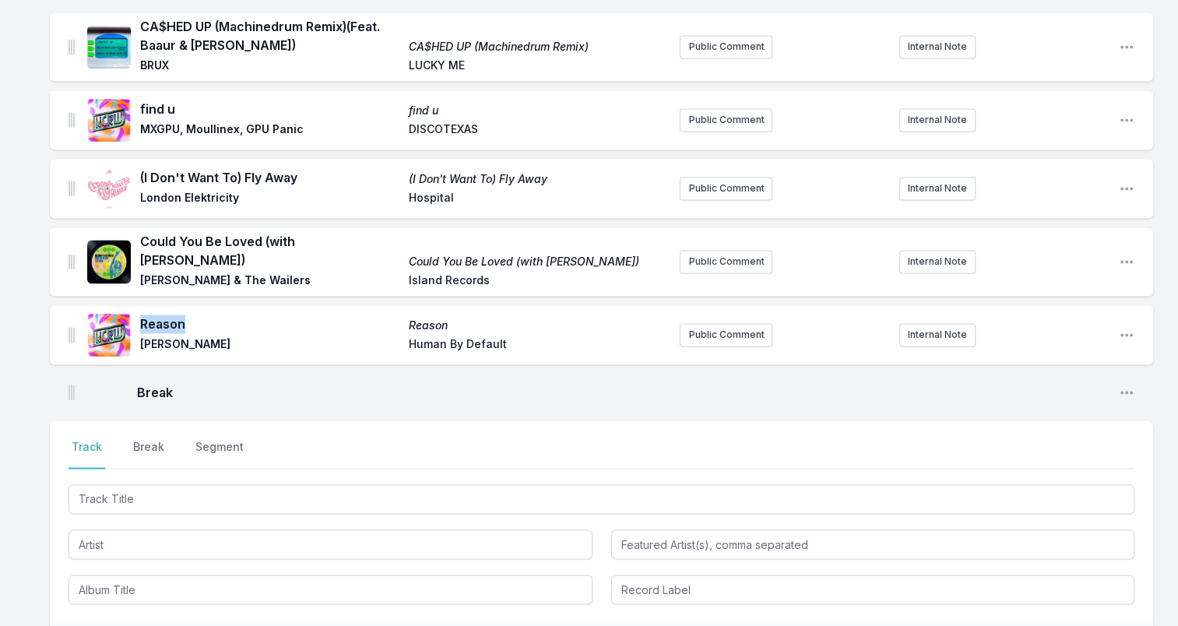
click at [168, 315] on span "Reason" at bounding box center [269, 324] width 259 height 19
drag, startPoint x: 139, startPoint y: 311, endPoint x: 248, endPoint y: 312, distance: 108.2
click at [248, 312] on div "Reason Reason Bedouin, Marieme Human By Default" at bounding box center [377, 335] width 580 height 50
drag, startPoint x: 248, startPoint y: 312, endPoint x: 218, endPoint y: 317, distance: 30.0
drag, startPoint x: 506, startPoint y: 313, endPoint x: 330, endPoint y: 321, distance: 176.1
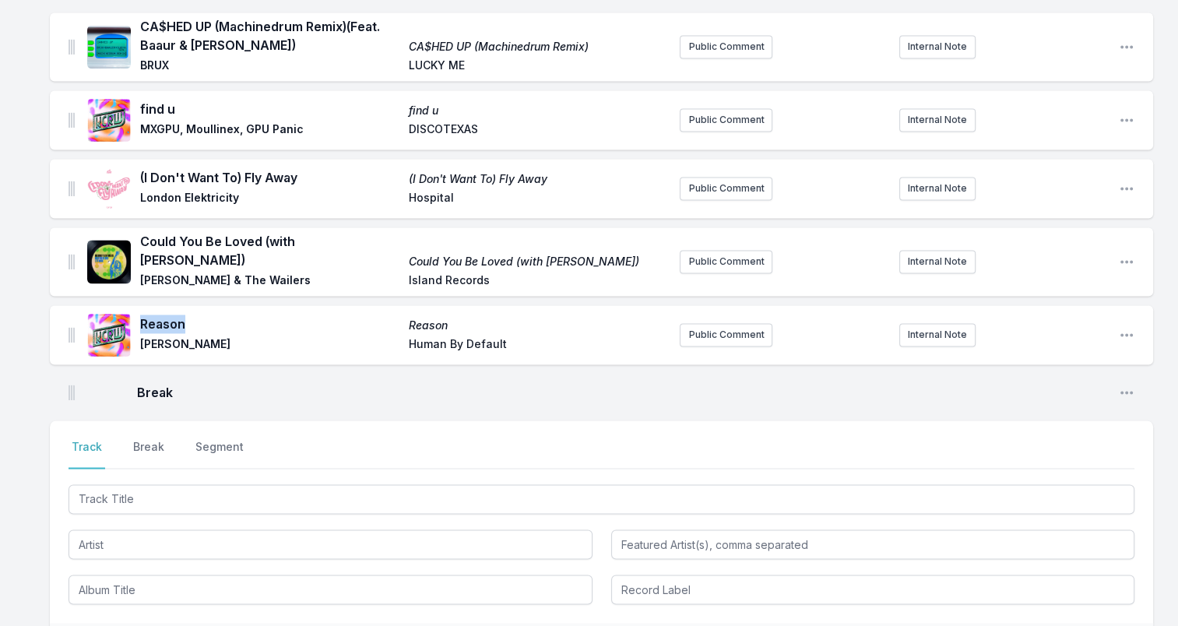
click at [330, 321] on div "Reason Reason Bedouin, Marieme Human By Default" at bounding box center [403, 335] width 527 height 40
drag, startPoint x: 330, startPoint y: 321, endPoint x: 483, endPoint y: 311, distance: 152.9
